Goal: Task Accomplishment & Management: Manage account settings

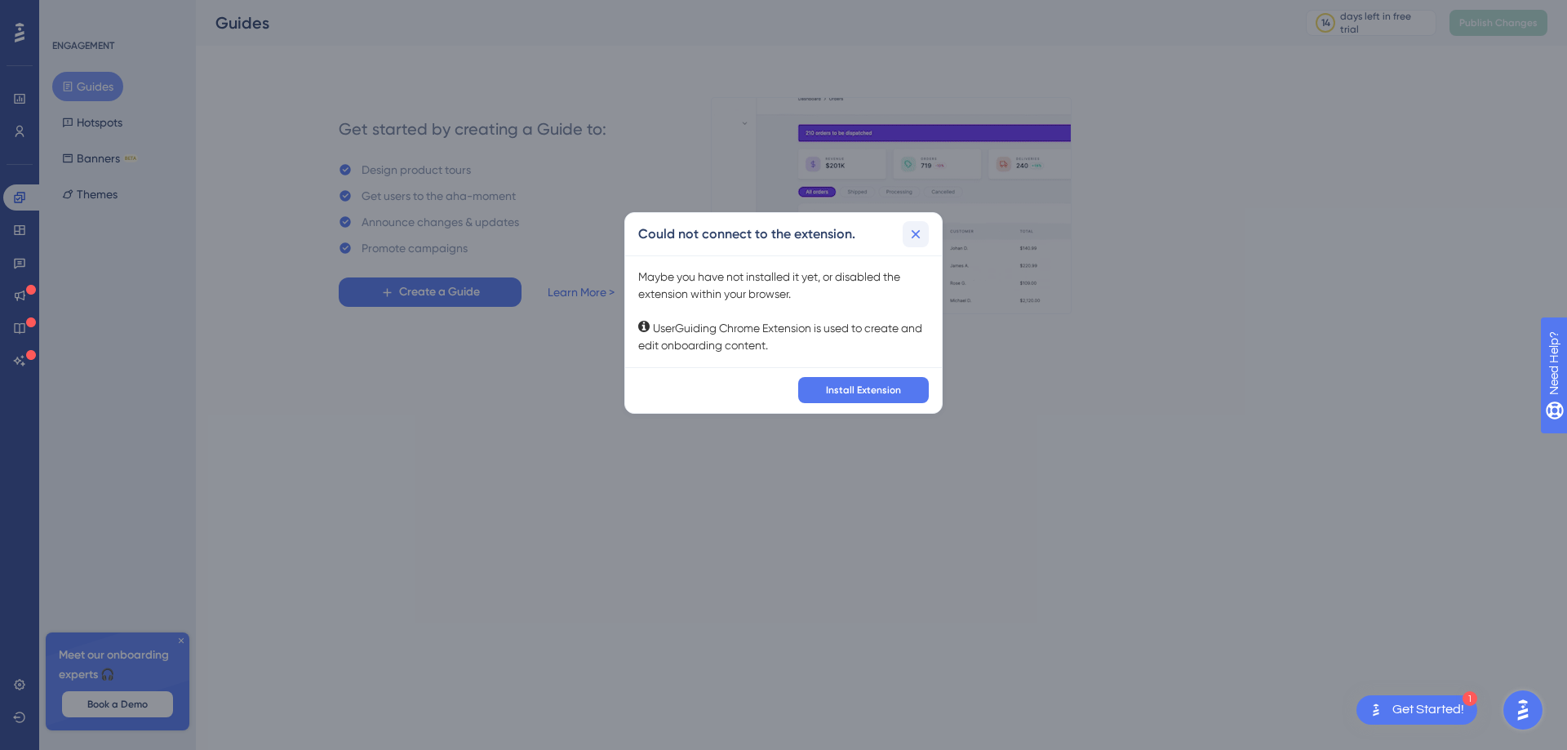
click at [916, 233] on icon at bounding box center [916, 233] width 9 height 9
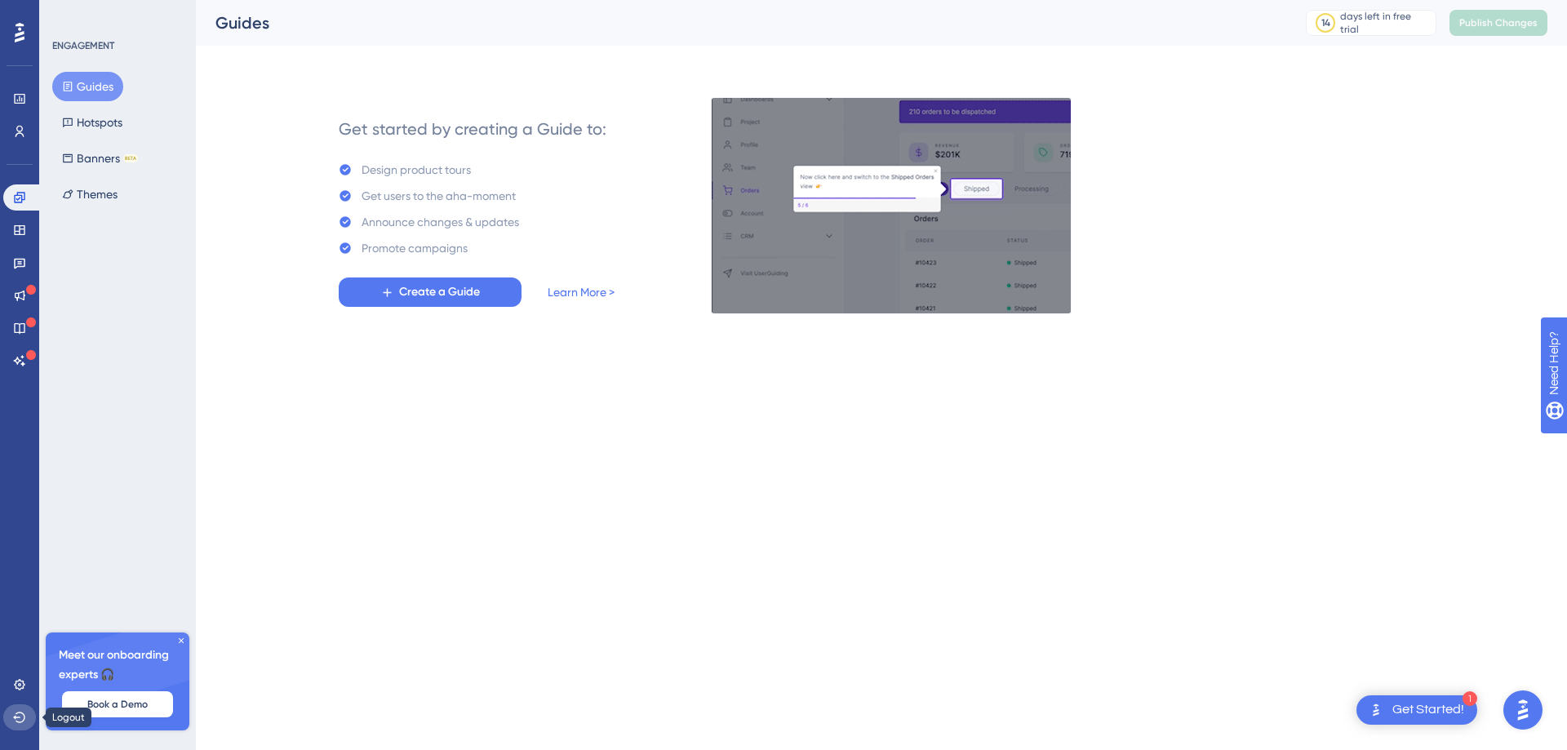
click at [20, 715] on icon at bounding box center [19, 717] width 13 height 13
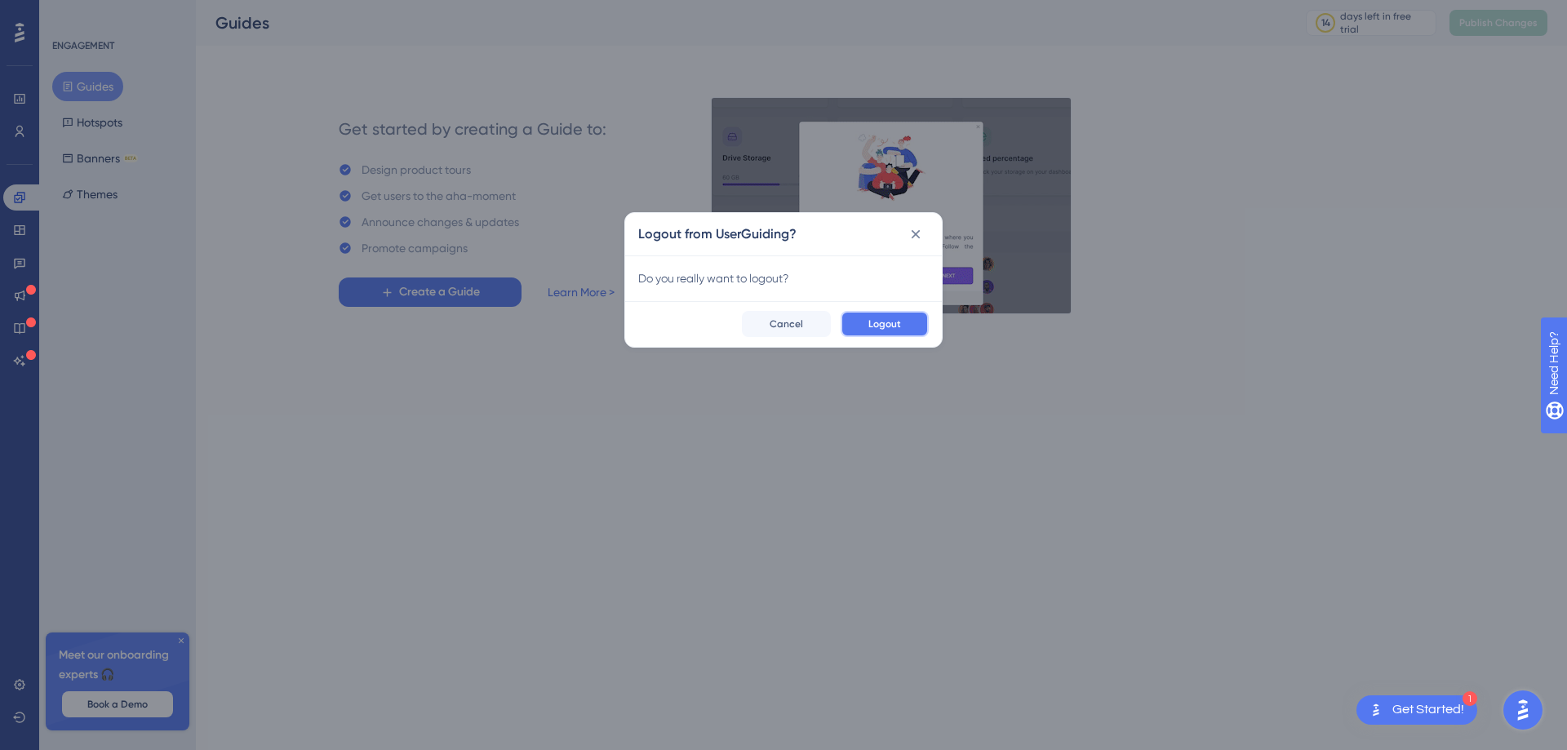
click at [901, 328] on button "Logout" at bounding box center [885, 324] width 88 height 26
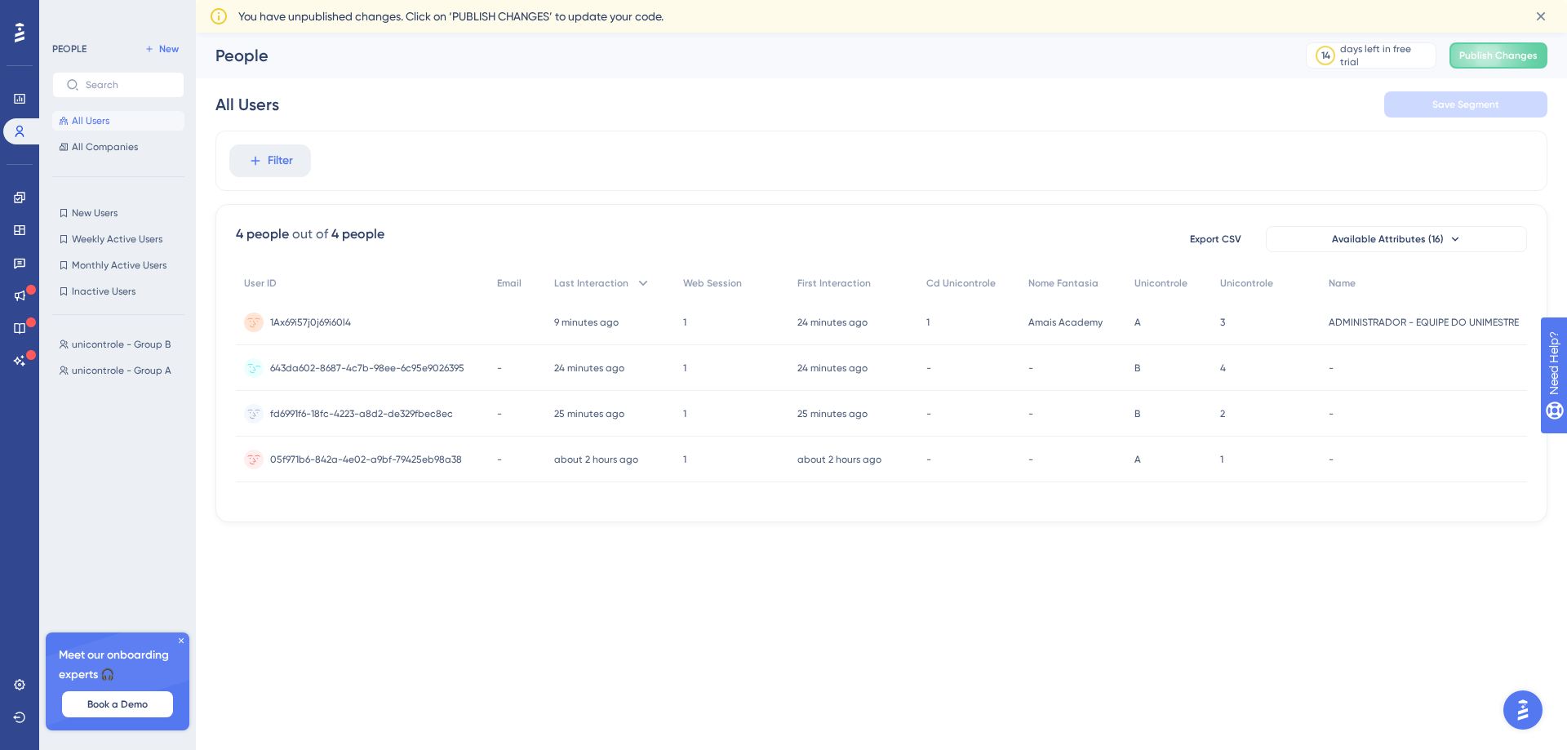
click at [397, 369] on span "643da602-8687-4c7b-98ee-6c95e9026395" at bounding box center [367, 368] width 194 height 13
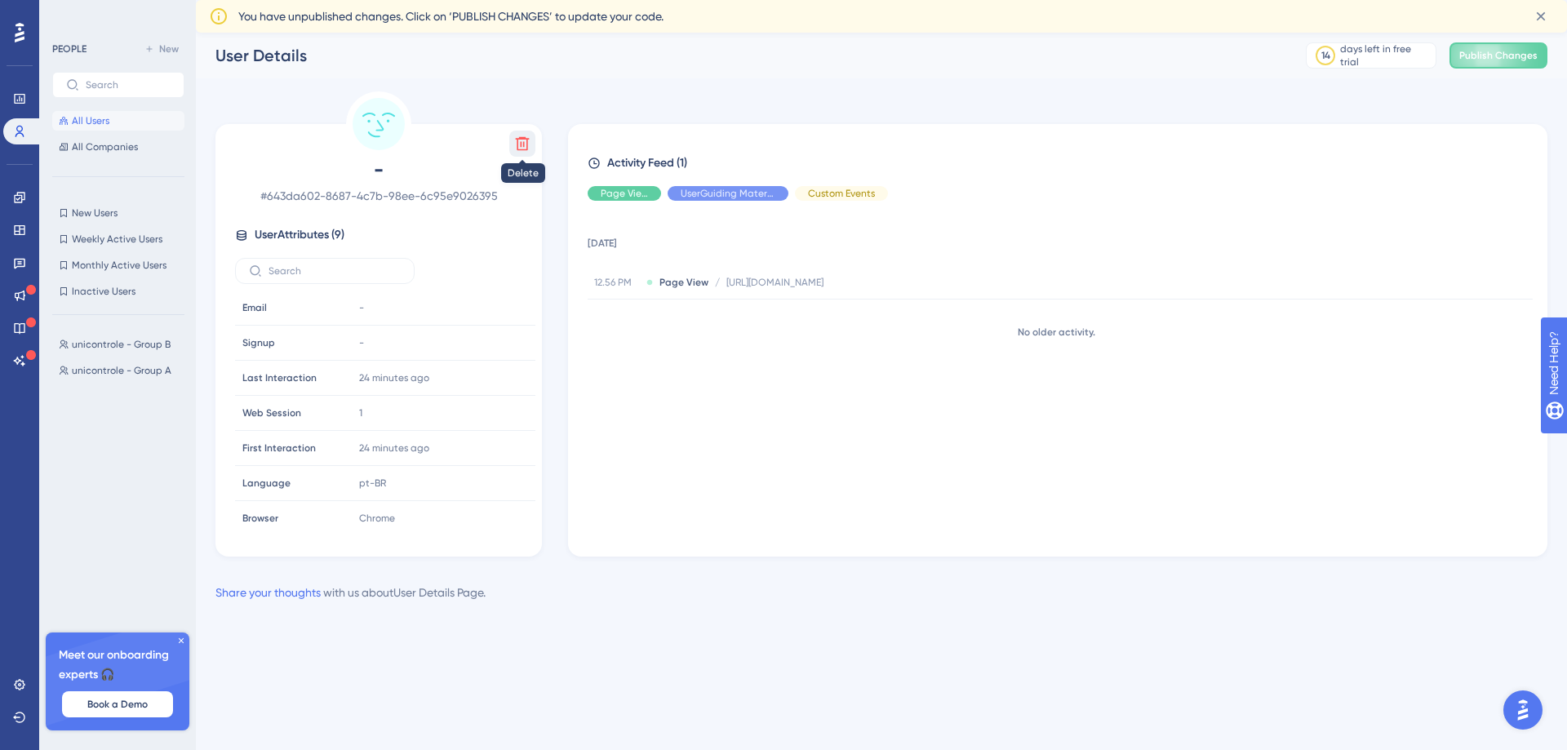
click at [529, 147] on icon at bounding box center [522, 144] width 16 height 16
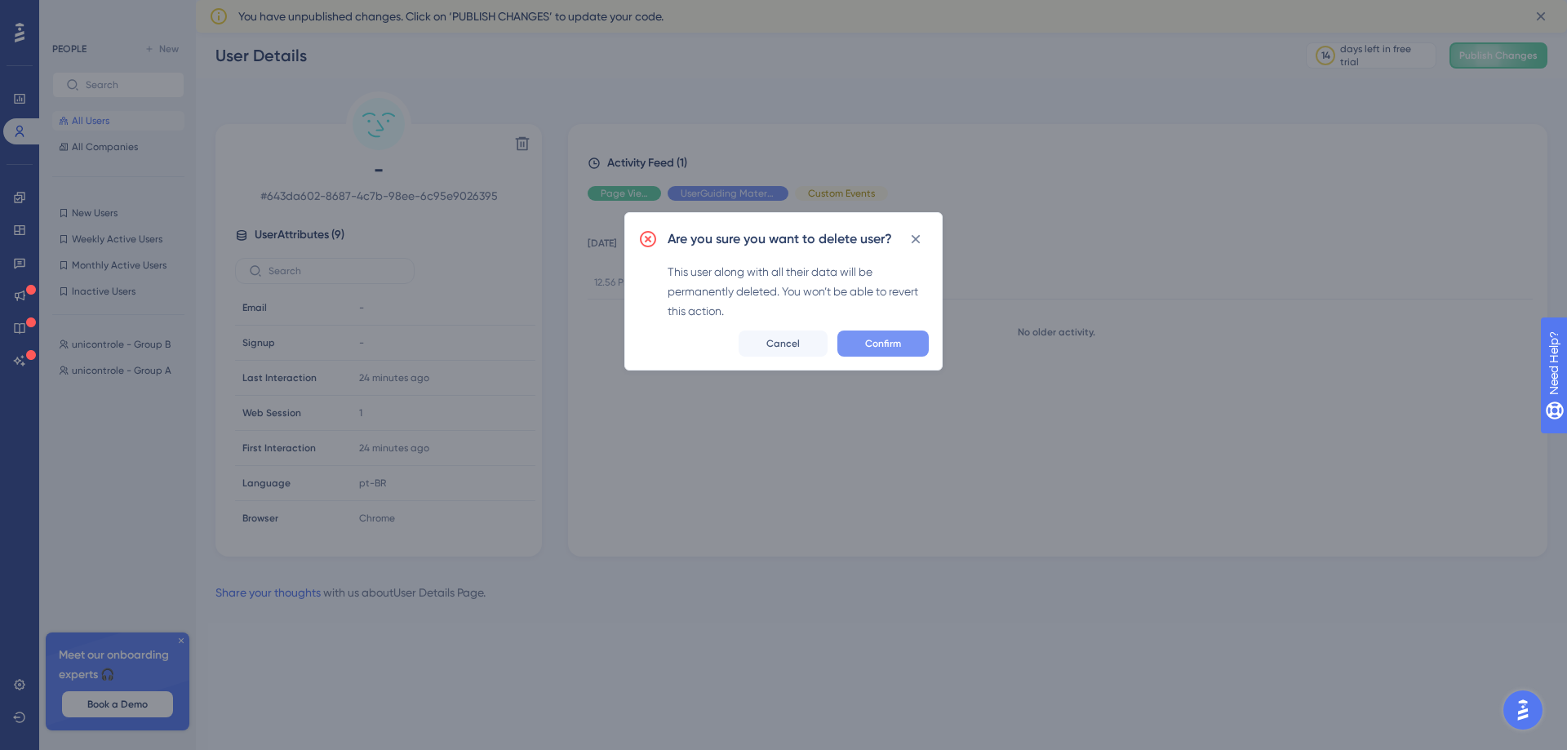
click at [888, 347] on span "Confirm" at bounding box center [883, 343] width 36 height 13
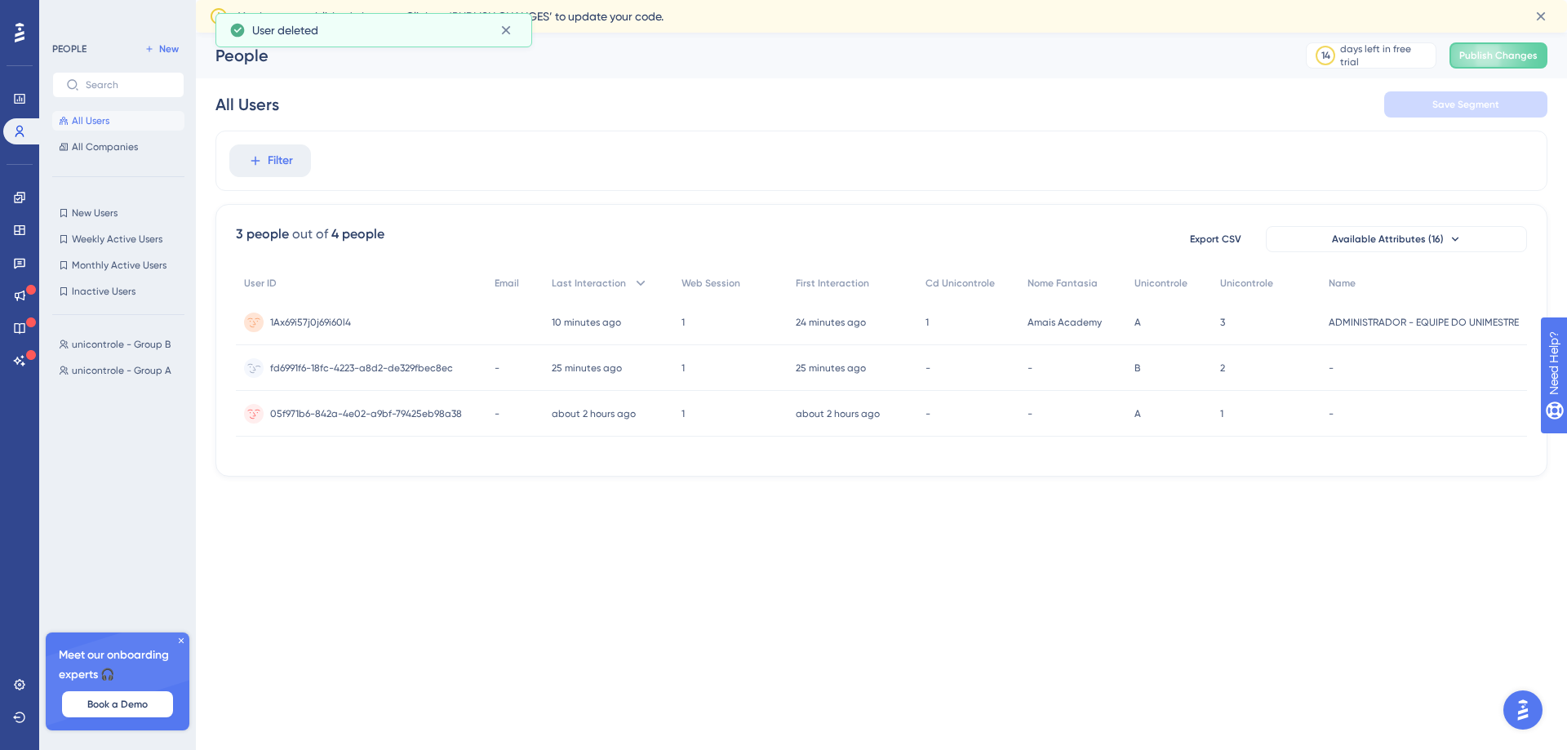
click at [412, 368] on span "fd6991f6-18fc-4223-a8d2-de329fbec8ec" at bounding box center [361, 368] width 183 height 13
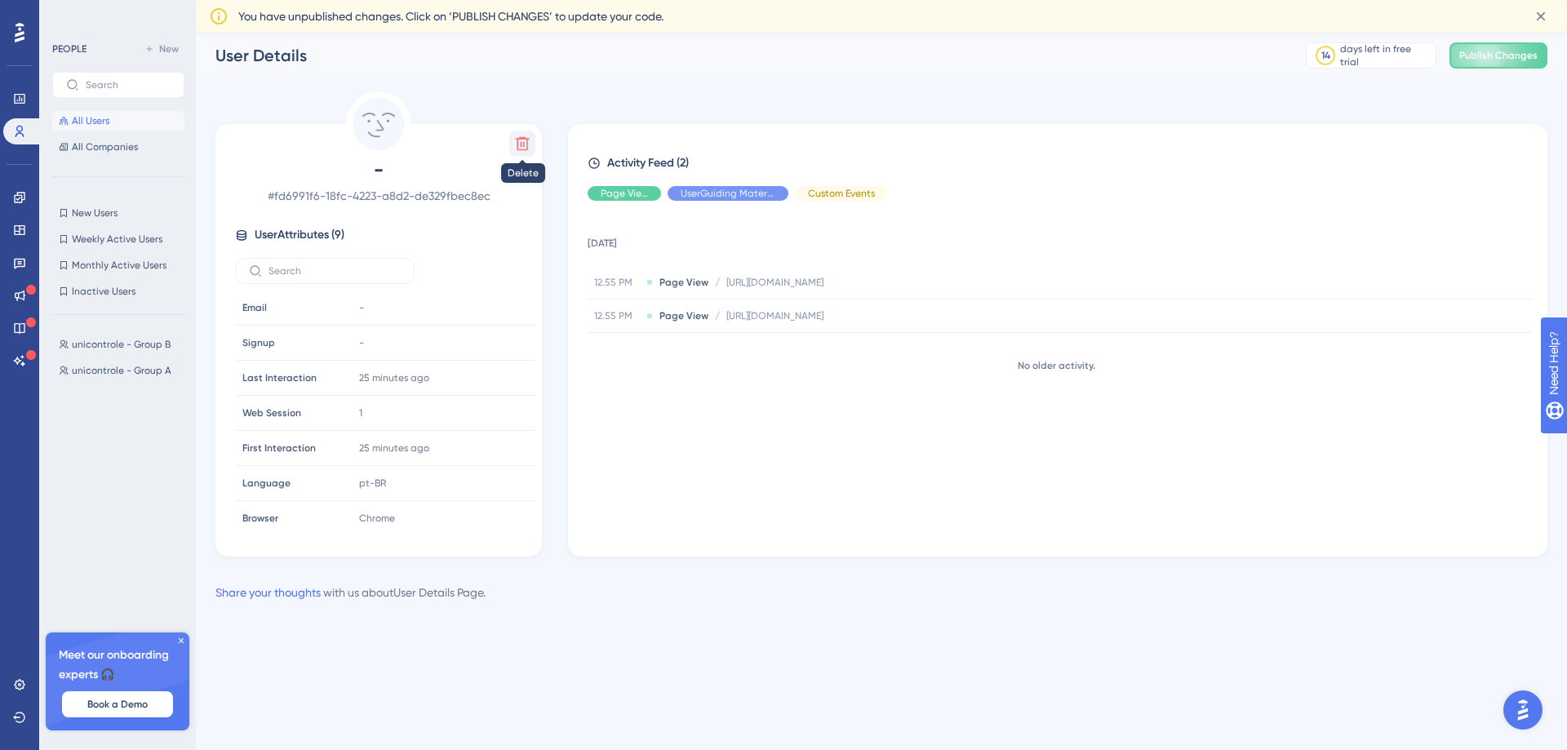
click at [530, 145] on icon at bounding box center [522, 144] width 16 height 16
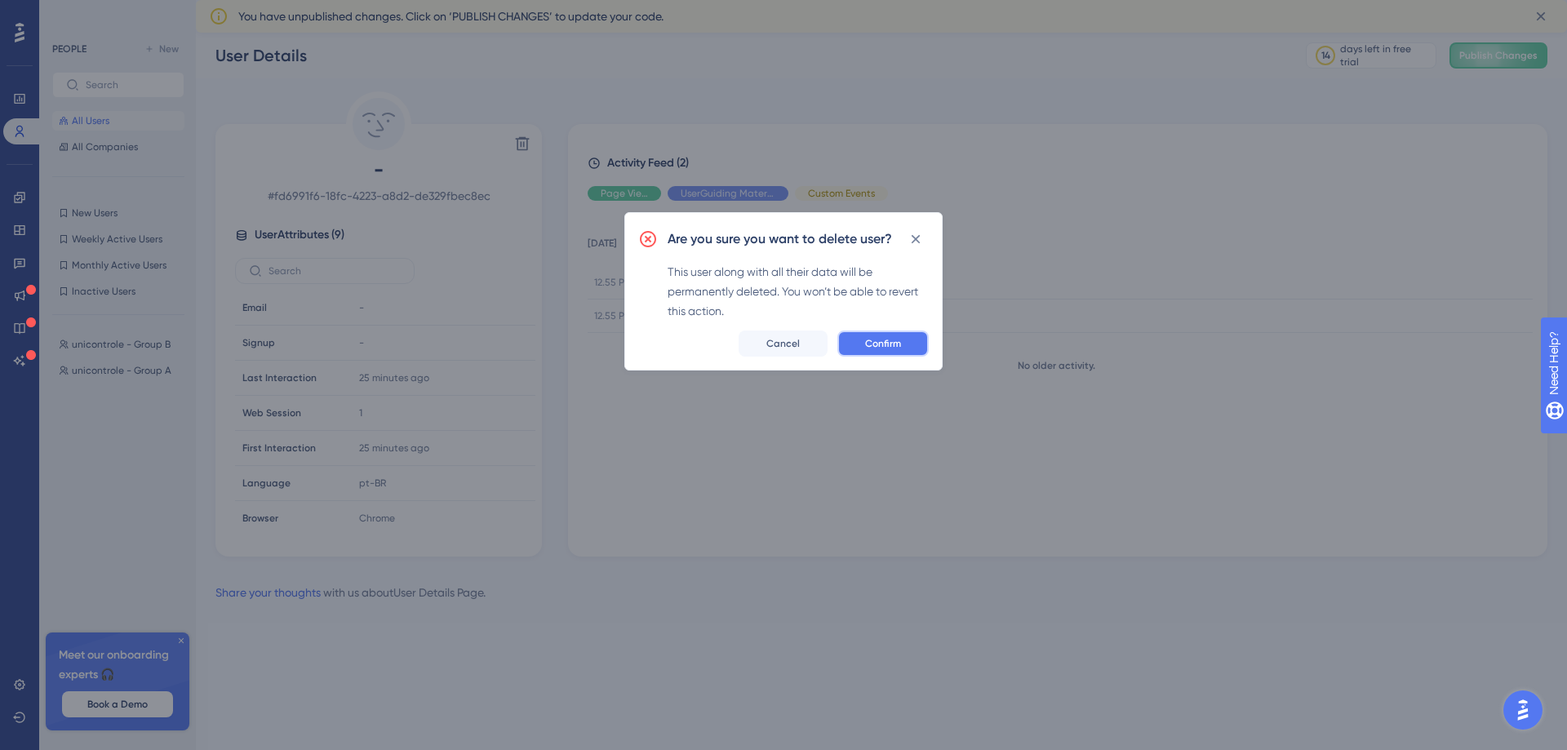
drag, startPoint x: 883, startPoint y: 342, endPoint x: 918, endPoint y: 404, distance: 71.3
click at [883, 343] on span "Confirm" at bounding box center [883, 343] width 36 height 13
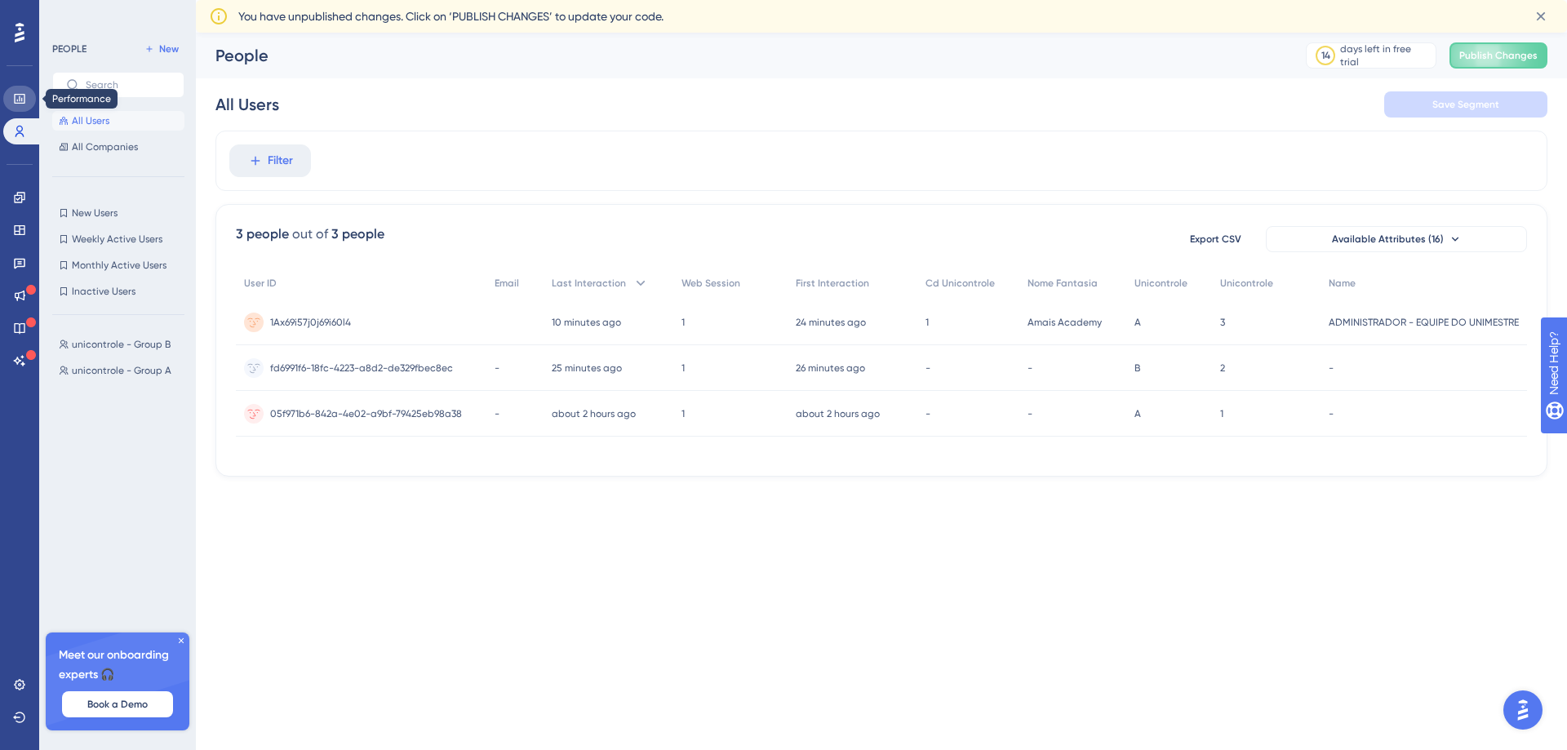
click at [21, 96] on icon at bounding box center [19, 98] width 13 height 13
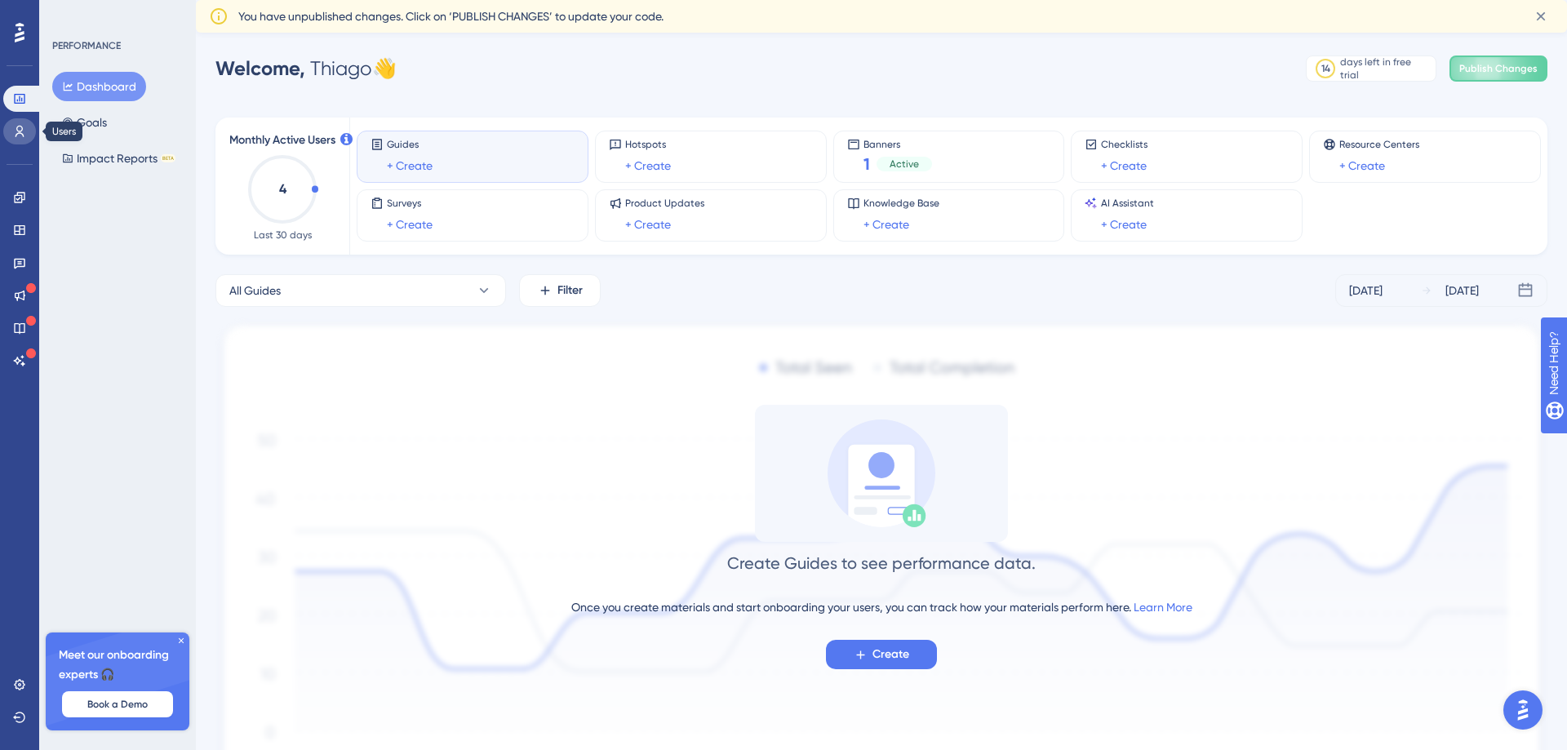
click at [21, 131] on icon at bounding box center [20, 131] width 9 height 11
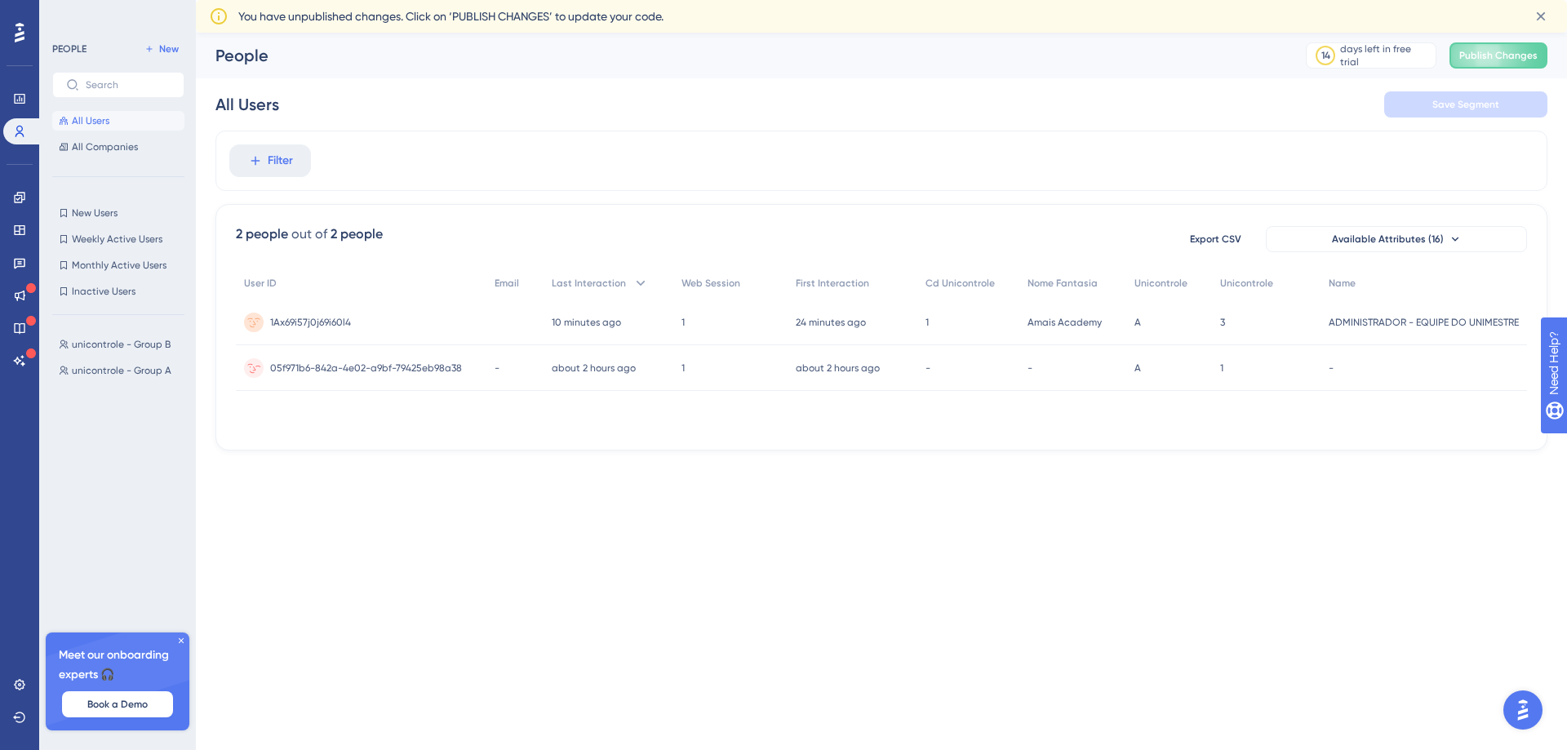
click at [322, 362] on span "05f971b6-842a-4e02-a9bf-79425eb98a38" at bounding box center [366, 368] width 192 height 13
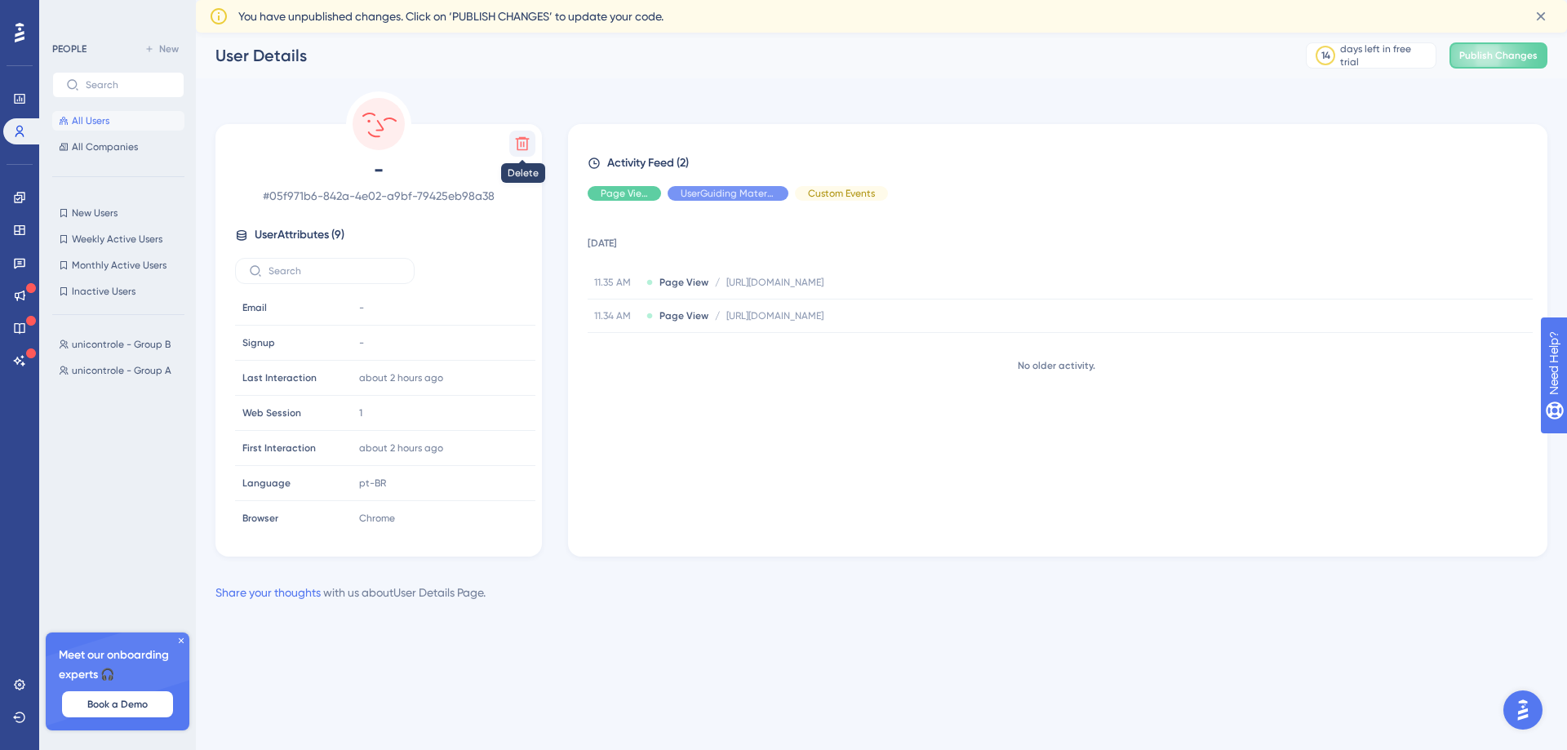
click at [527, 145] on icon at bounding box center [523, 144] width 14 height 14
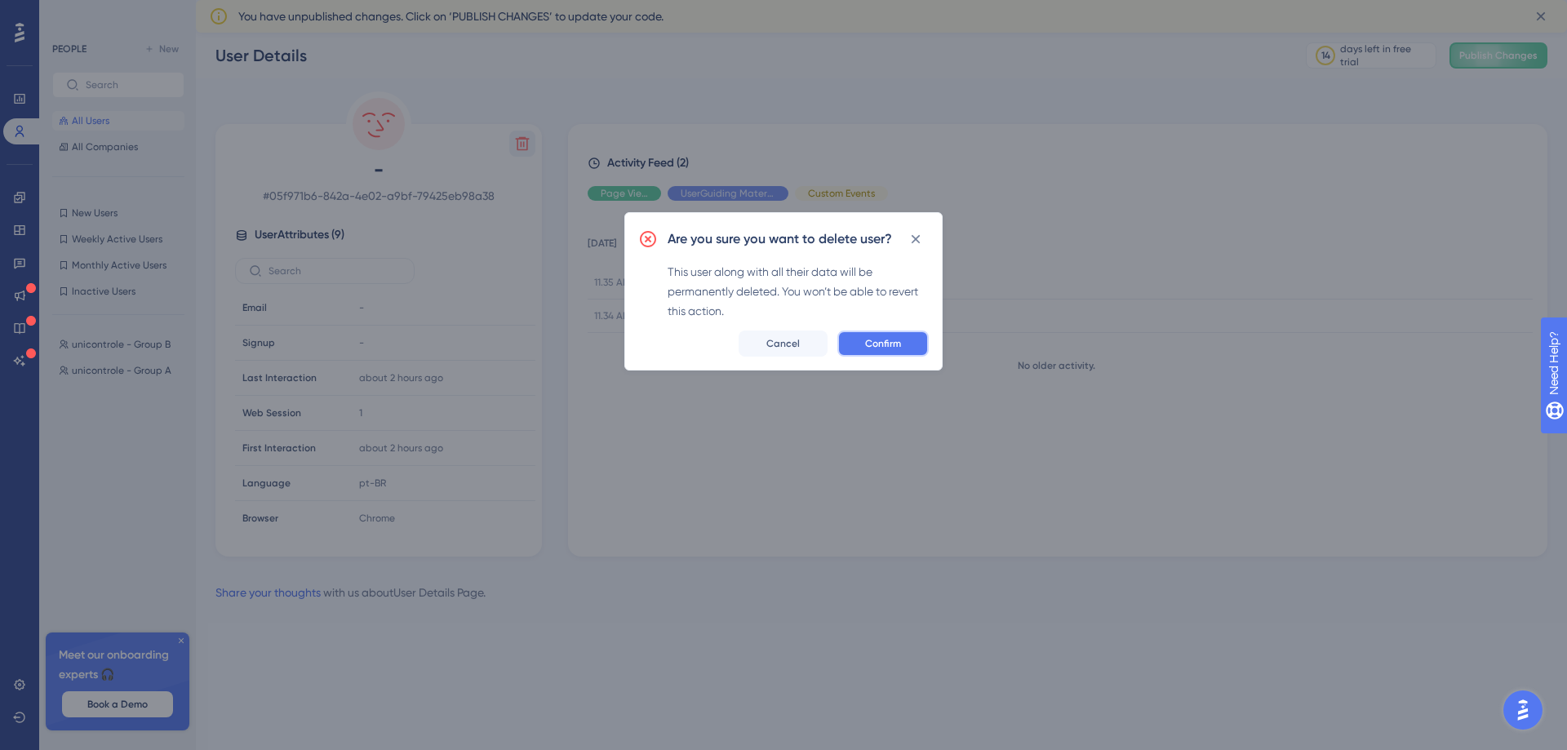
click at [910, 345] on button "Confirm" at bounding box center [883, 344] width 91 height 26
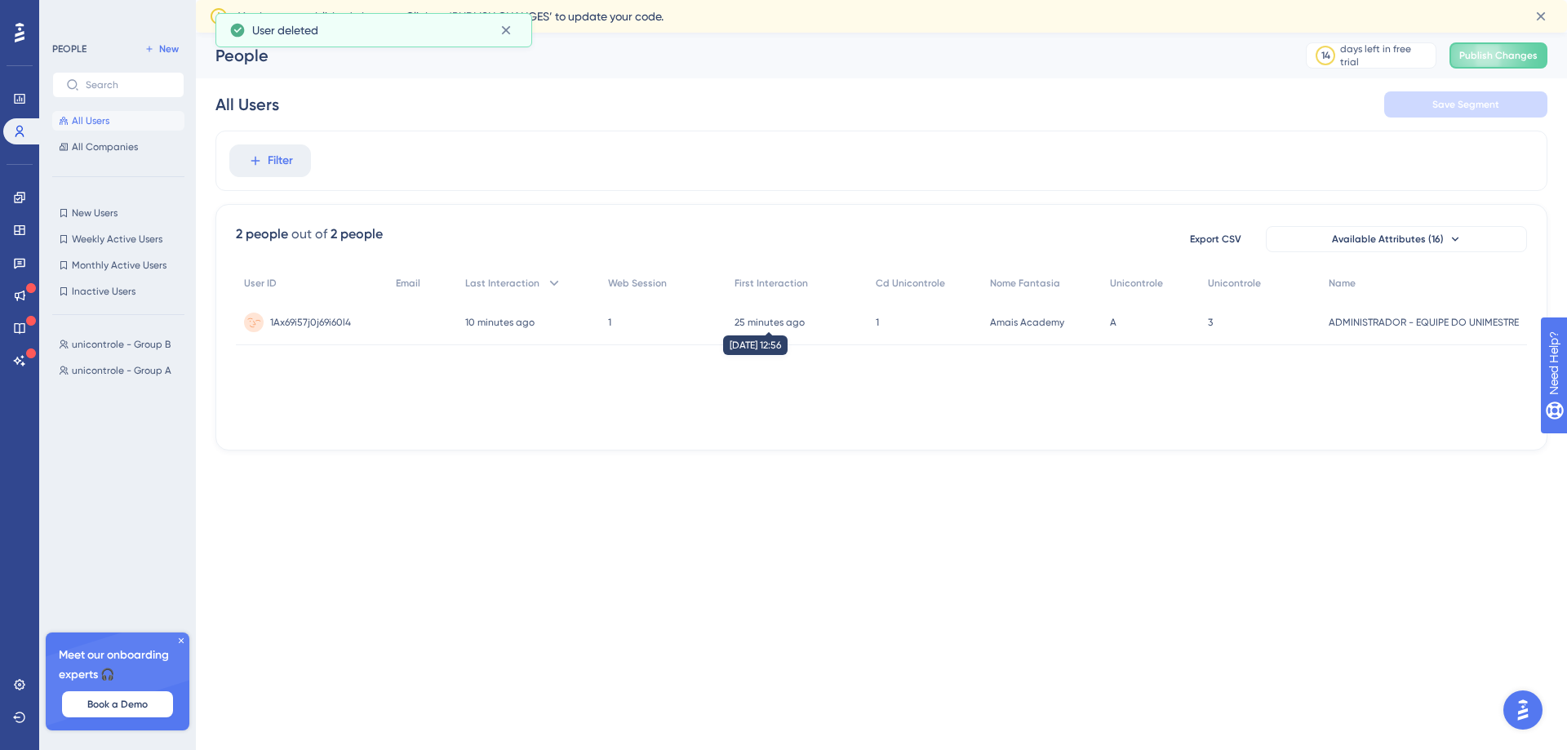
click at [775, 321] on time "25 minutes ago" at bounding box center [770, 322] width 70 height 11
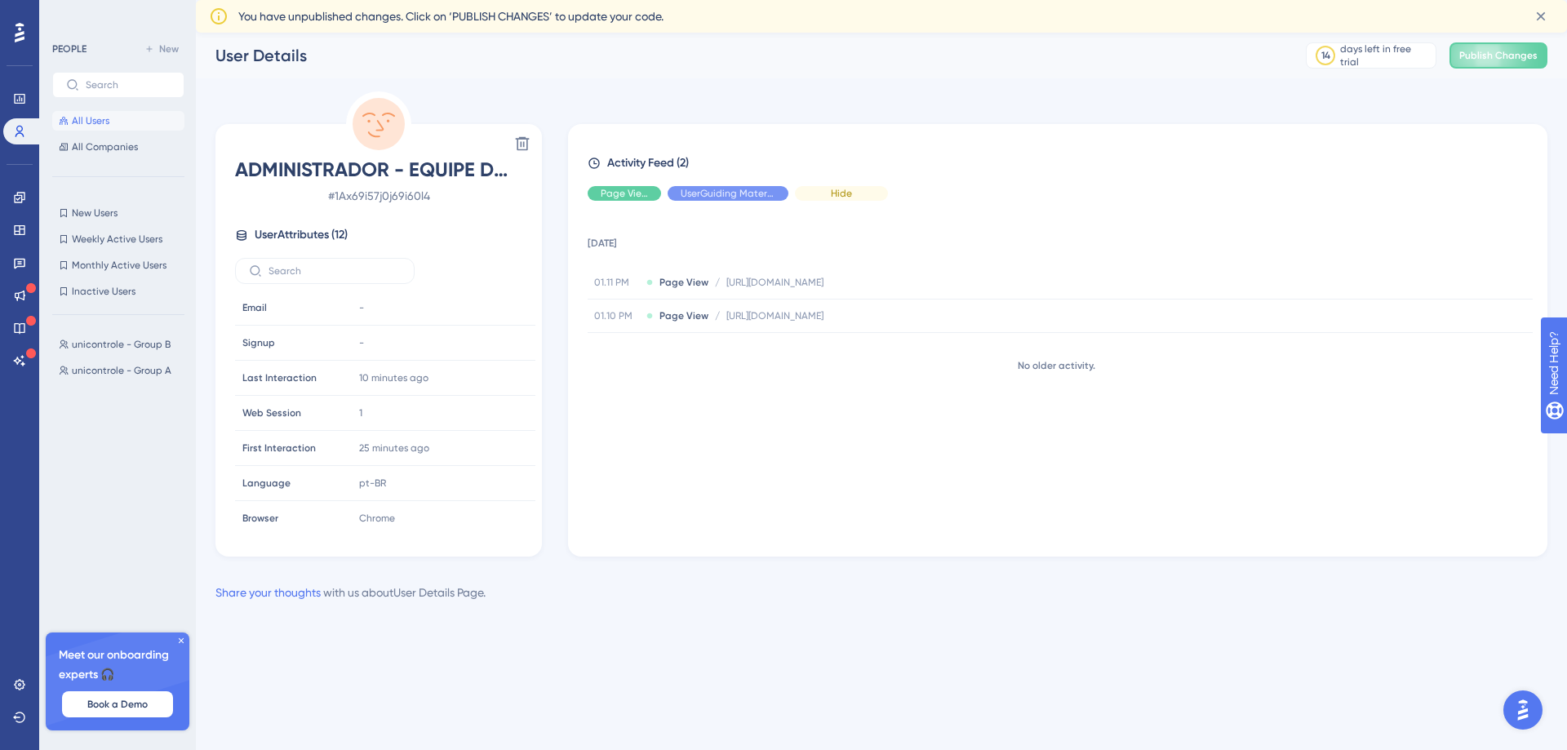
click at [821, 193] on div "Hide" at bounding box center [841, 193] width 93 height 15
click at [821, 193] on div "Show" at bounding box center [841, 193] width 93 height 15
click at [821, 193] on div "Hide" at bounding box center [841, 193] width 93 height 15
click at [752, 193] on div "Hide" at bounding box center [728, 193] width 121 height 15
click at [763, 192] on div "Show" at bounding box center [728, 193] width 121 height 15
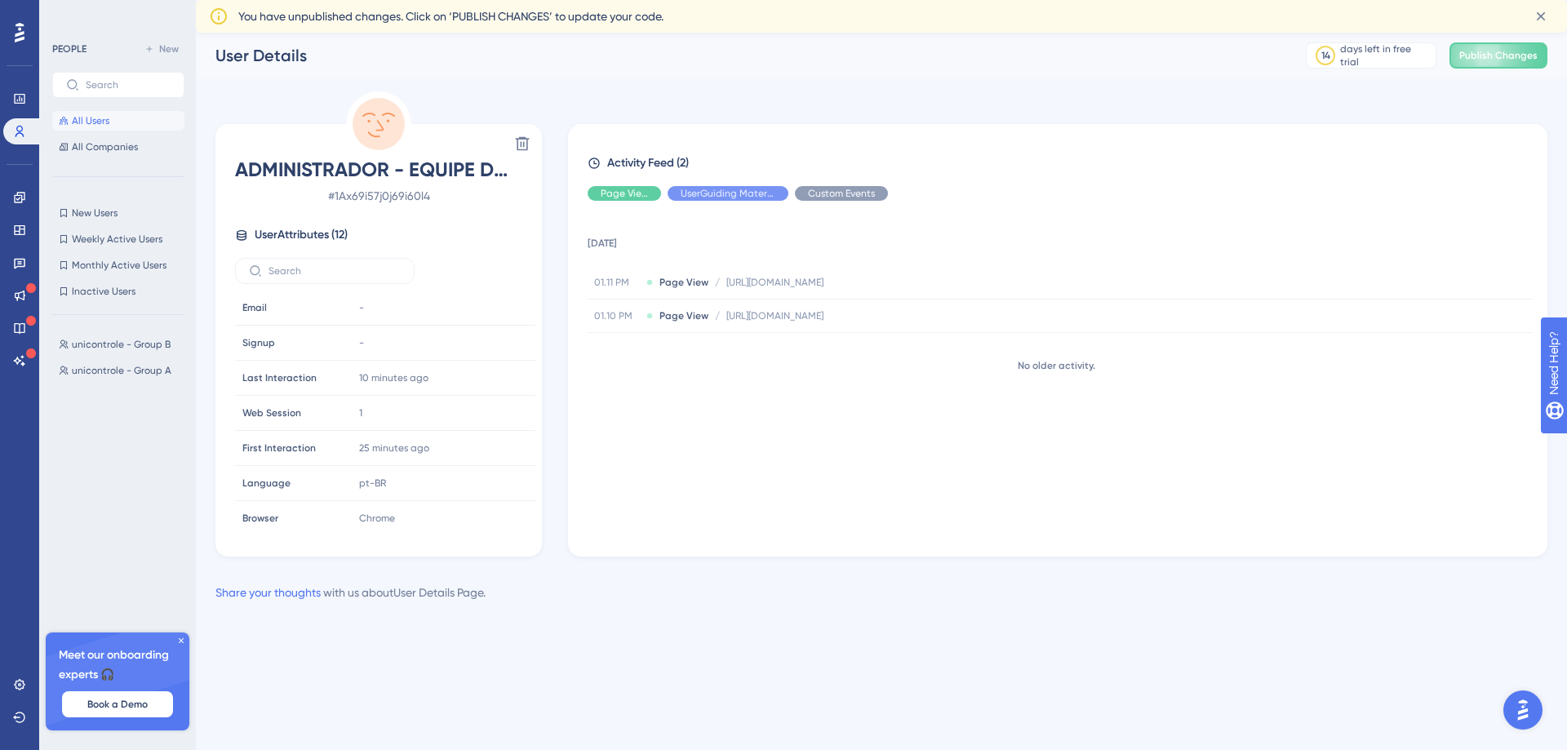
click at [872, 194] on div "Custom Events" at bounding box center [841, 193] width 93 height 15
click at [625, 195] on span "Hide" at bounding box center [624, 193] width 21 height 13
click at [625, 195] on span "Show" at bounding box center [624, 193] width 24 height 13
click at [180, 645] on icon at bounding box center [181, 641] width 10 height 10
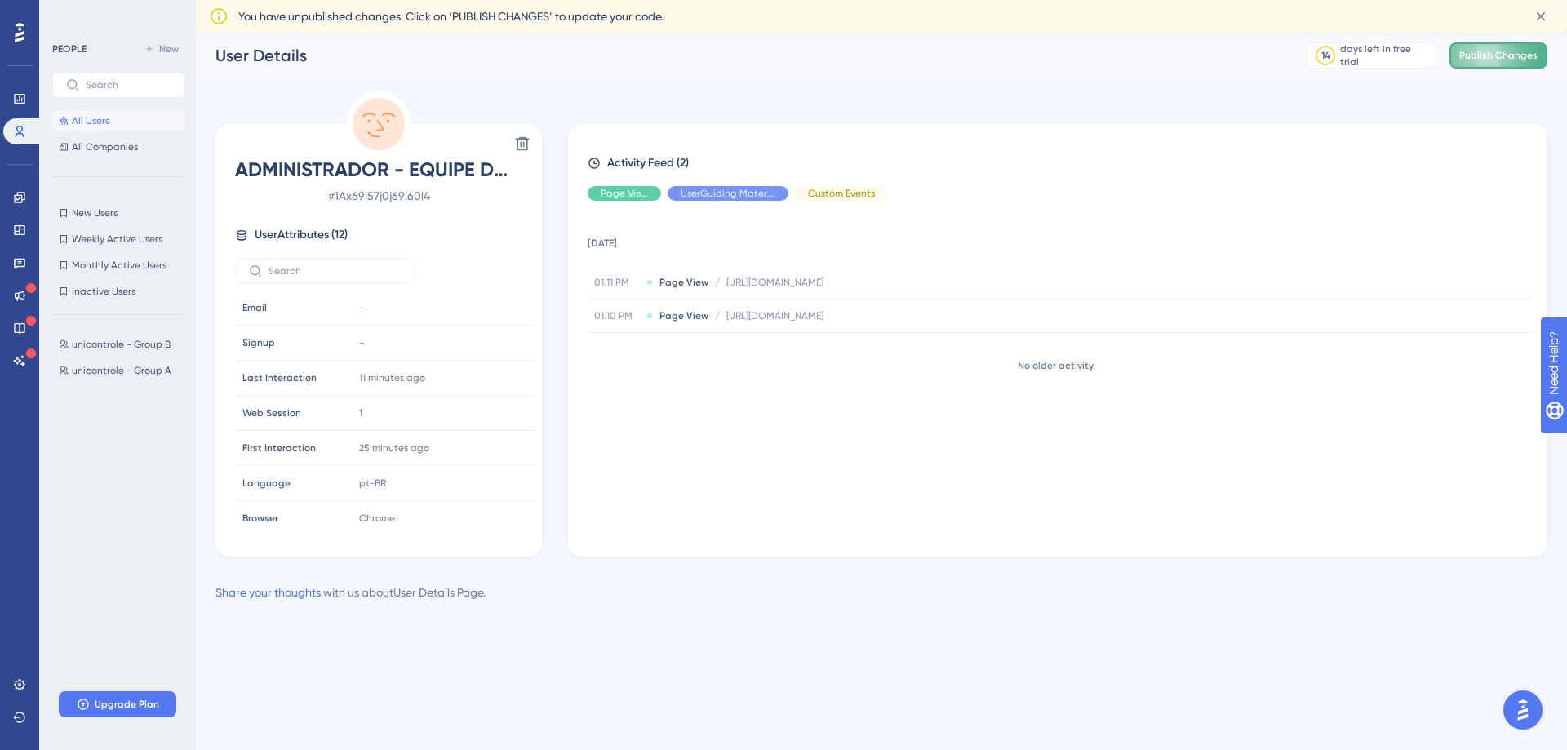
click at [1508, 56] on button "Publish Changes" at bounding box center [1499, 55] width 98 height 26
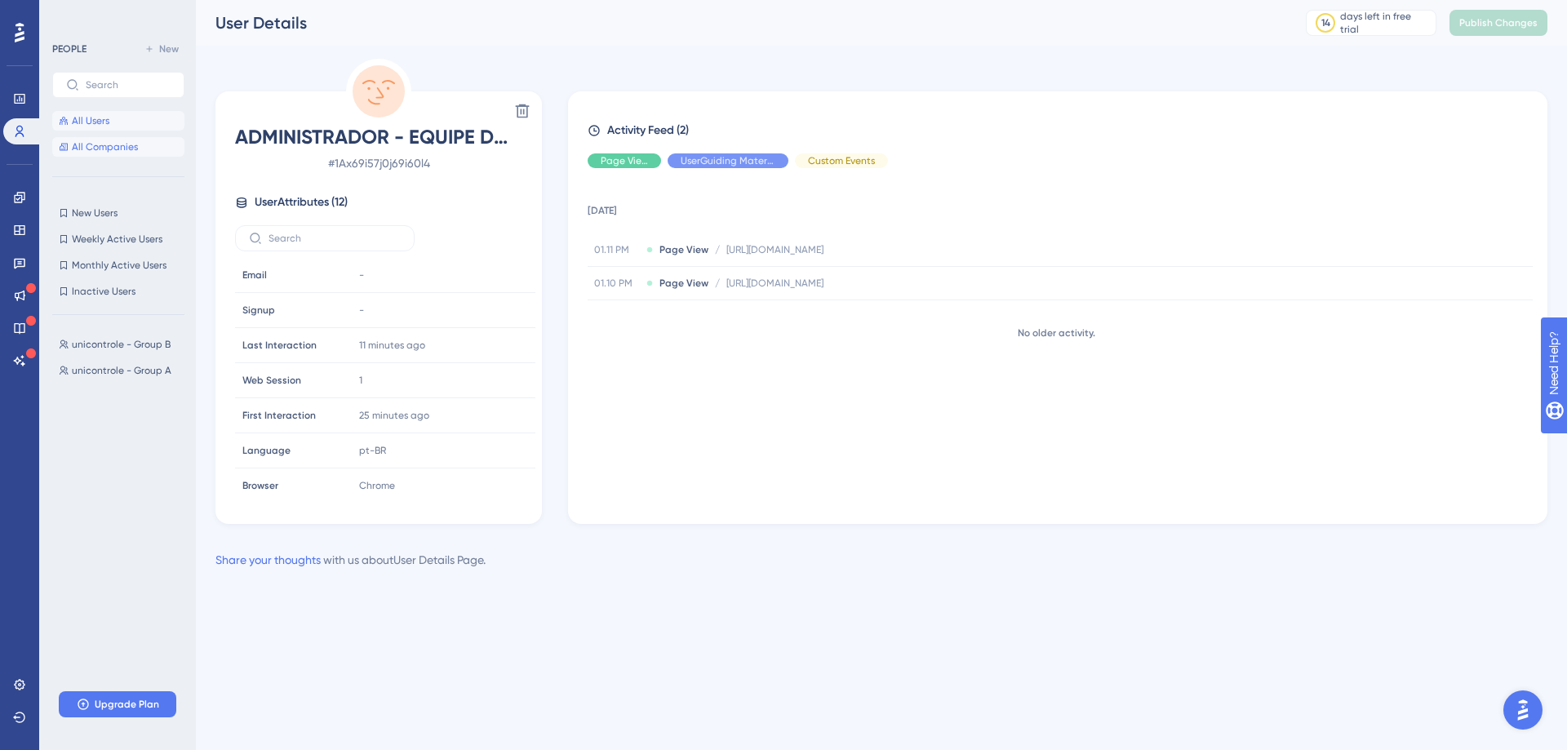
click at [120, 144] on span "All Companies" at bounding box center [105, 146] width 66 height 13
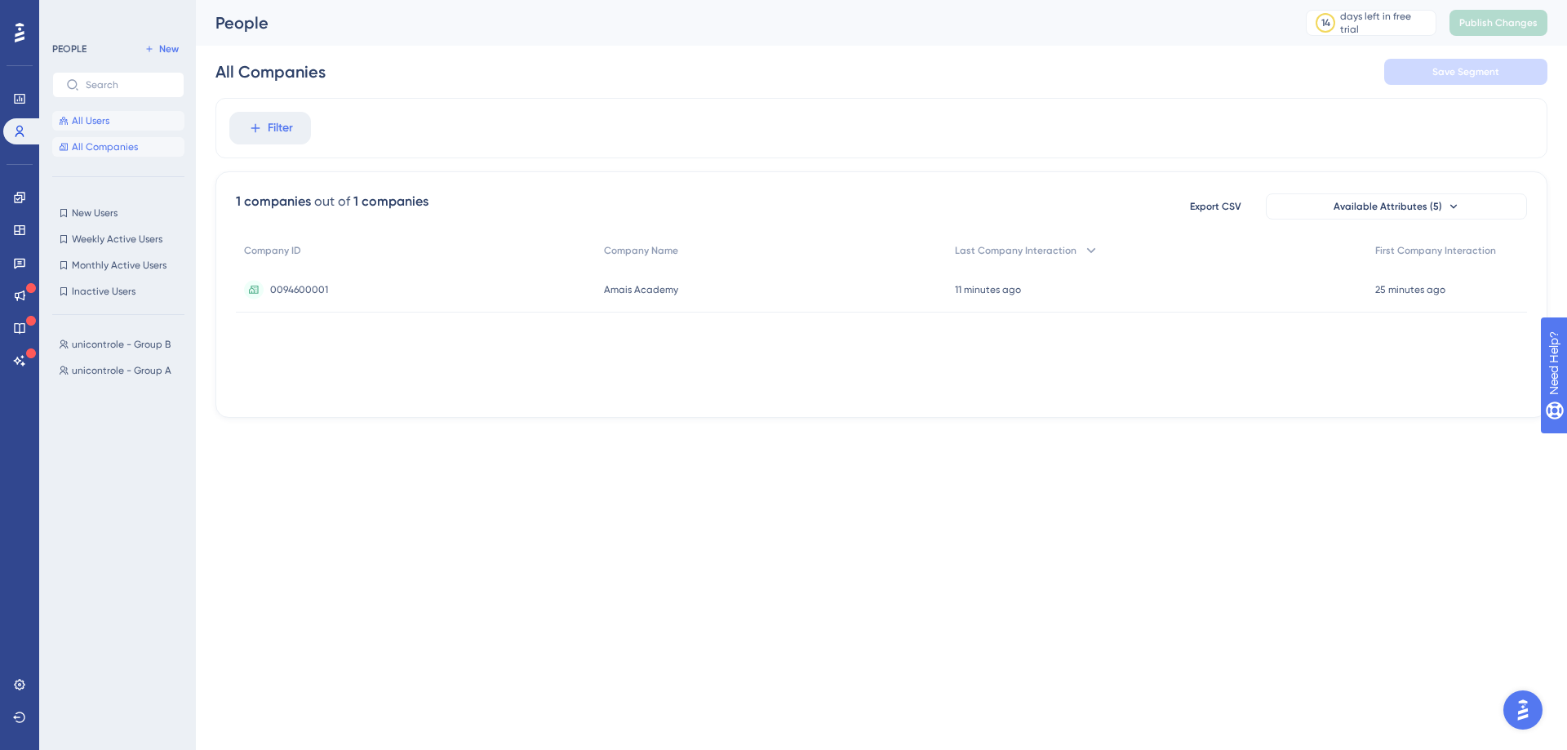
click at [104, 123] on span "All Users" at bounding box center [91, 120] width 38 height 13
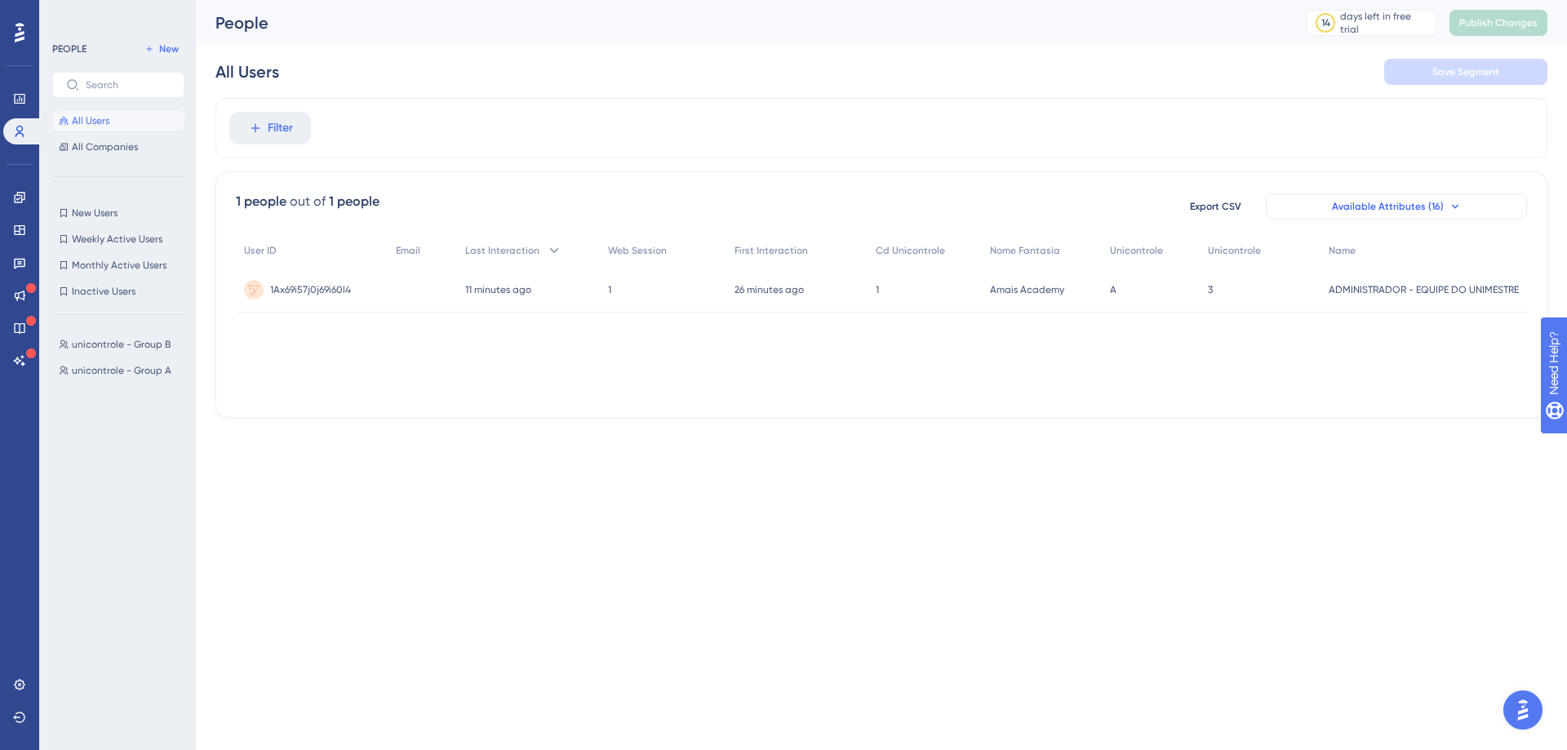
click at [1431, 205] on span "Available Attributes (16)" at bounding box center [1388, 206] width 112 height 13
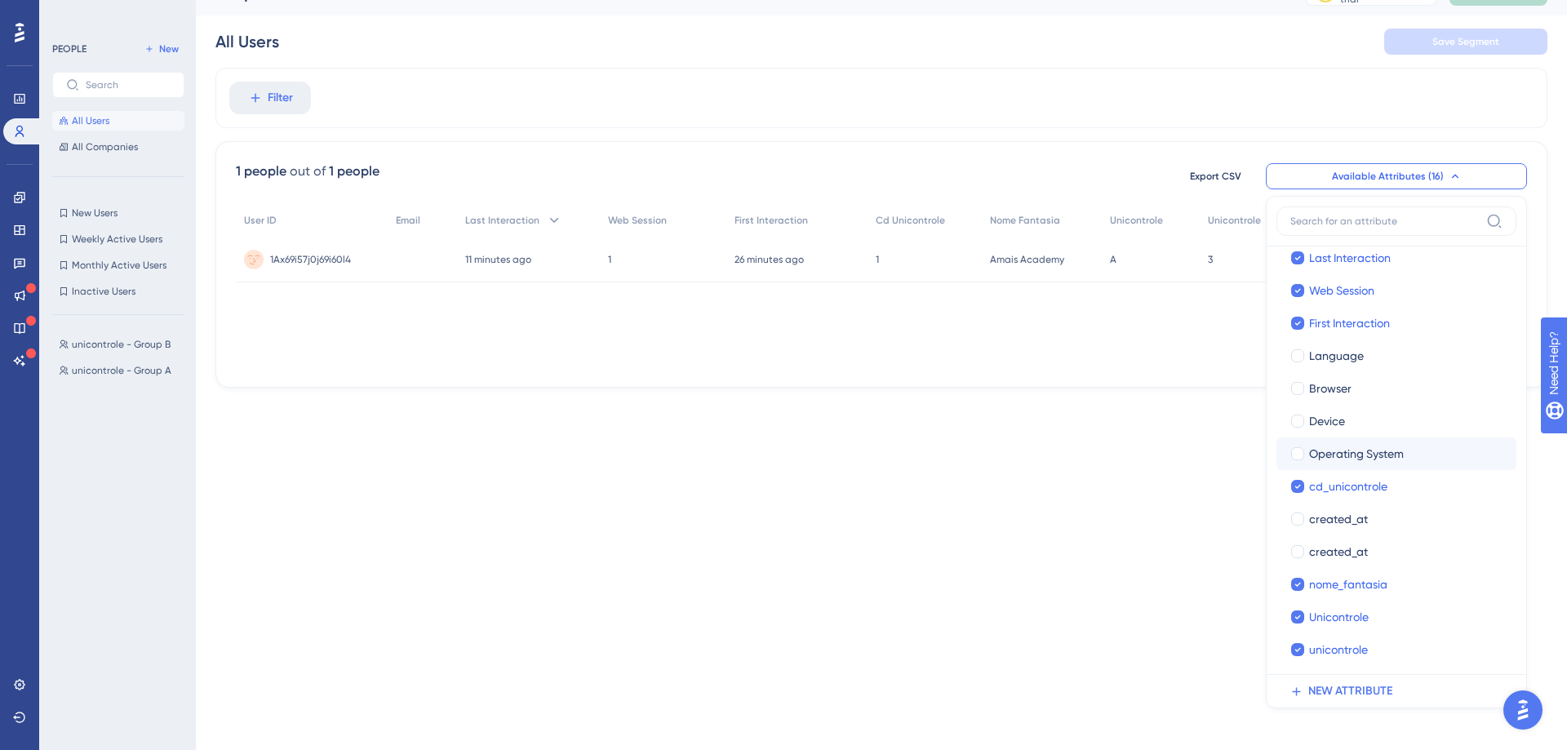
scroll to position [114, 0]
click at [1297, 619] on icon at bounding box center [1298, 615] width 7 height 11
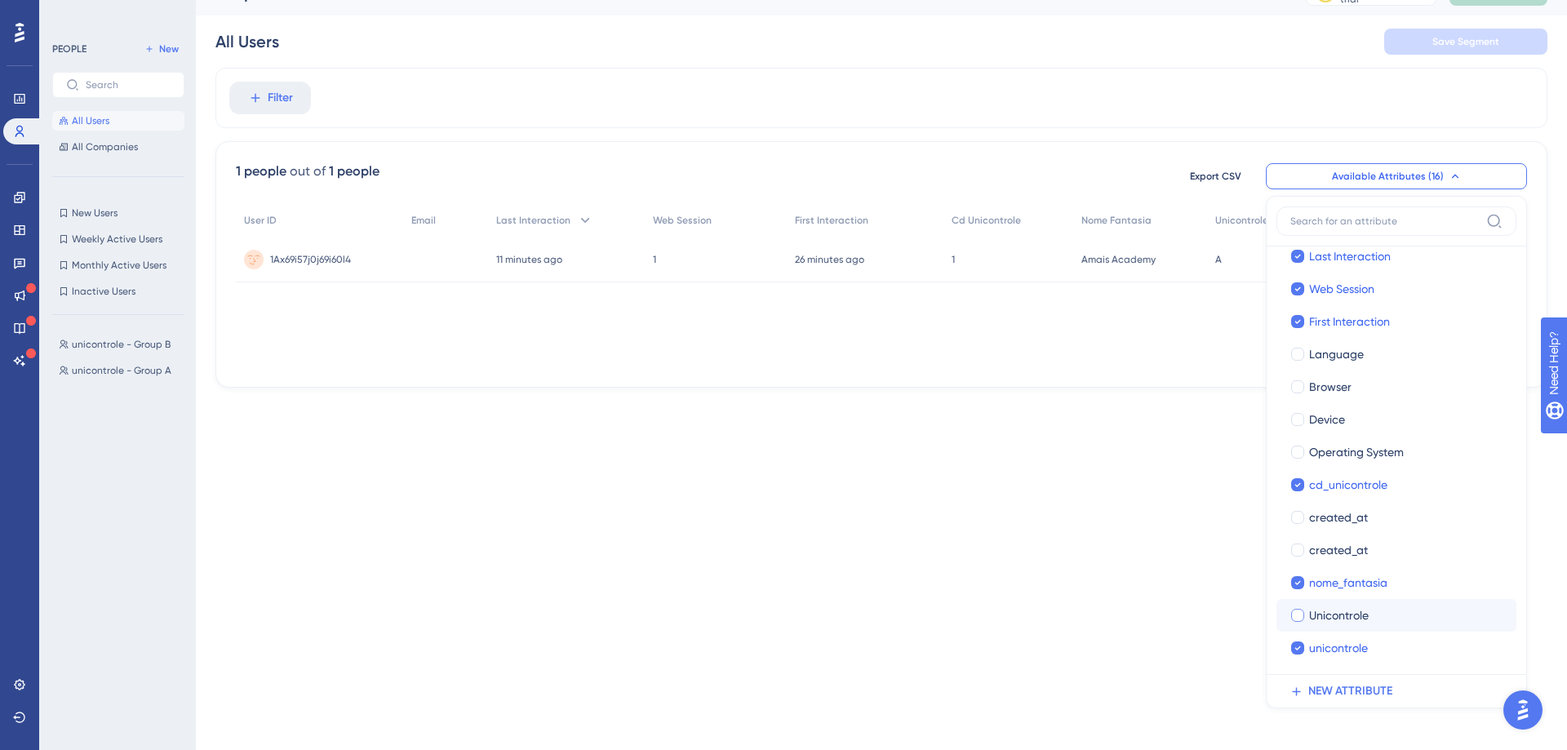
click at [1297, 619] on div at bounding box center [1298, 615] width 13 height 13
checkbox input "true"
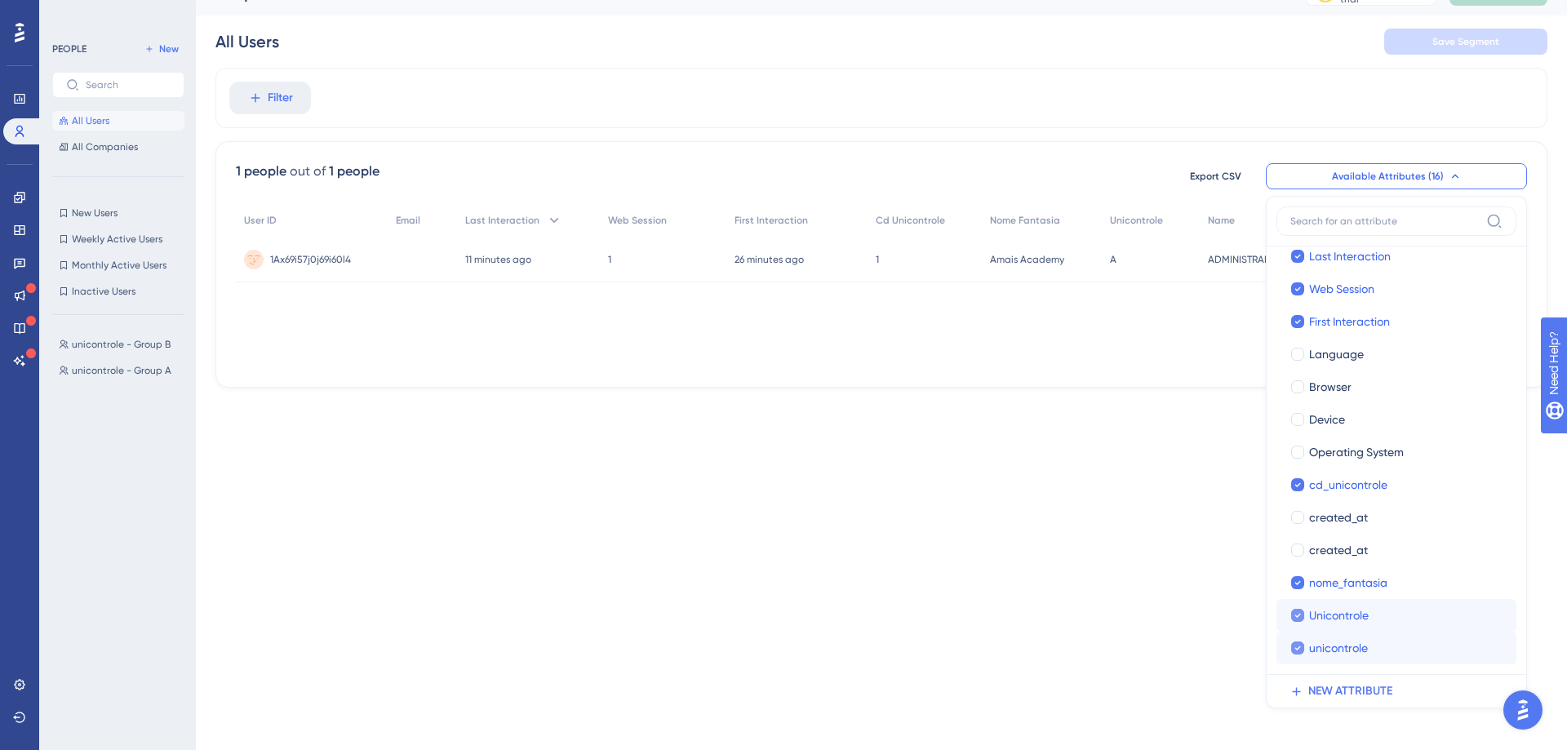
click at [1296, 651] on icon at bounding box center [1298, 648] width 7 height 11
click at [1296, 651] on div at bounding box center [1298, 648] width 13 height 13
checkbox input "true"
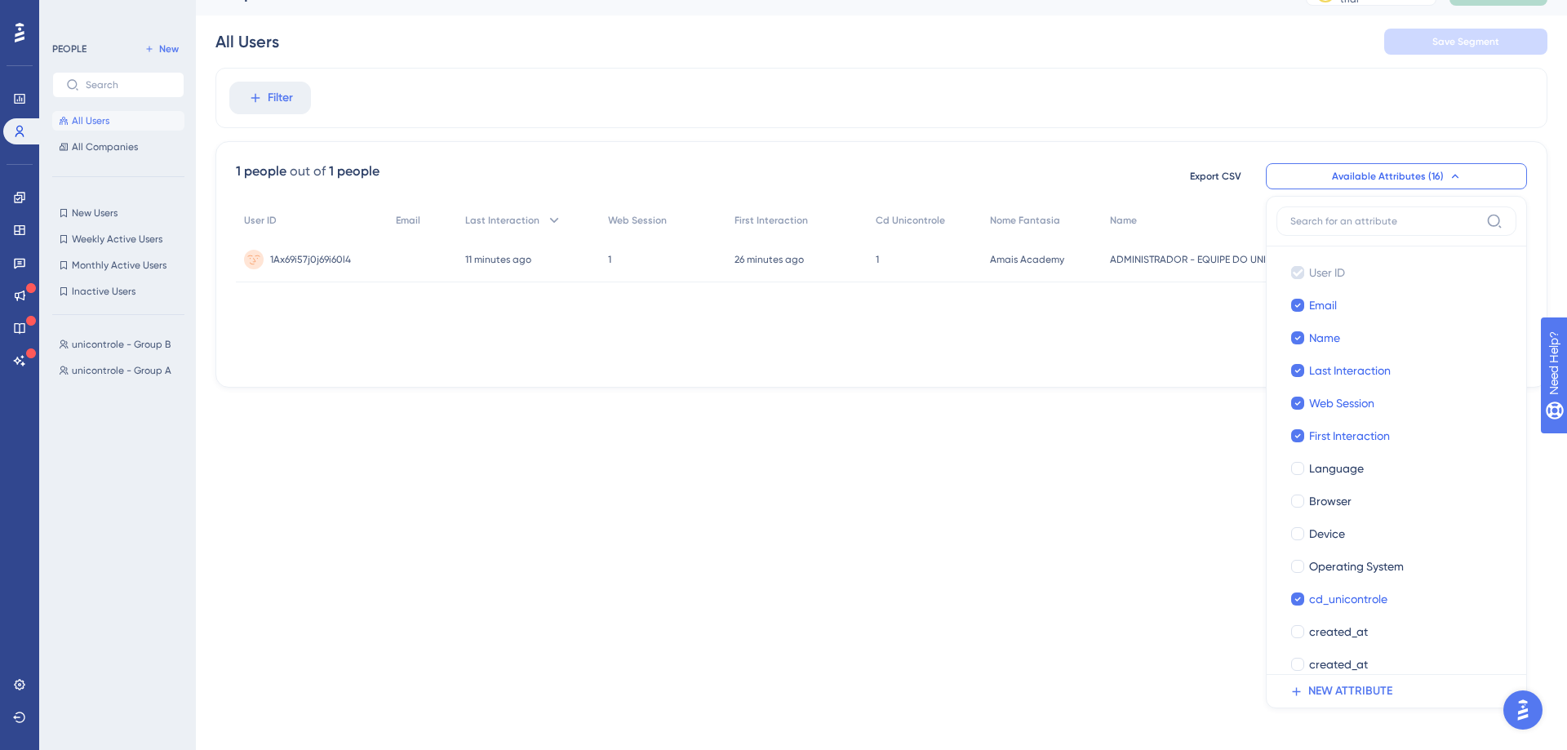
click at [1114, 376] on div "1 people out of 1 people Export CSV Available Attributes (16) User ID User ID E…" at bounding box center [882, 264] width 1332 height 247
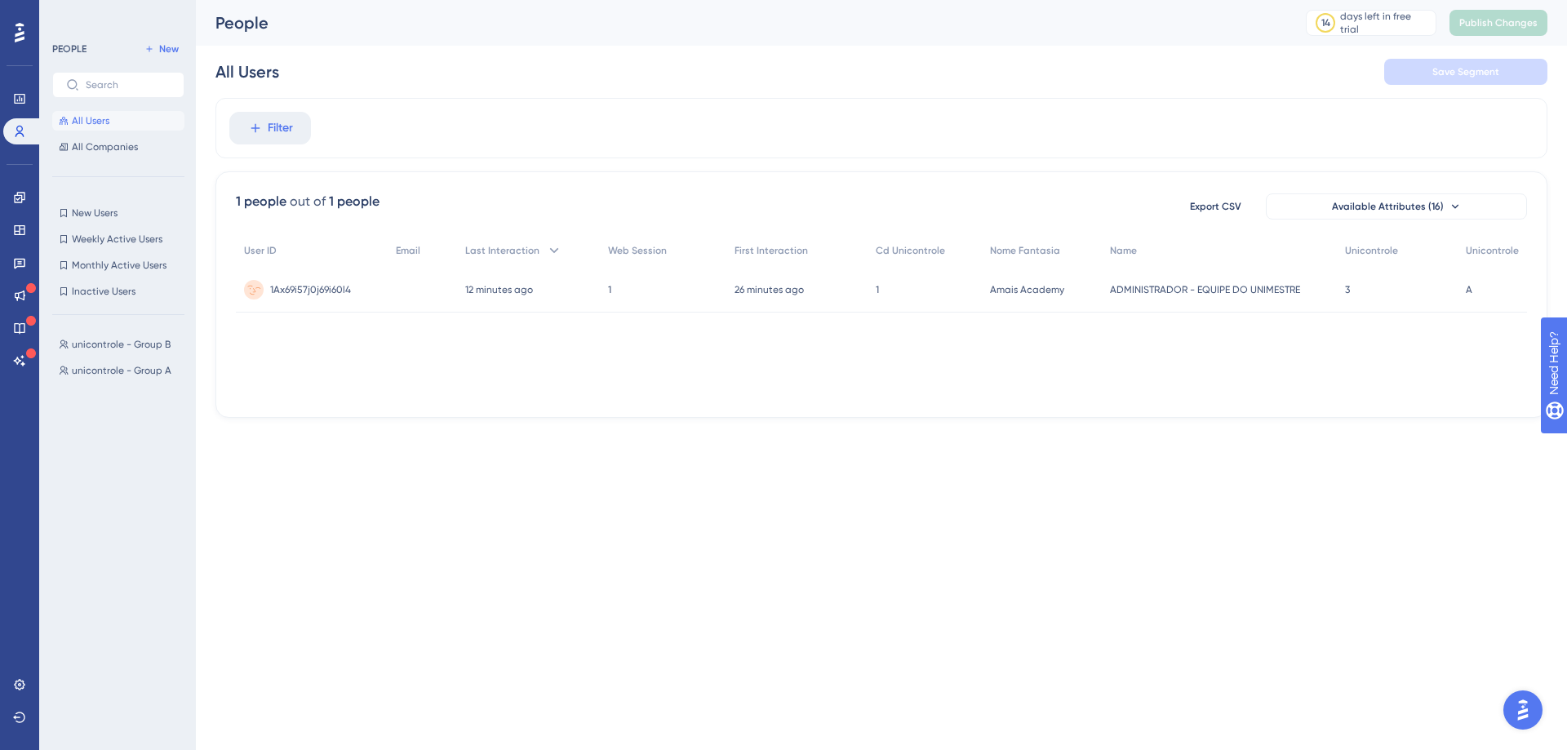
click at [1293, 294] on span "ADMINISTRADOR - EQUIPE DO UNIMESTRE" at bounding box center [1205, 289] width 190 height 13
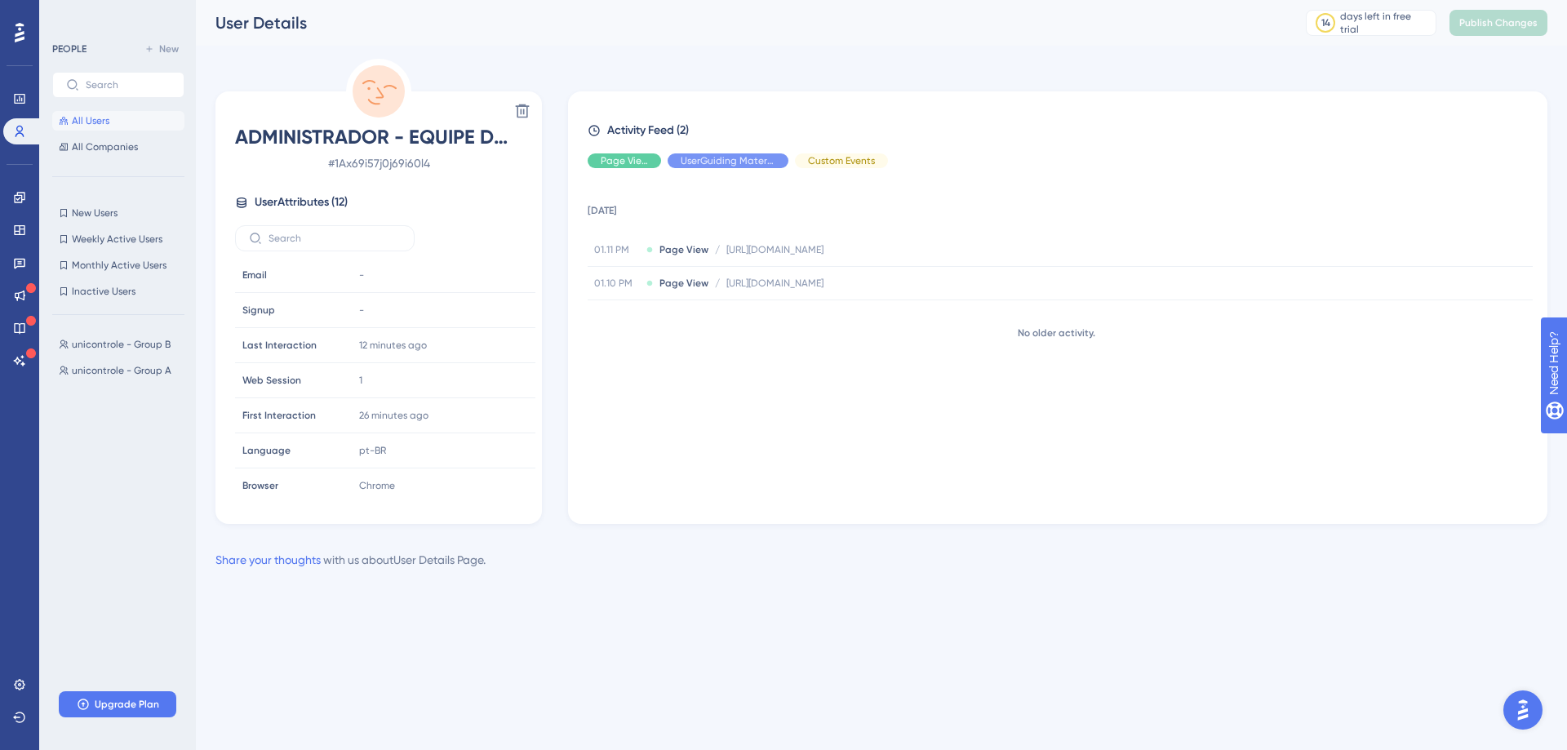
click at [307, 202] on span "User Attributes ( 12 )" at bounding box center [301, 203] width 93 height 20
click at [245, 203] on icon at bounding box center [241, 202] width 13 height 13
click at [123, 344] on span "unicontrole - Group B" at bounding box center [121, 344] width 99 height 13
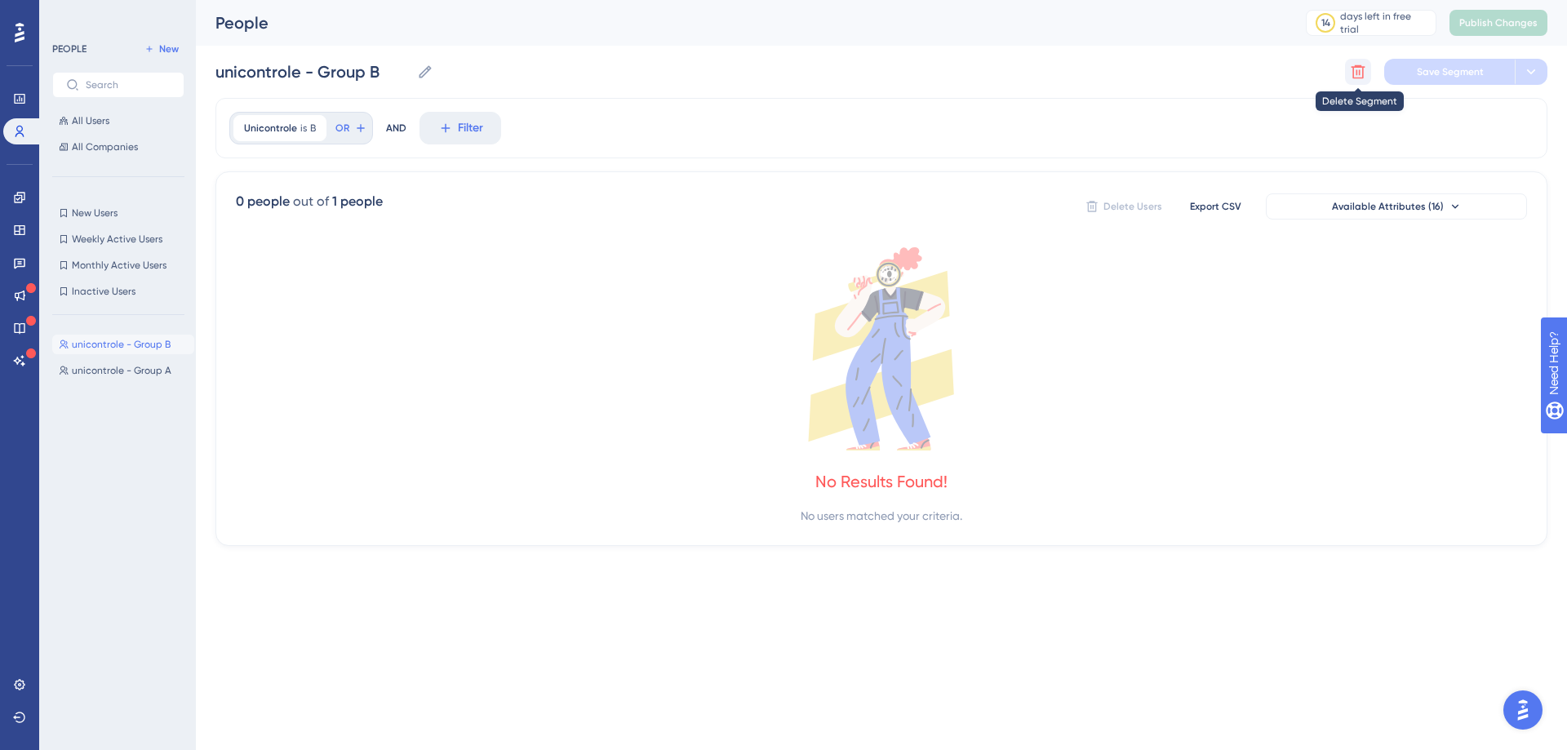
click at [1362, 70] on icon at bounding box center [1358, 72] width 16 height 16
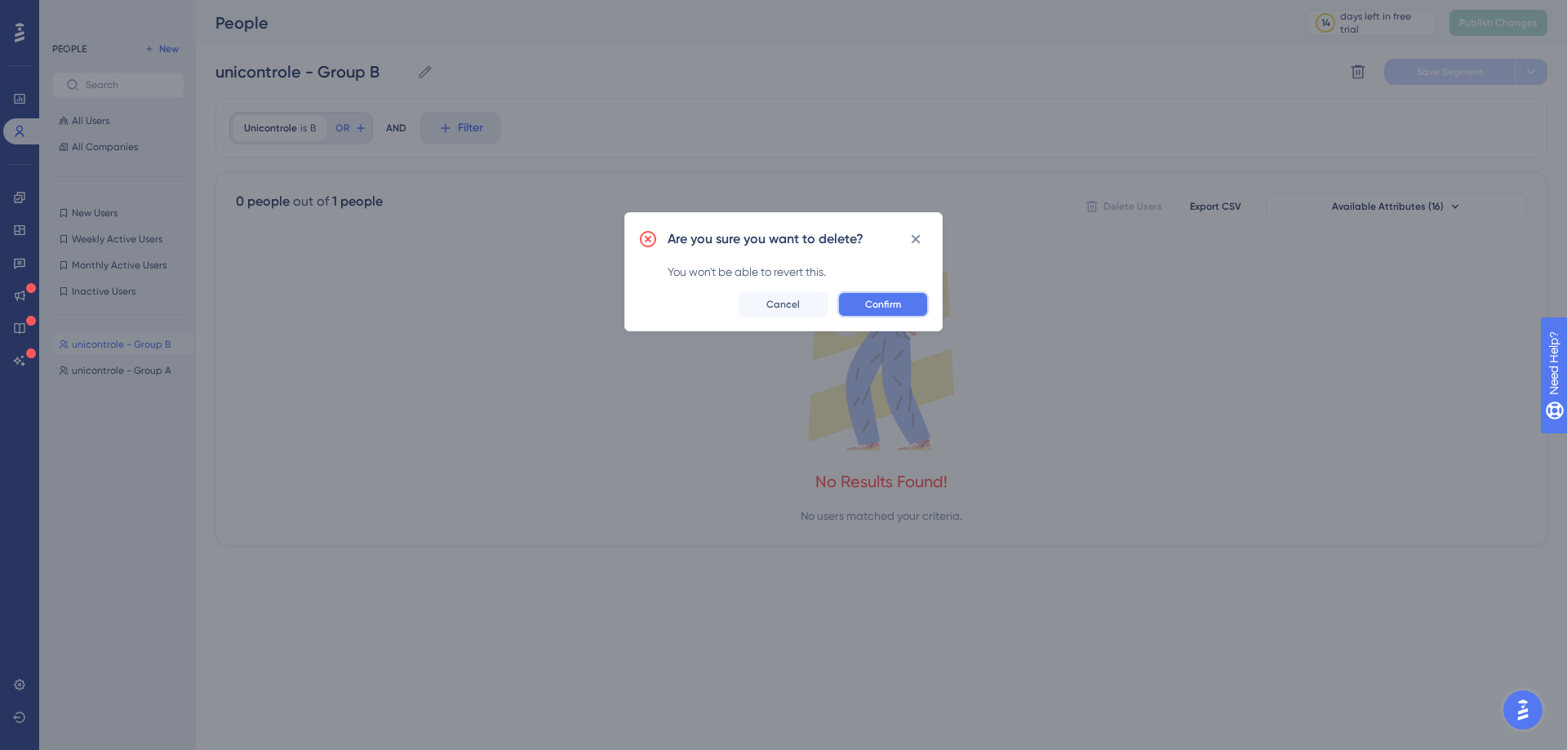
drag, startPoint x: 905, startPoint y: 298, endPoint x: 851, endPoint y: 307, distance: 55.4
click at [905, 299] on button "Confirm" at bounding box center [883, 304] width 91 height 26
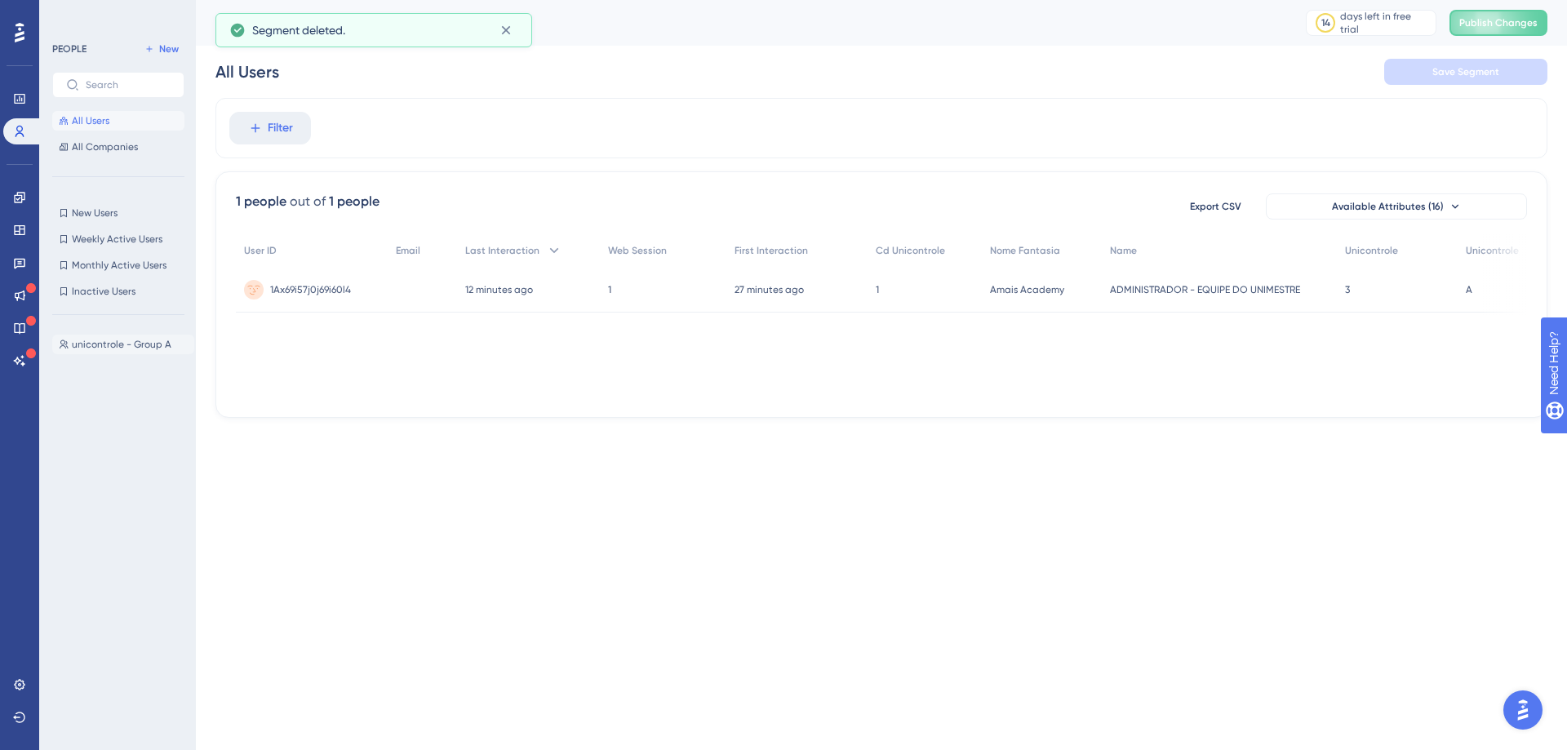
click at [136, 343] on span "unicontrole - Group A" at bounding box center [122, 344] width 100 height 13
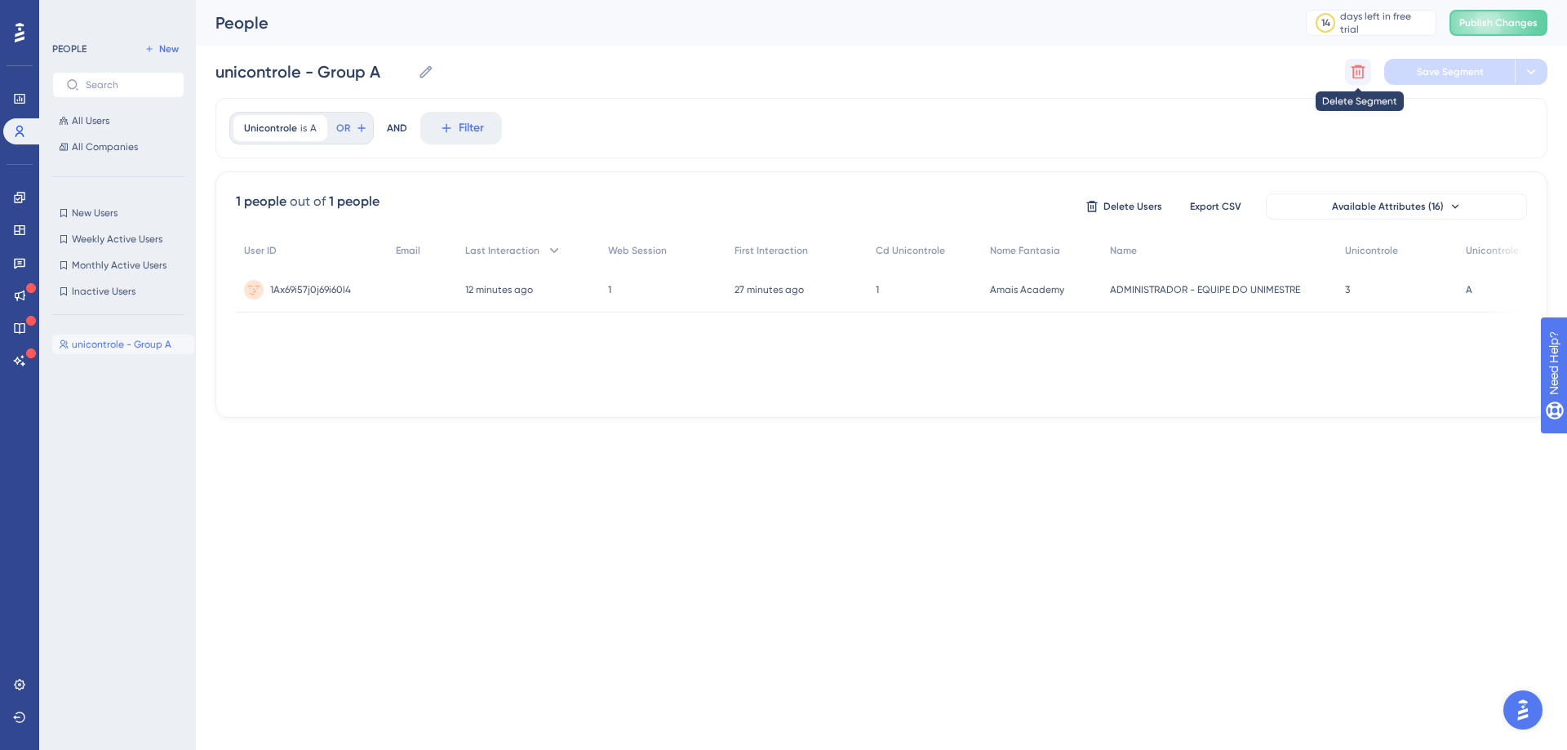
click at [1357, 72] on icon at bounding box center [1359, 72] width 14 height 14
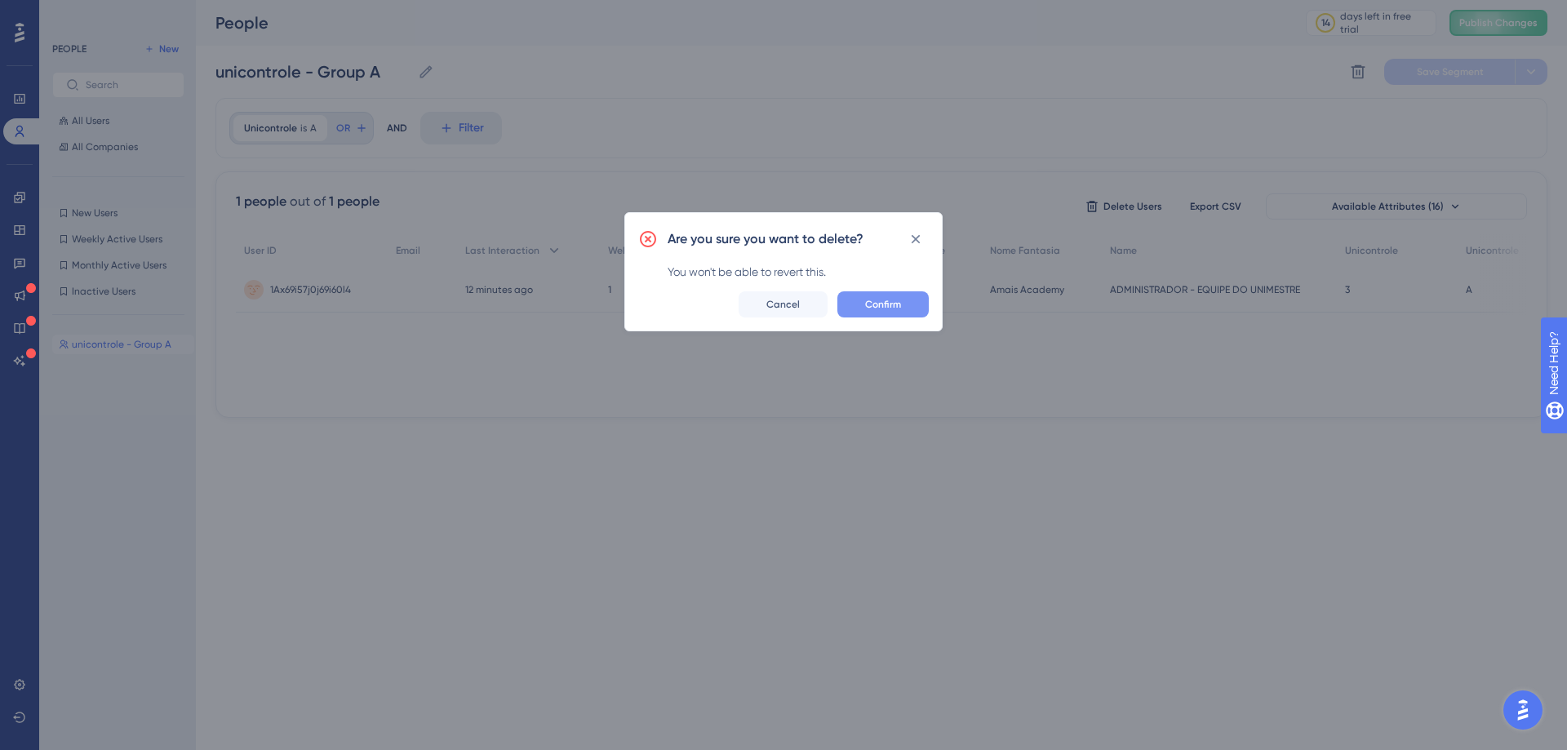
click at [893, 298] on span "Confirm" at bounding box center [883, 304] width 36 height 13
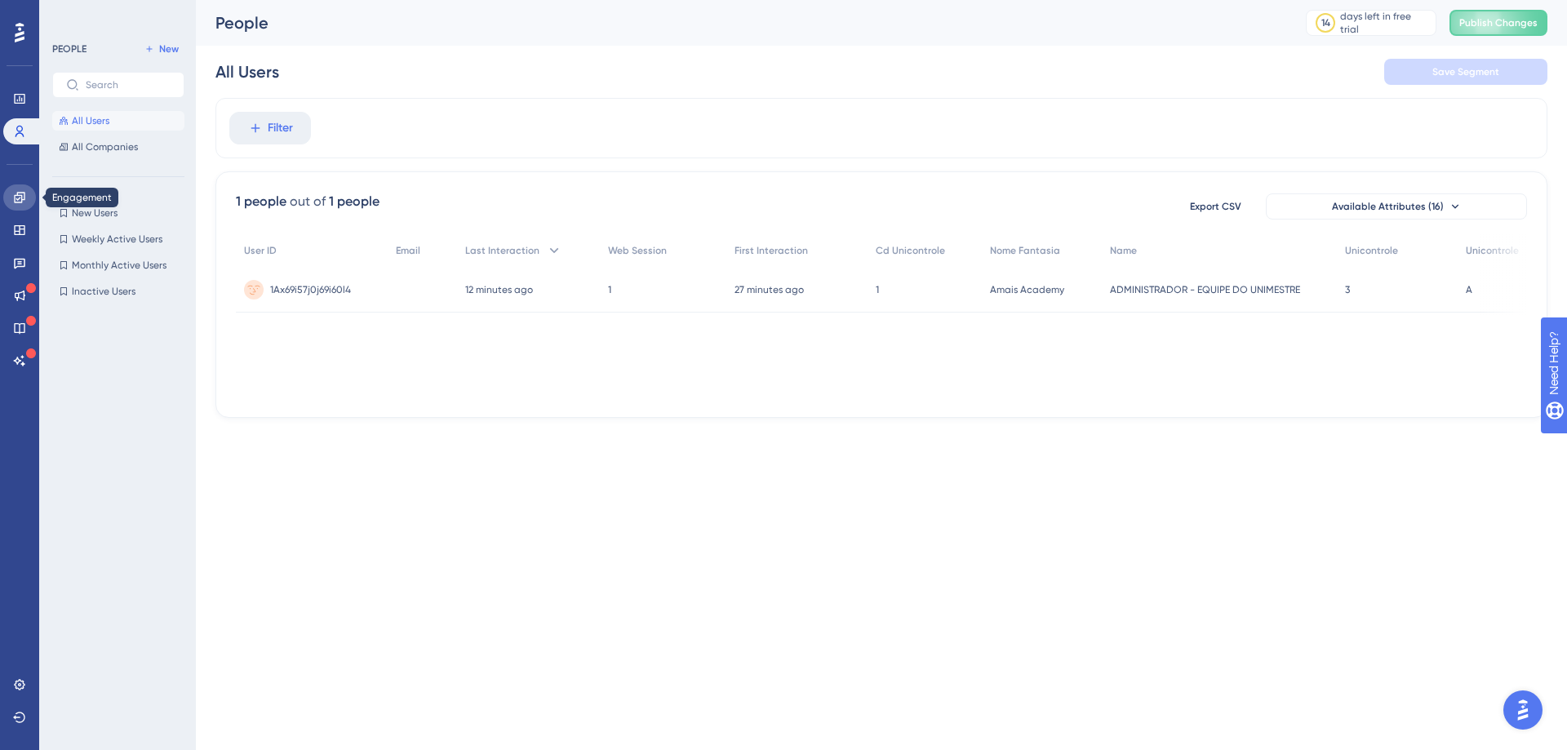
click at [17, 196] on icon at bounding box center [19, 197] width 11 height 11
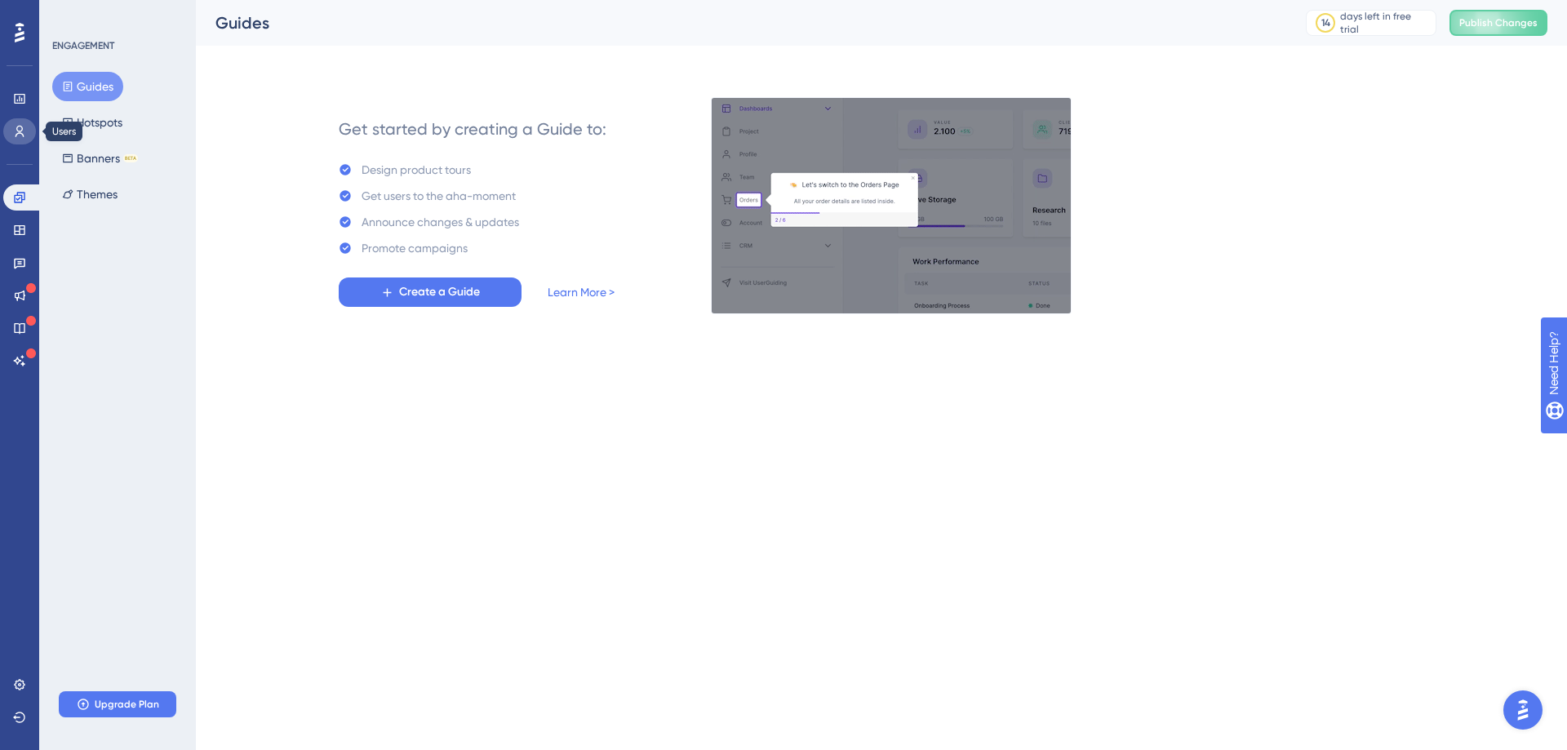
click at [20, 135] on icon at bounding box center [19, 131] width 13 height 13
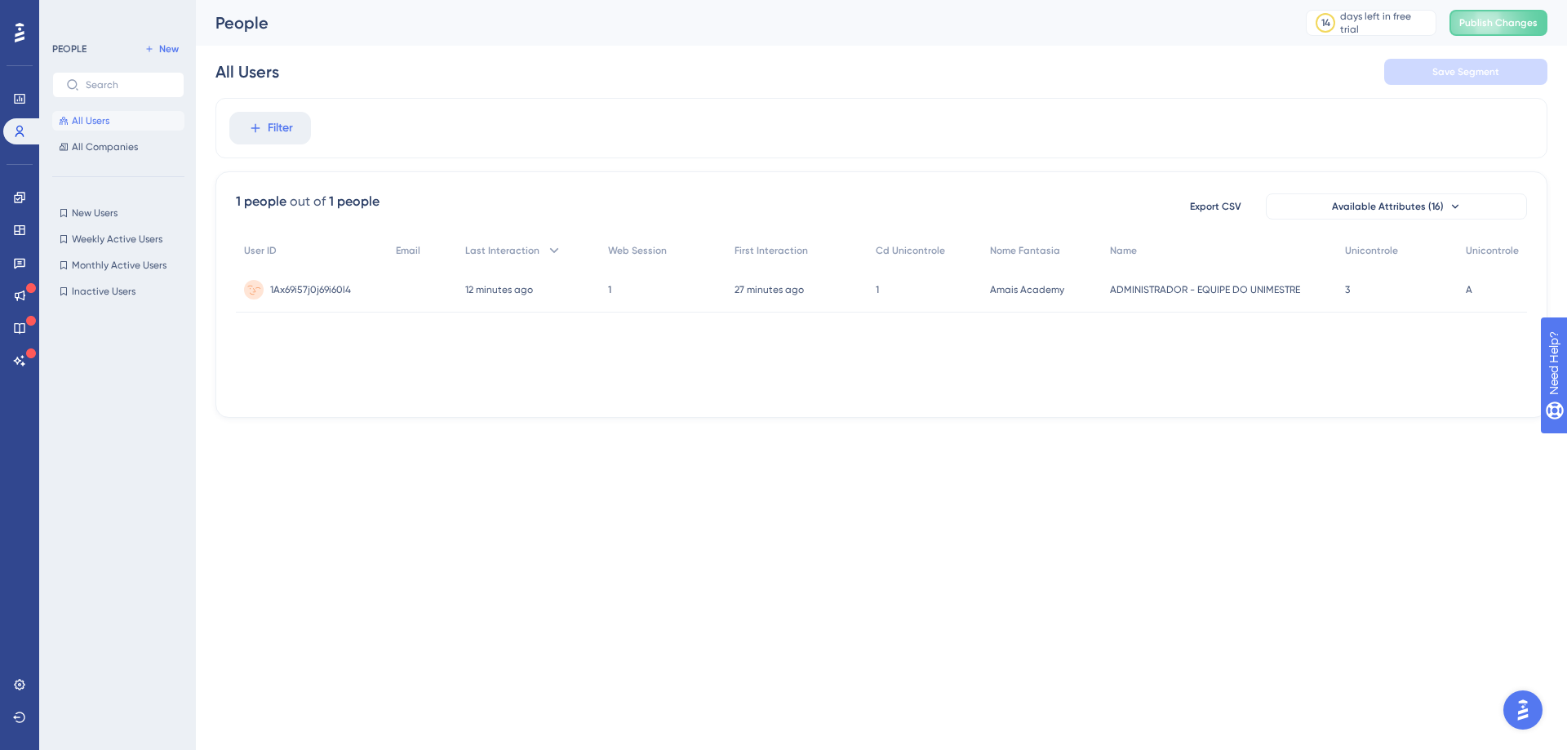
click at [1171, 285] on span "ADMINISTRADOR - EQUIPE DO UNIMESTRE" at bounding box center [1205, 289] width 190 height 13
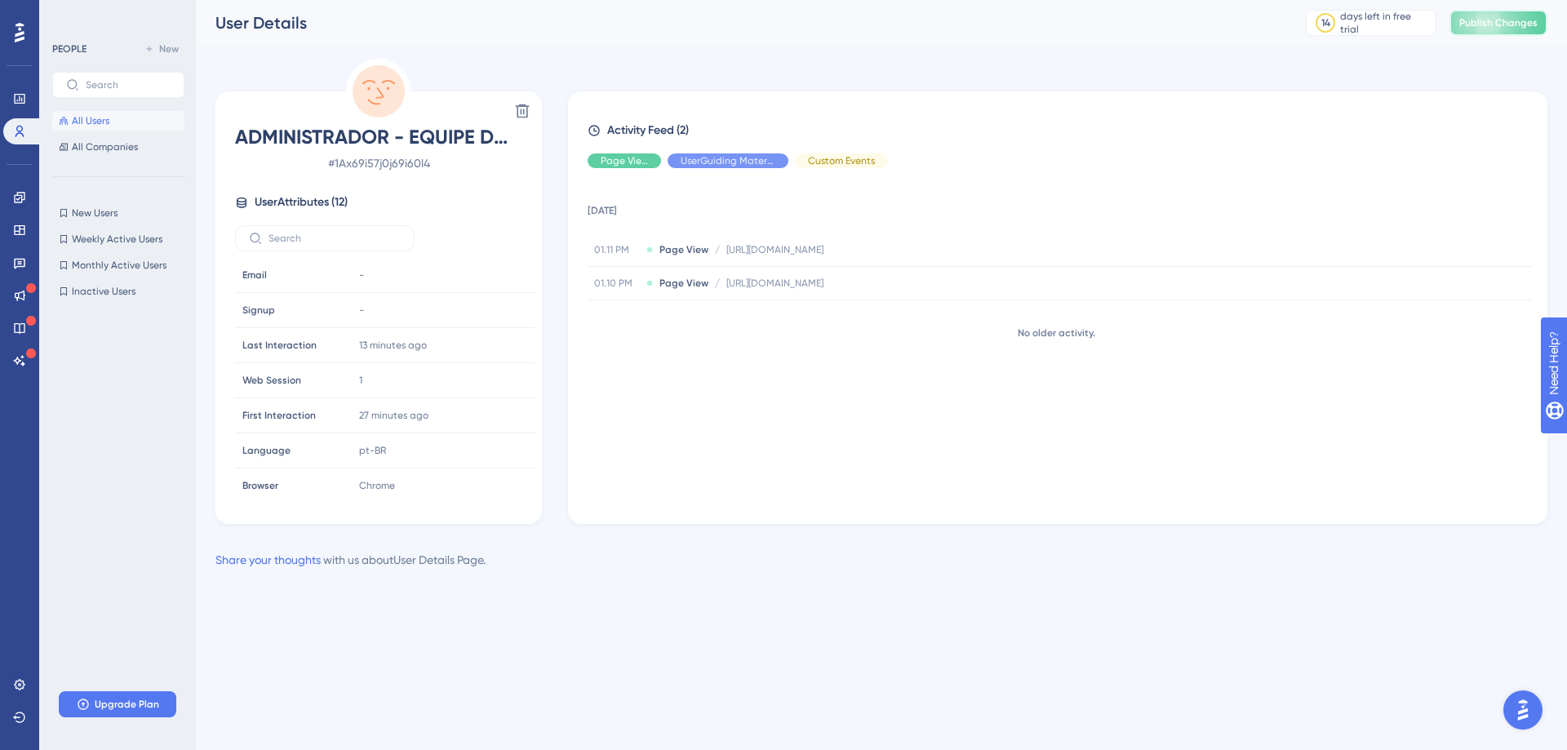
click at [1517, 25] on span "Publish Changes" at bounding box center [1499, 22] width 78 height 13
click at [126, 152] on span "All Companies" at bounding box center [105, 146] width 66 height 13
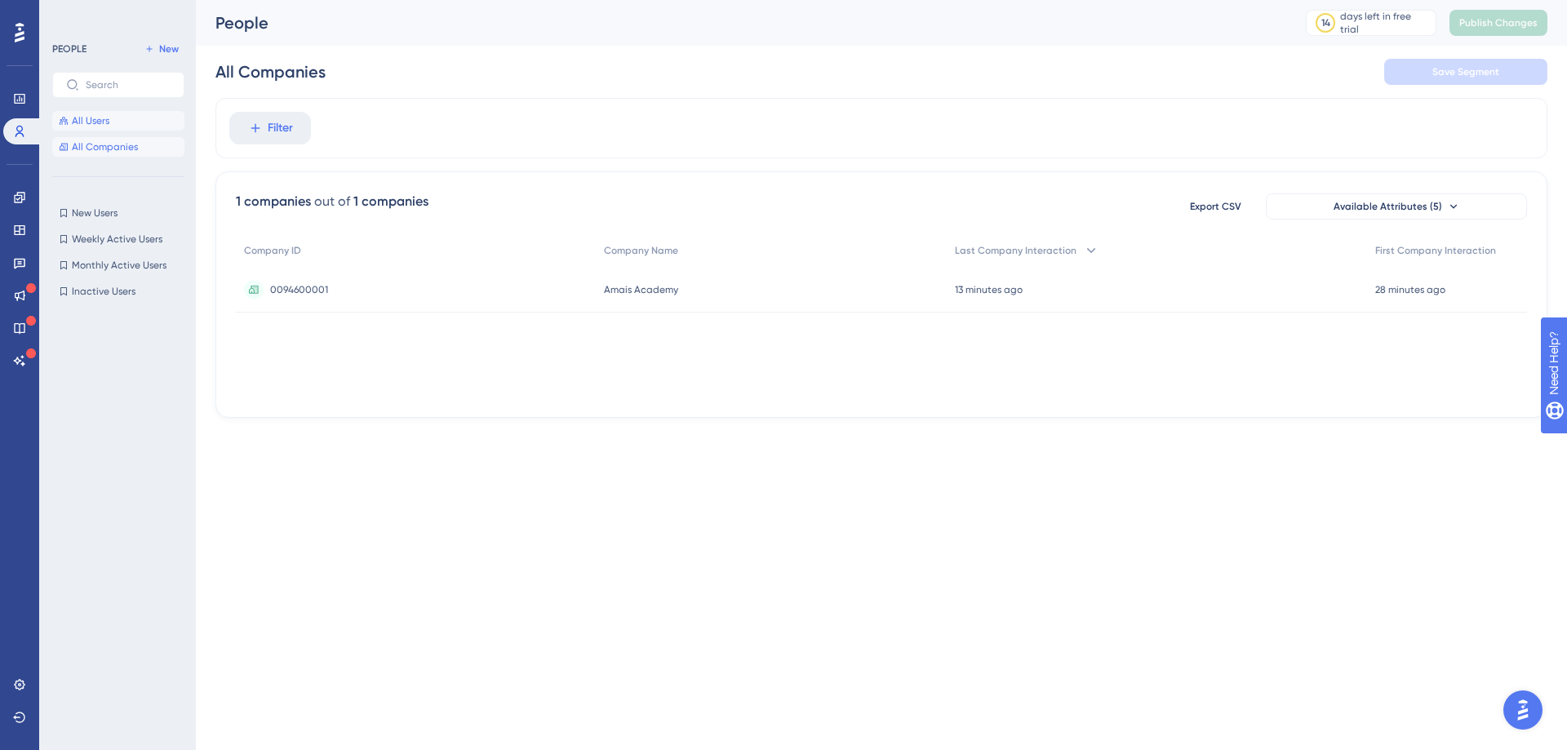
click at [93, 120] on span "All Users" at bounding box center [91, 120] width 38 height 13
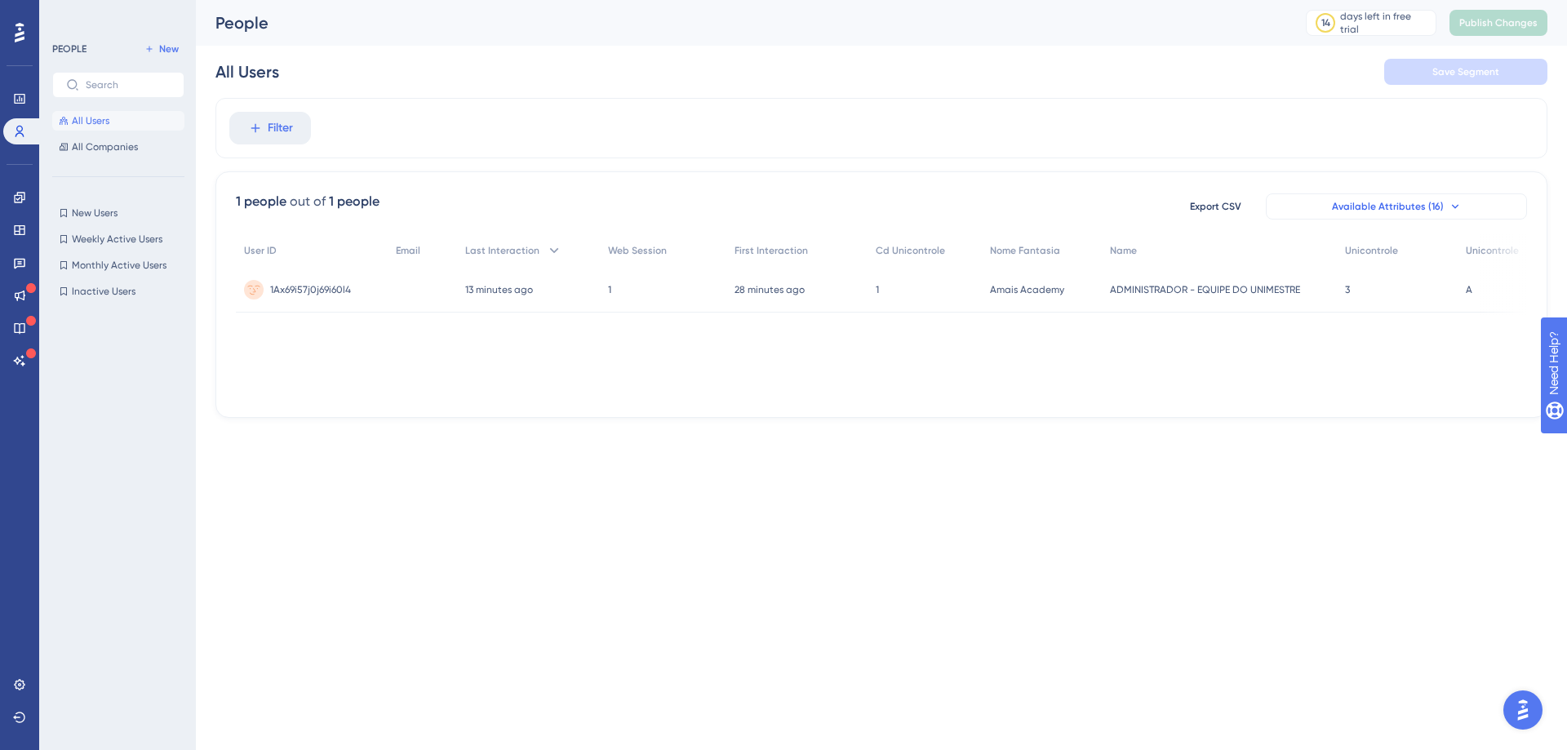
click at [1425, 206] on span "Available Attributes (16)" at bounding box center [1388, 206] width 112 height 13
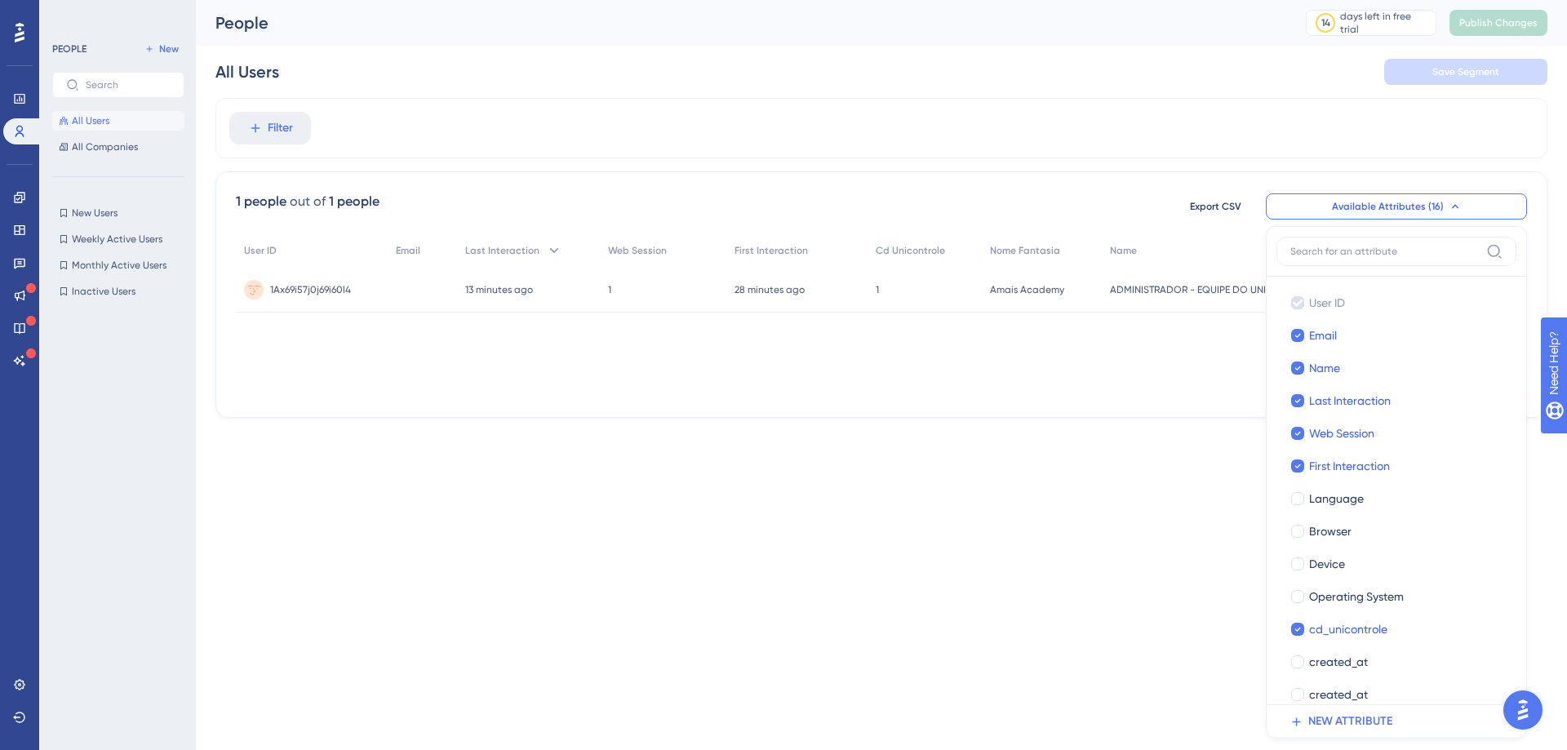
scroll to position [30, 0]
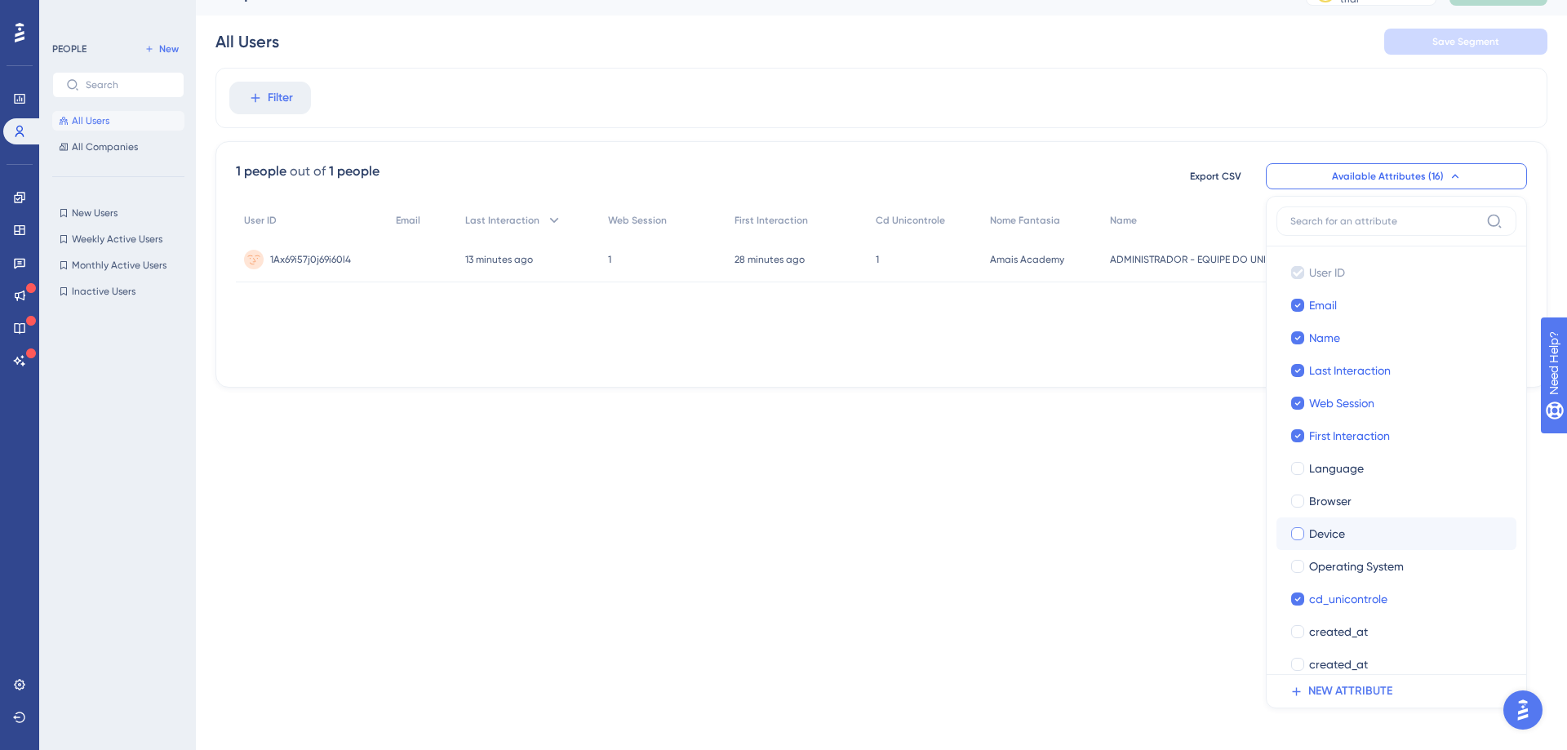
click at [1296, 534] on div at bounding box center [1298, 533] width 13 height 13
checkbox input "true"
click at [1087, 362] on div "User ID Email Last Interaction Web Session First Interaction Cd Unicontrole Nom…" at bounding box center [882, 285] width 1292 height 163
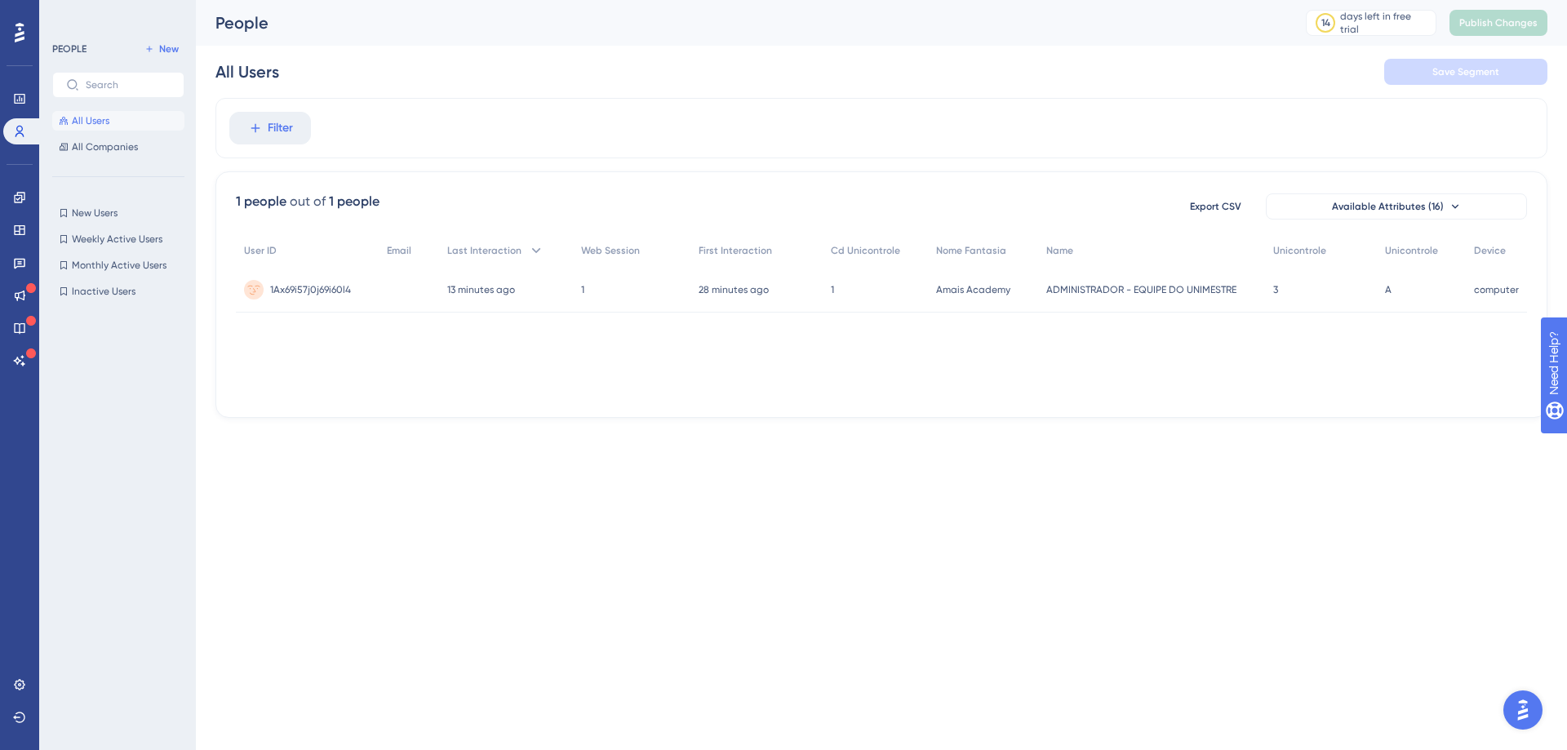
click at [1152, 406] on div "1 people out of 1 people Export CSV Available Attributes (16) User ID Email Las…" at bounding box center [882, 294] width 1332 height 247
click at [1088, 282] on div "ADMINISTRADOR - EQUIPE DO UNIMESTRE ADMINISTRADOR - EQUIPE DO UNIMESTRE" at bounding box center [1151, 290] width 226 height 46
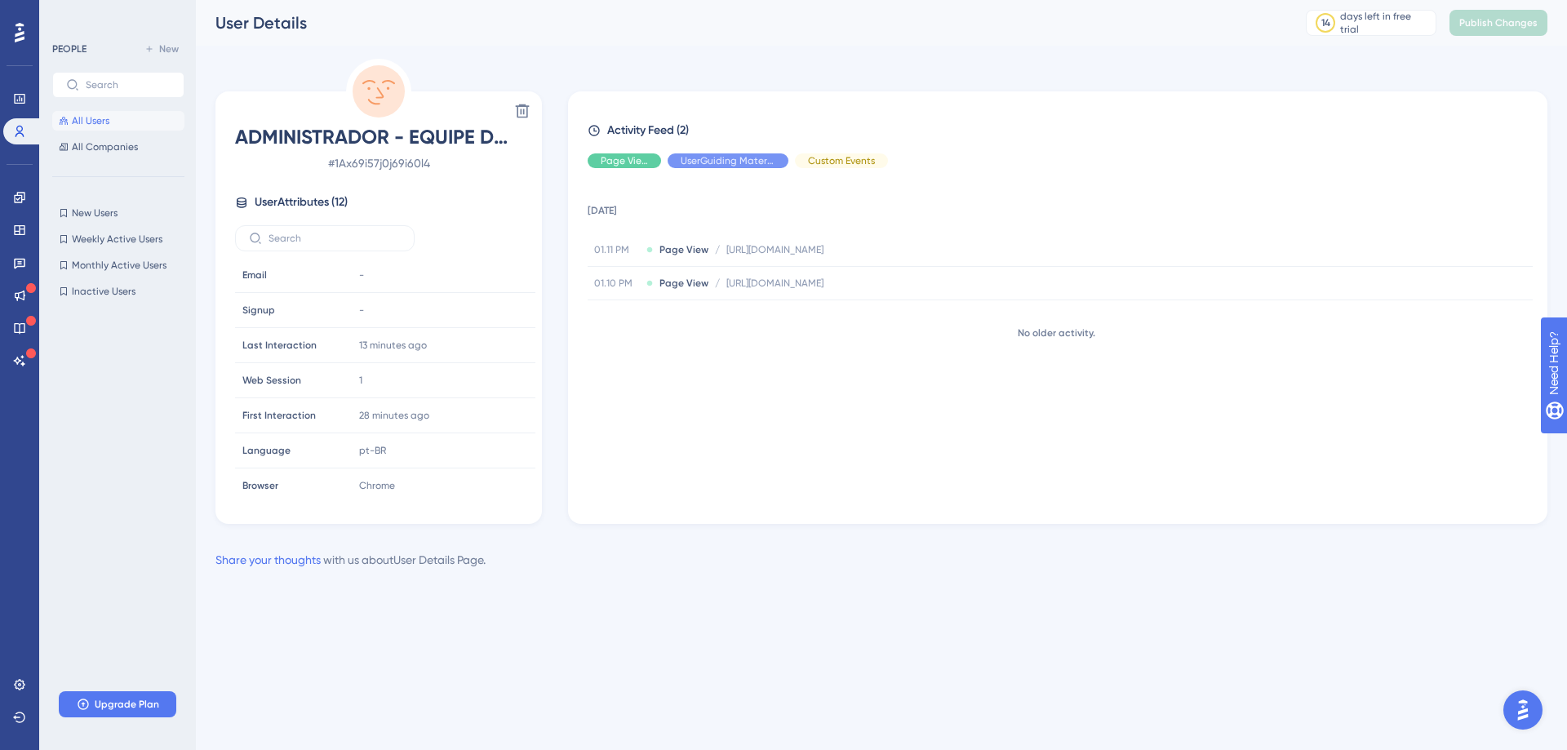
click at [113, 117] on button "All Users" at bounding box center [118, 121] width 132 height 20
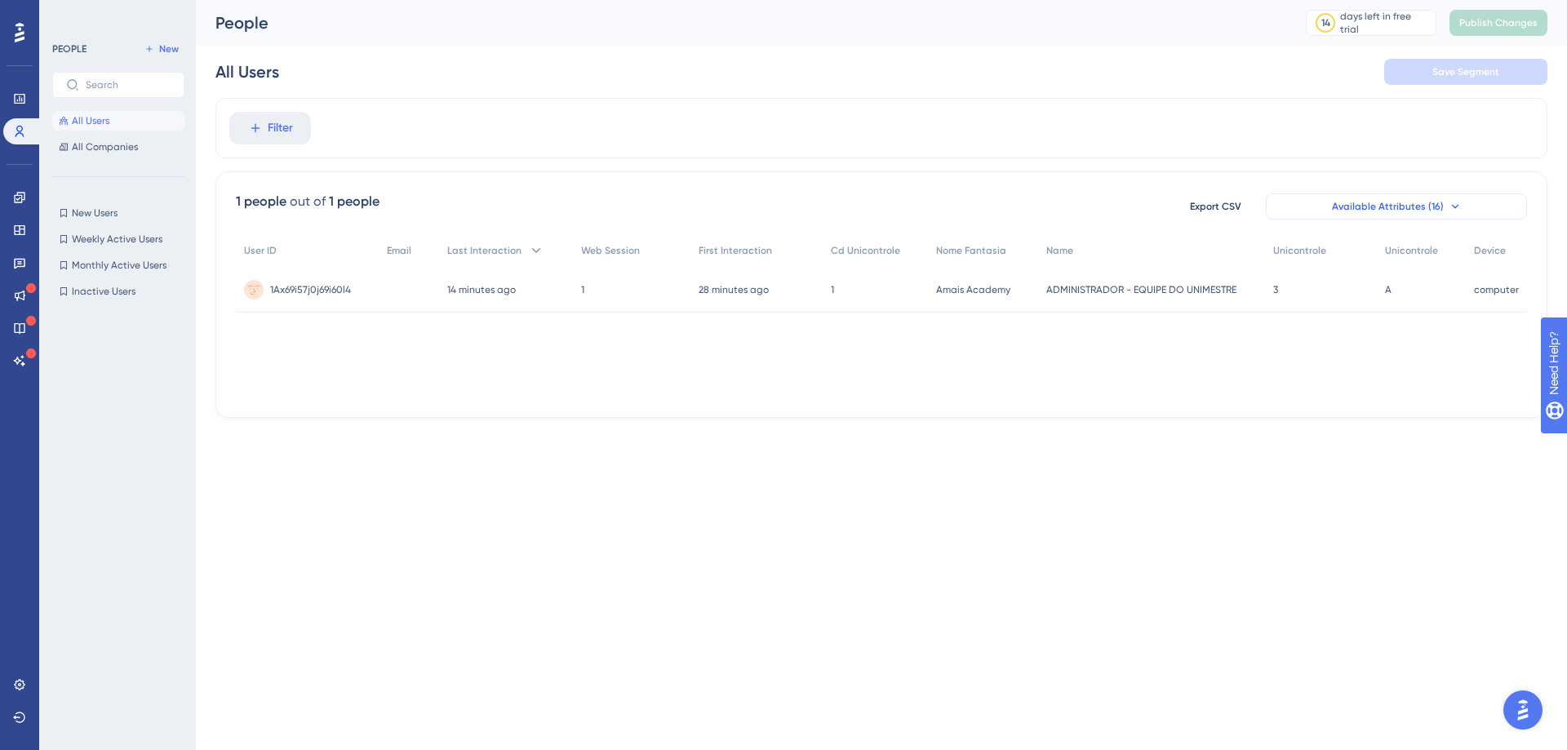
click at [1411, 207] on span "Available Attributes (16)" at bounding box center [1388, 206] width 112 height 13
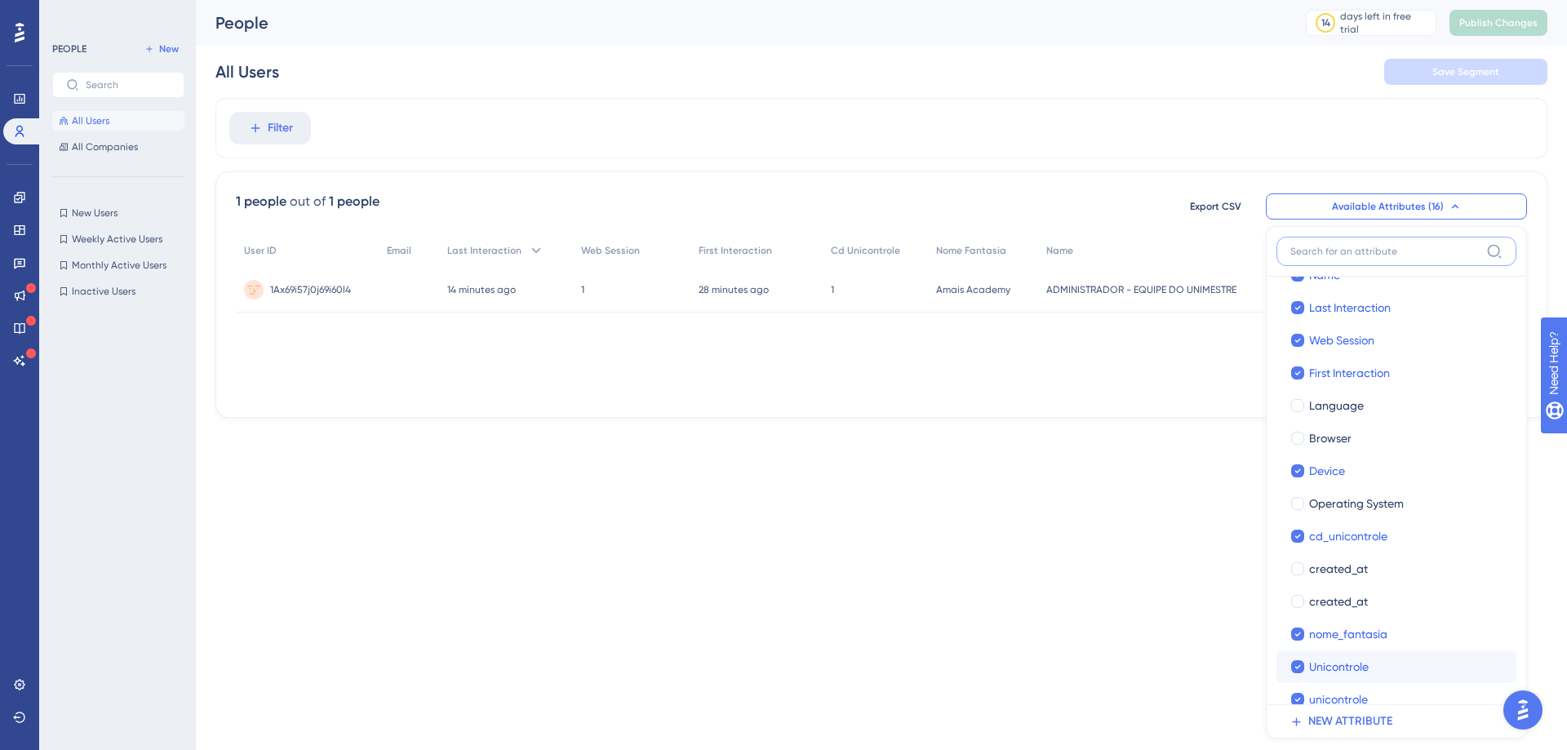
scroll to position [114, 0]
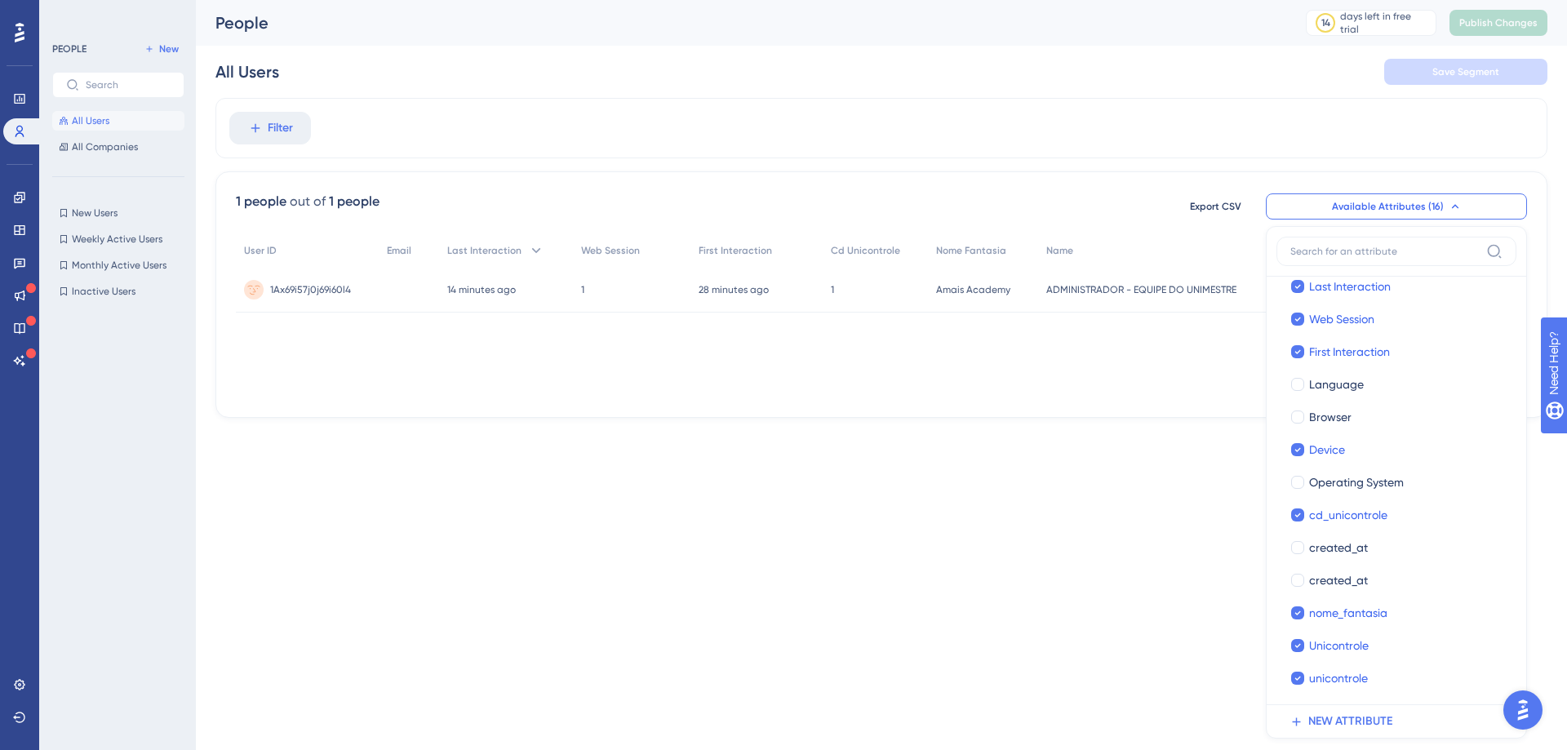
click at [1203, 397] on div "User ID Email Last Interaction Web Session First Interaction Cd Unicontrole Nom…" at bounding box center [882, 315] width 1292 height 163
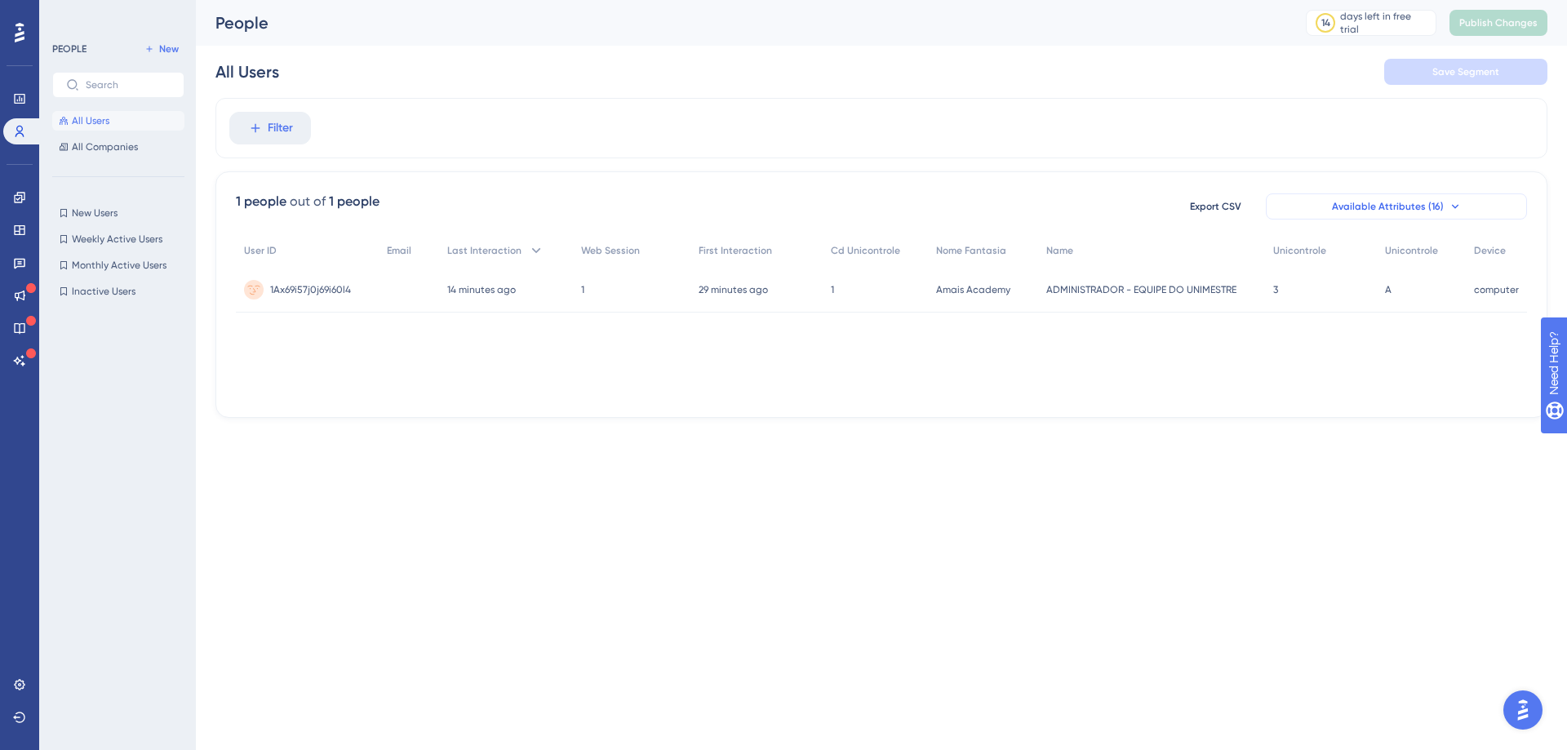
click at [1434, 202] on span "Available Attributes (16)" at bounding box center [1388, 206] width 112 height 13
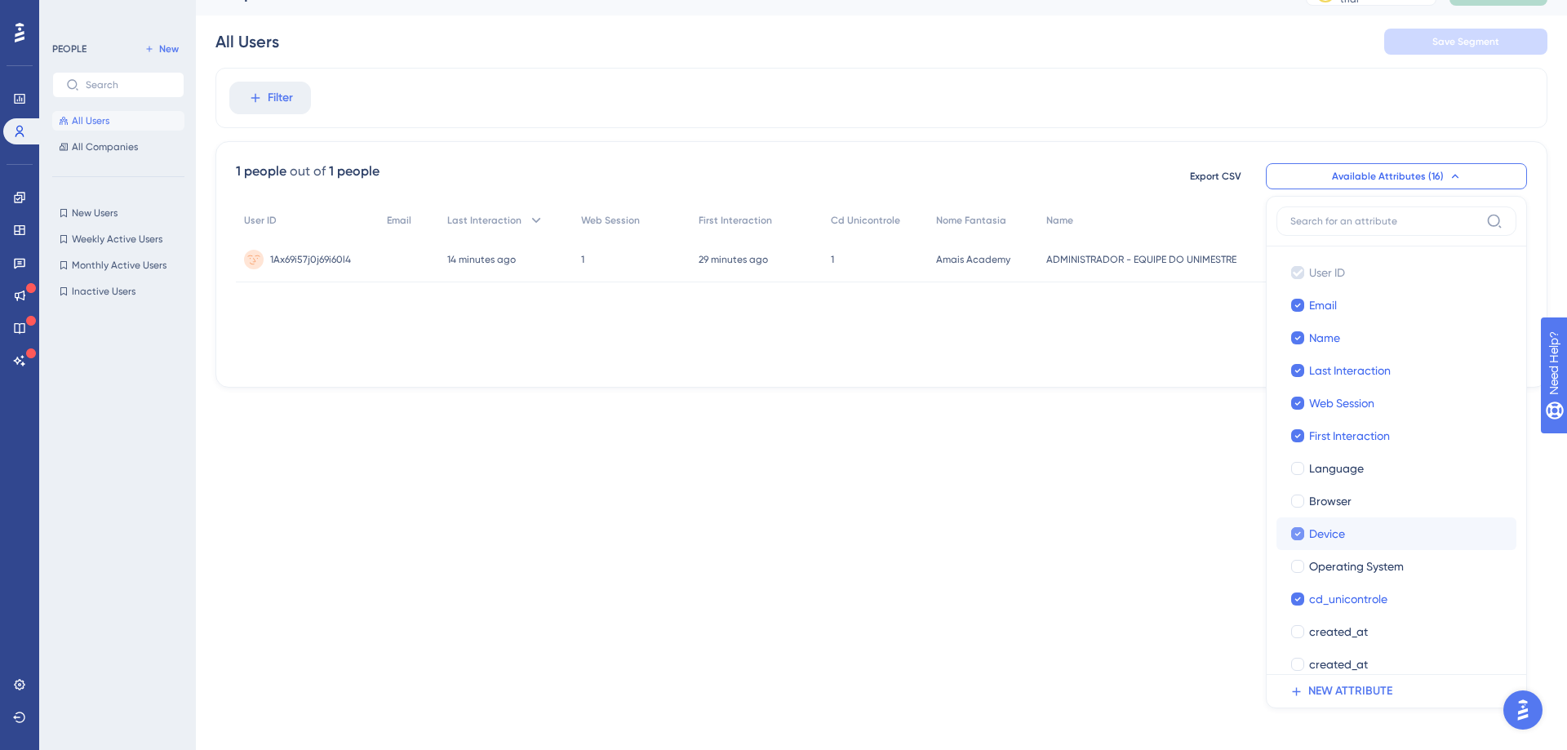
click at [1298, 533] on icon at bounding box center [1298, 533] width 7 height 11
checkbox input "false"
click at [1301, 402] on div at bounding box center [1298, 403] width 13 height 13
checkbox input "false"
click at [1300, 601] on icon at bounding box center [1298, 599] width 7 height 11
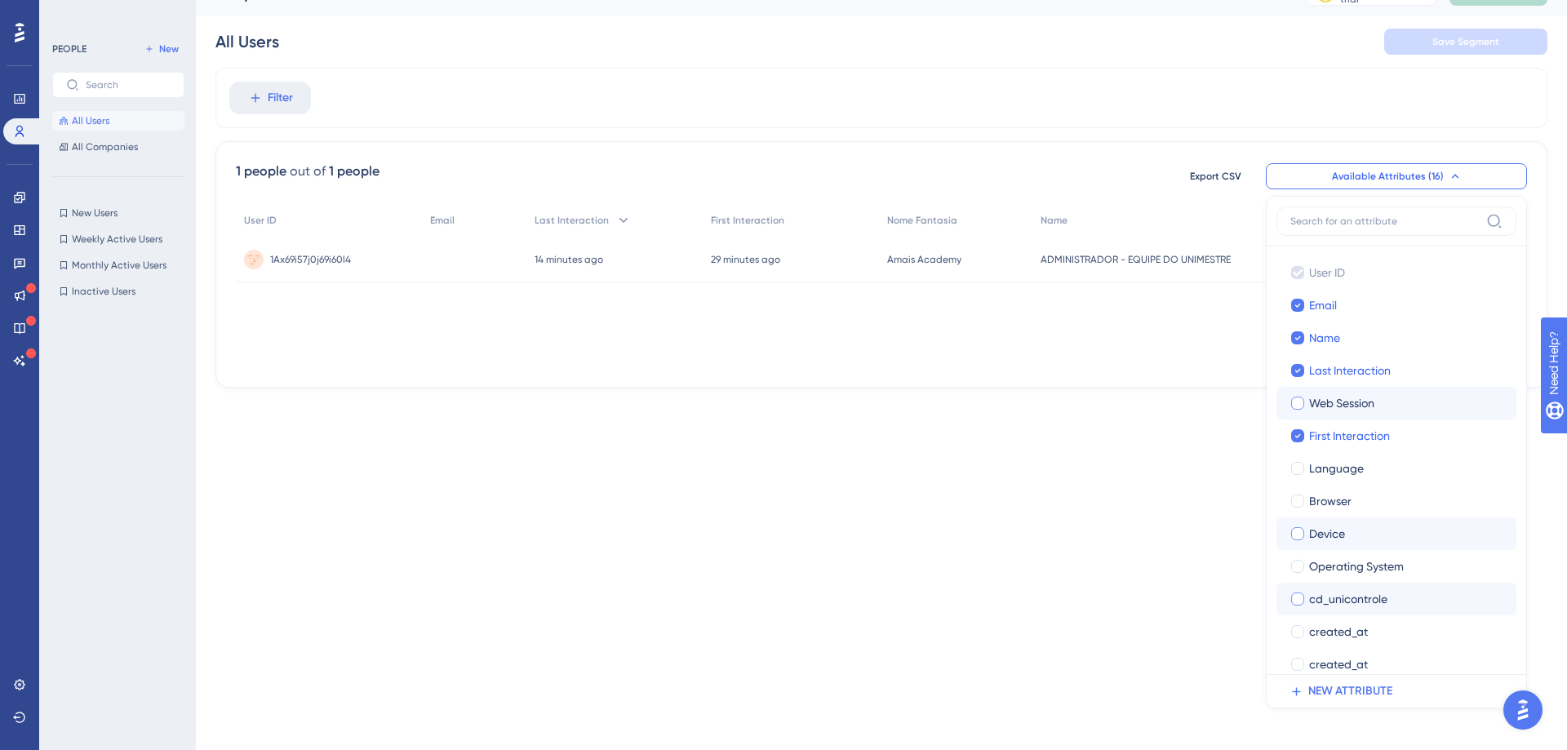
click at [1300, 601] on div at bounding box center [1298, 599] width 13 height 13
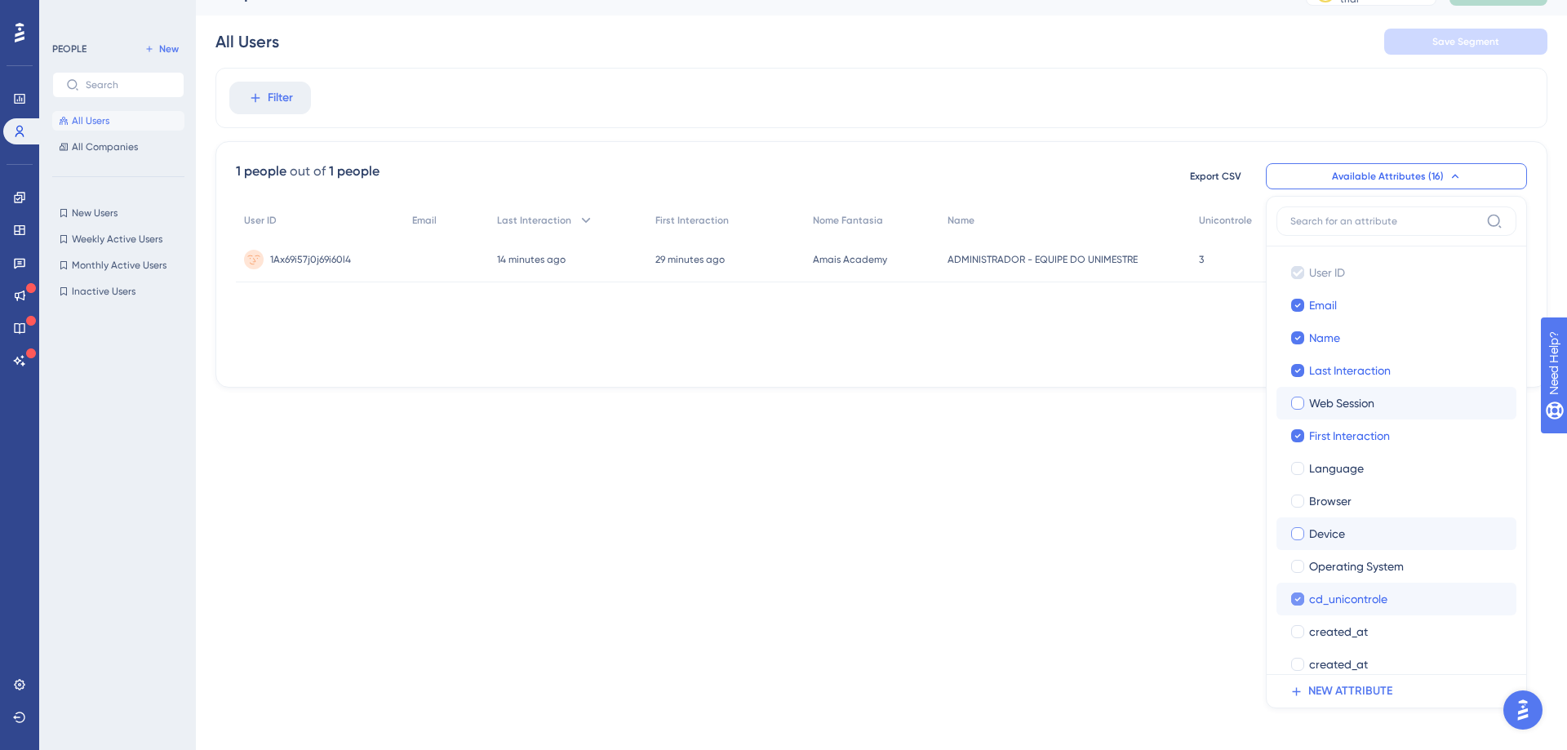
click at [1300, 601] on icon at bounding box center [1298, 599] width 7 height 11
checkbox input "false"
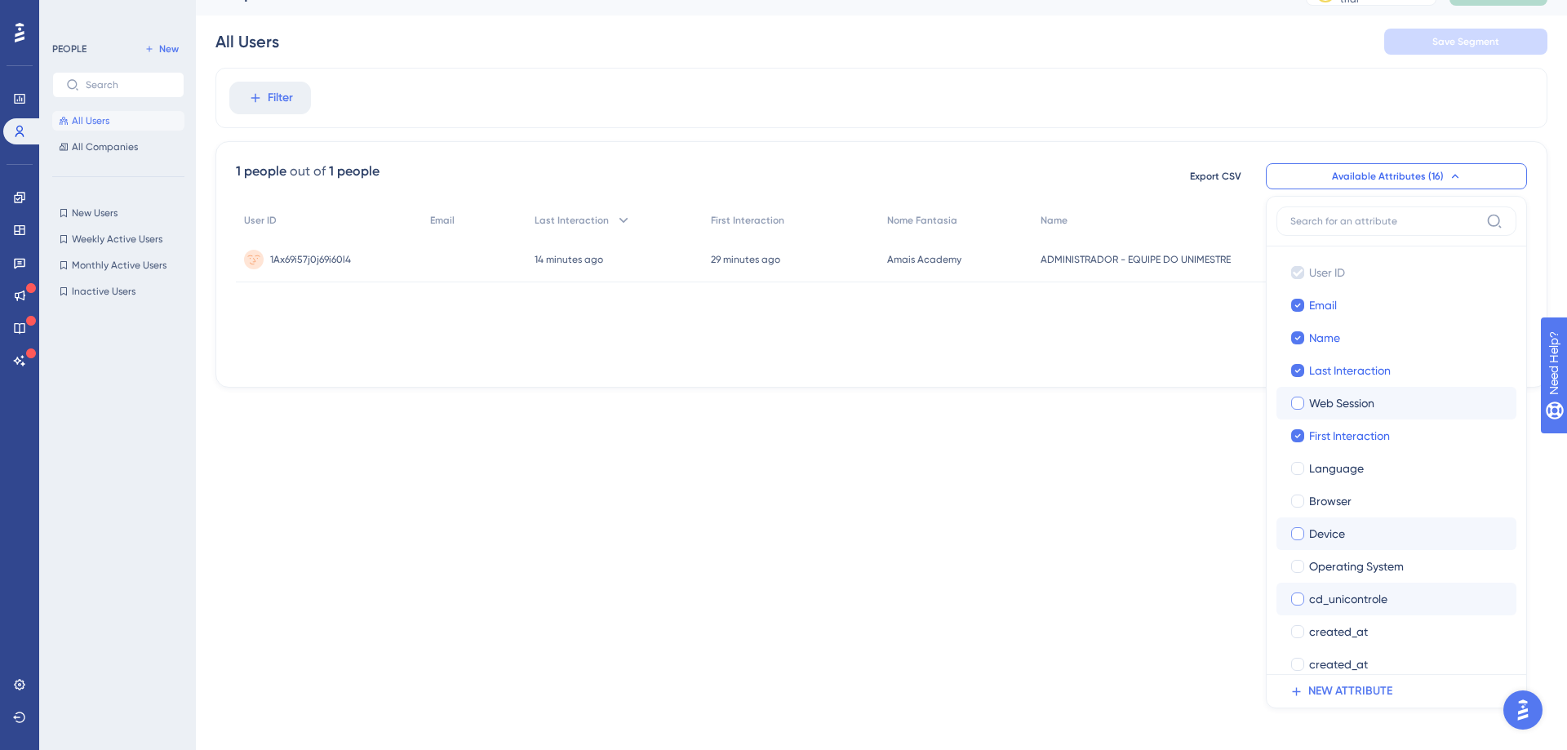
click at [1206, 313] on div "User ID Email Last Interaction First Interaction Nome Fantasia Name Unicontrole…" at bounding box center [882, 285] width 1292 height 163
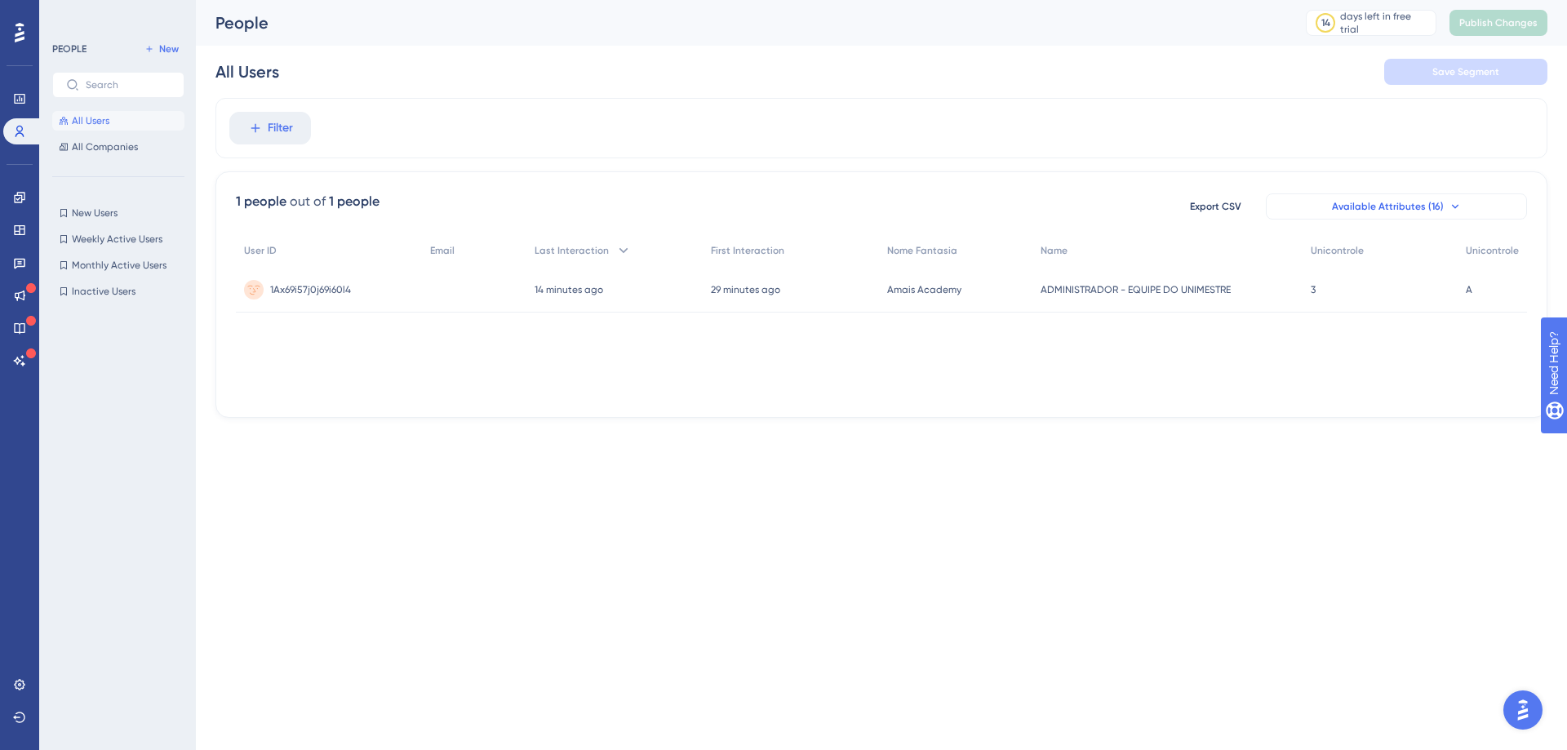
click at [1438, 203] on span "Available Attributes (16)" at bounding box center [1388, 206] width 112 height 13
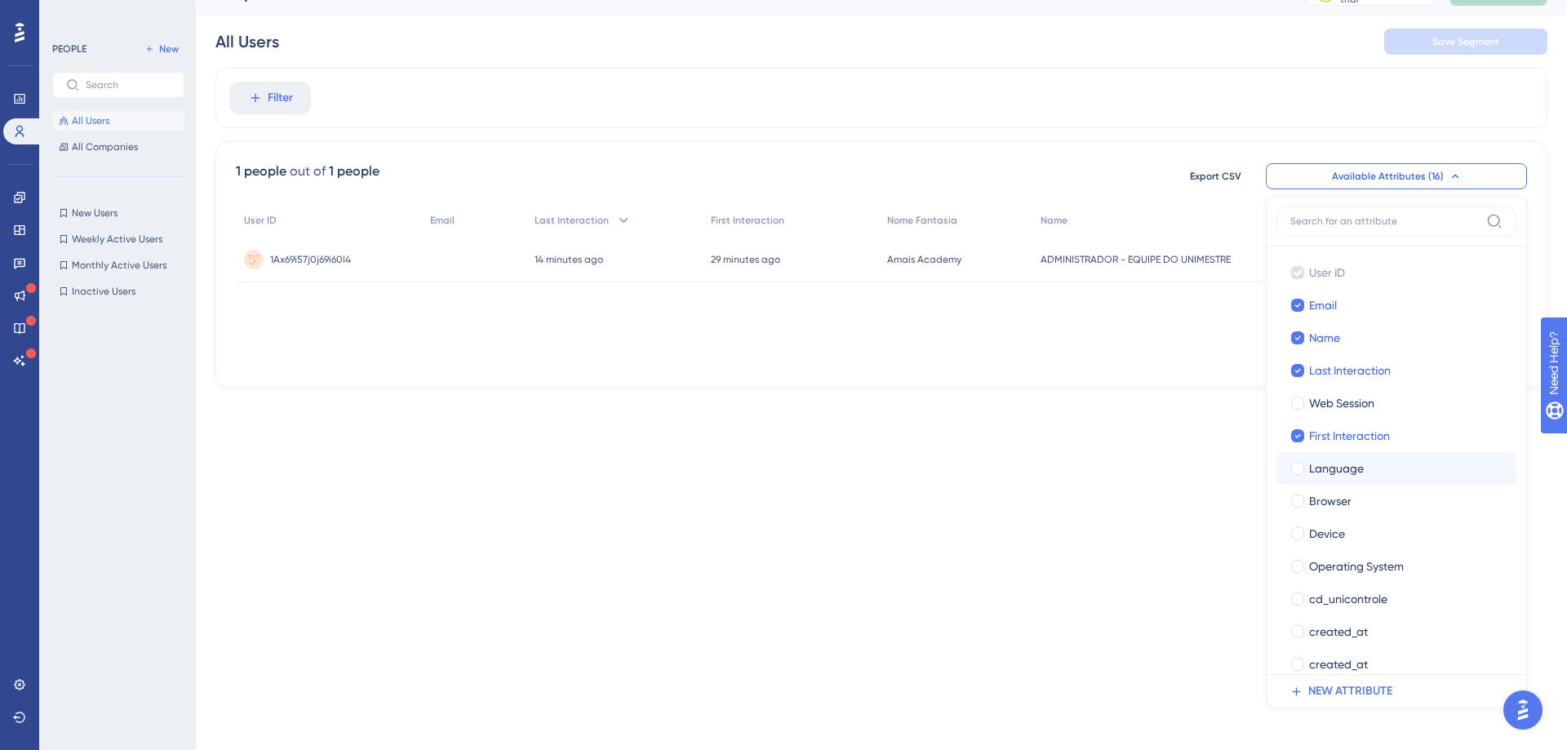
scroll to position [114, 0]
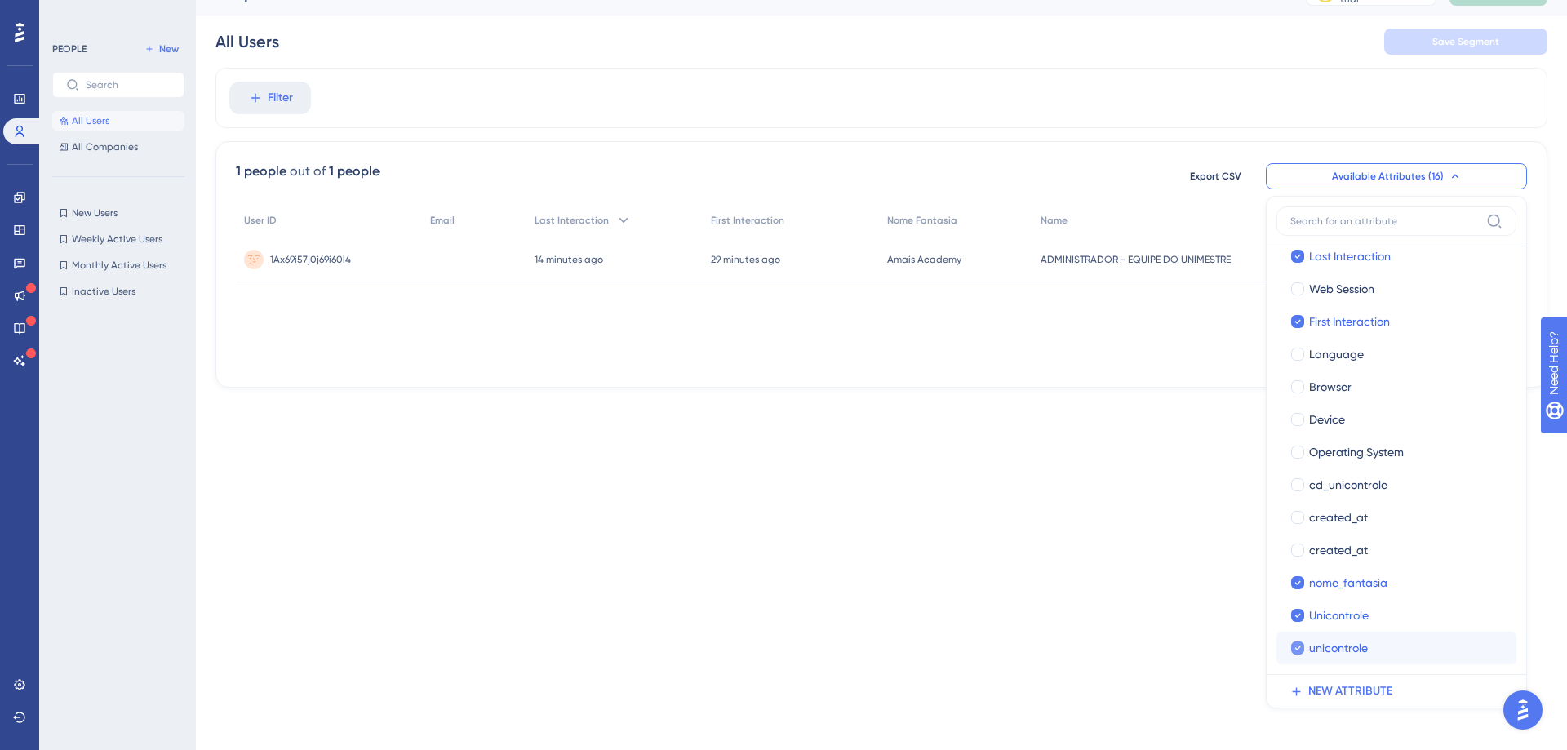
click at [1351, 648] on span "unicontrole" at bounding box center [1339, 648] width 59 height 20
checkbox input "false"
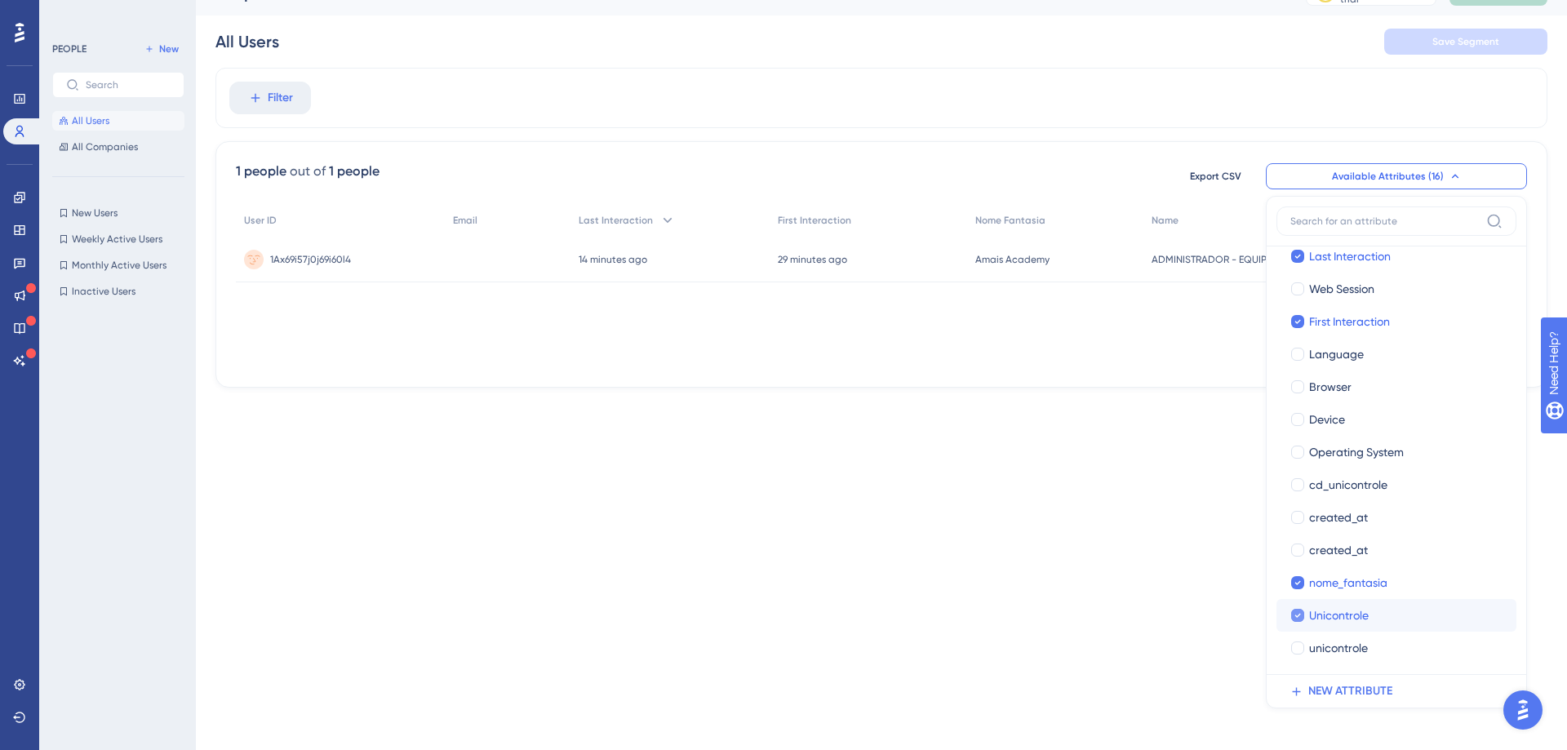
click at [1350, 625] on span "Unicontrole" at bounding box center [1340, 616] width 60 height 20
checkbox input "false"
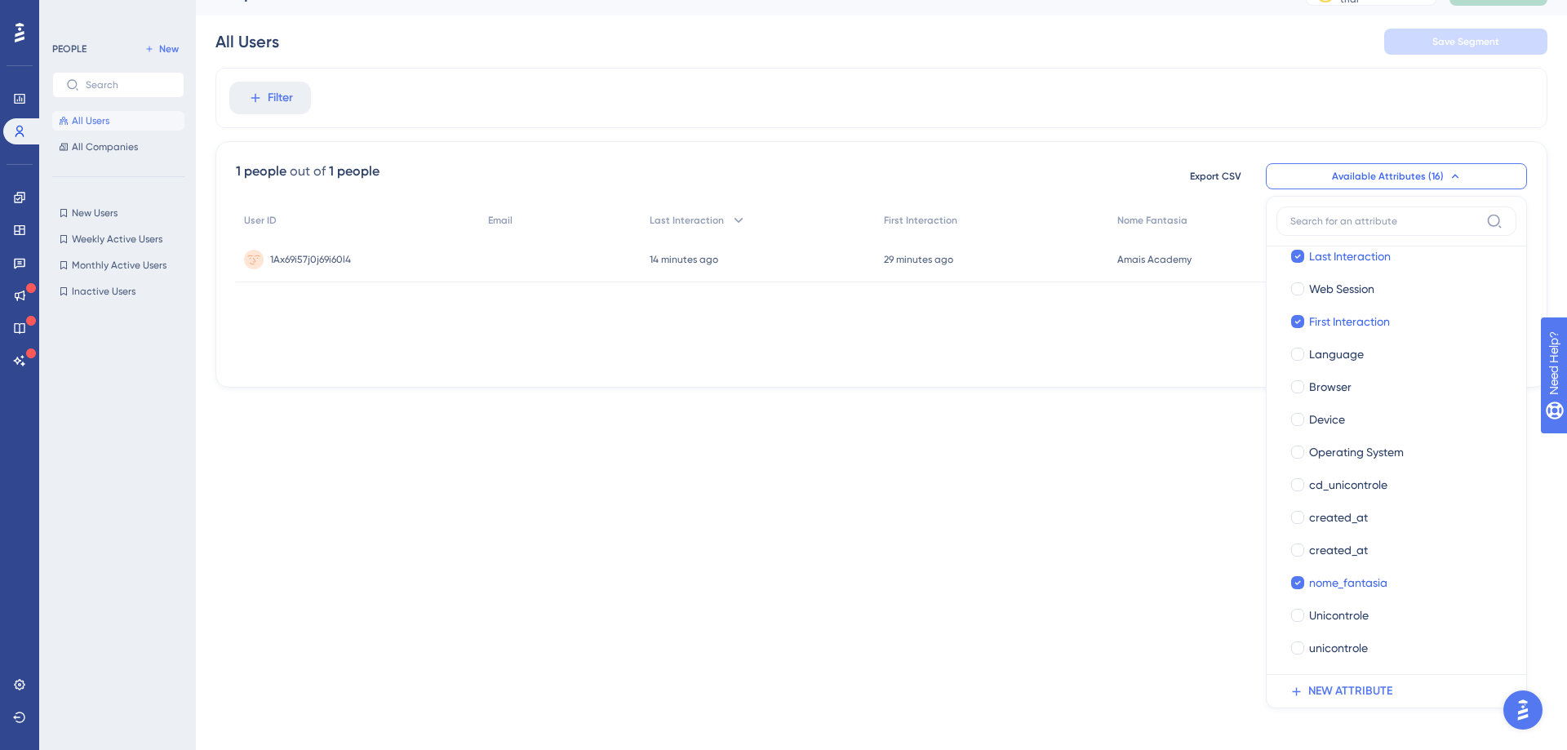
click at [1169, 440] on html "Performance Users Engagement Widgets Feedback Product Updates Knowledge Base AI…" at bounding box center [783, 205] width 1567 height 470
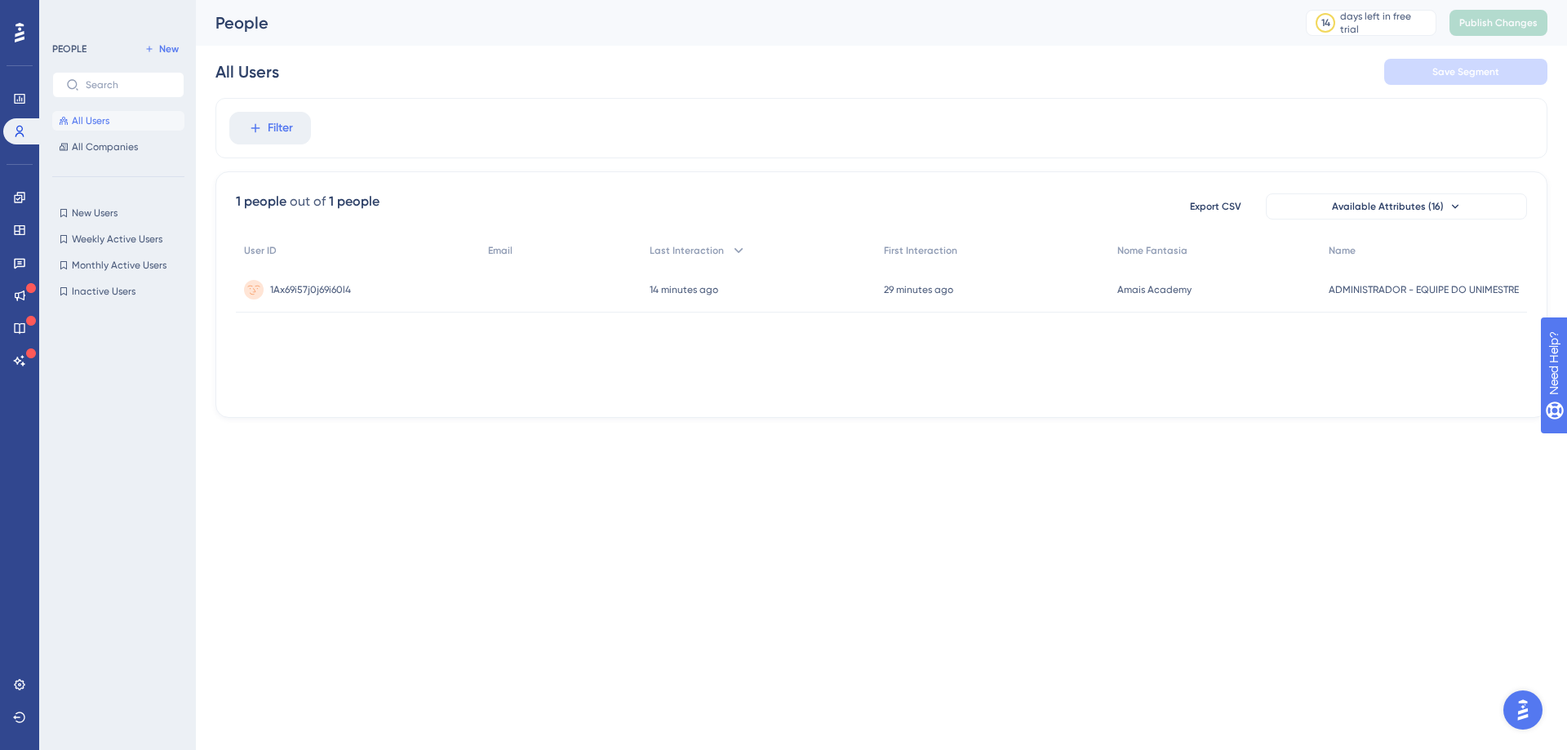
scroll to position [0, 0]
click at [100, 152] on span "All Companies" at bounding box center [105, 146] width 66 height 13
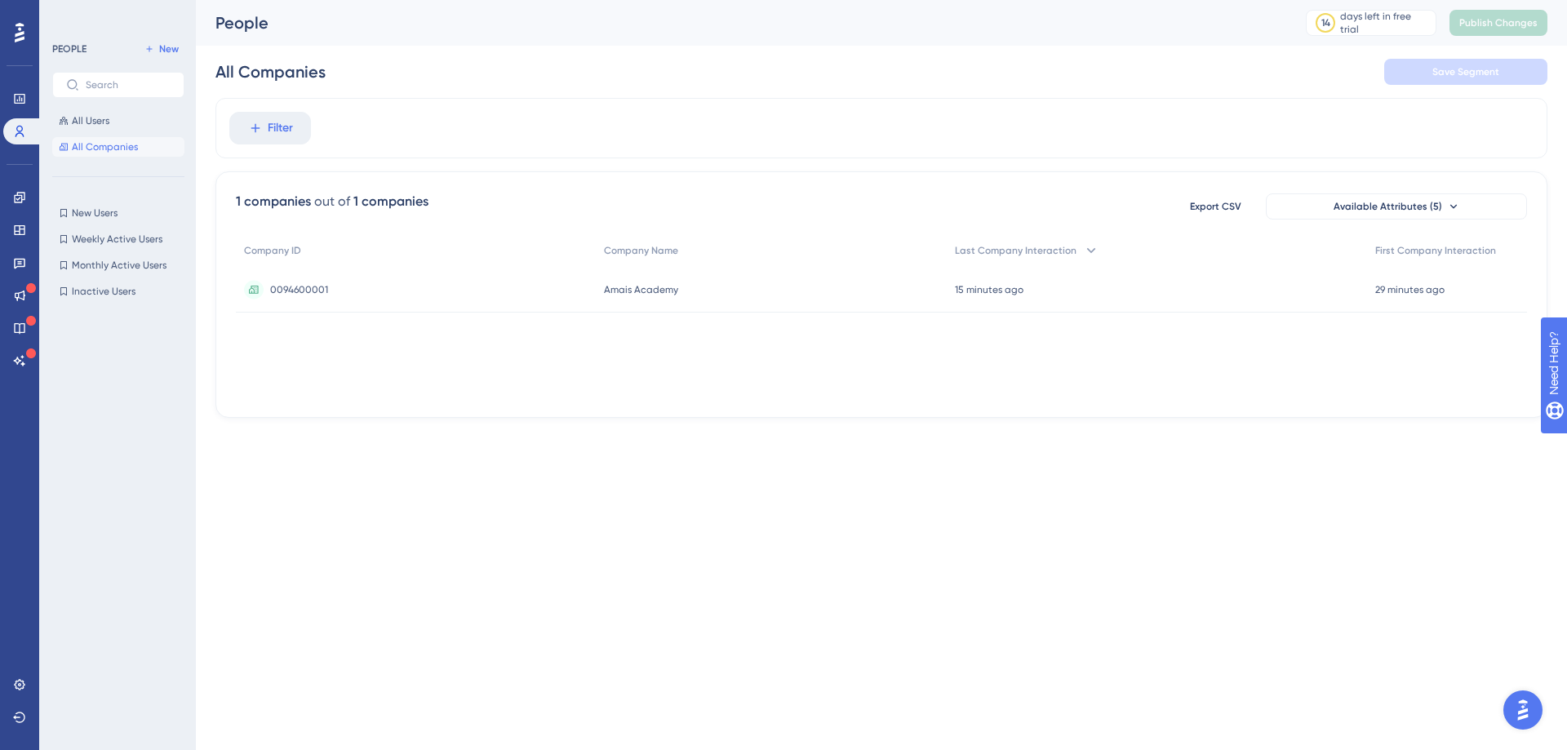
click at [314, 289] on span "0094600001" at bounding box center [299, 289] width 58 height 13
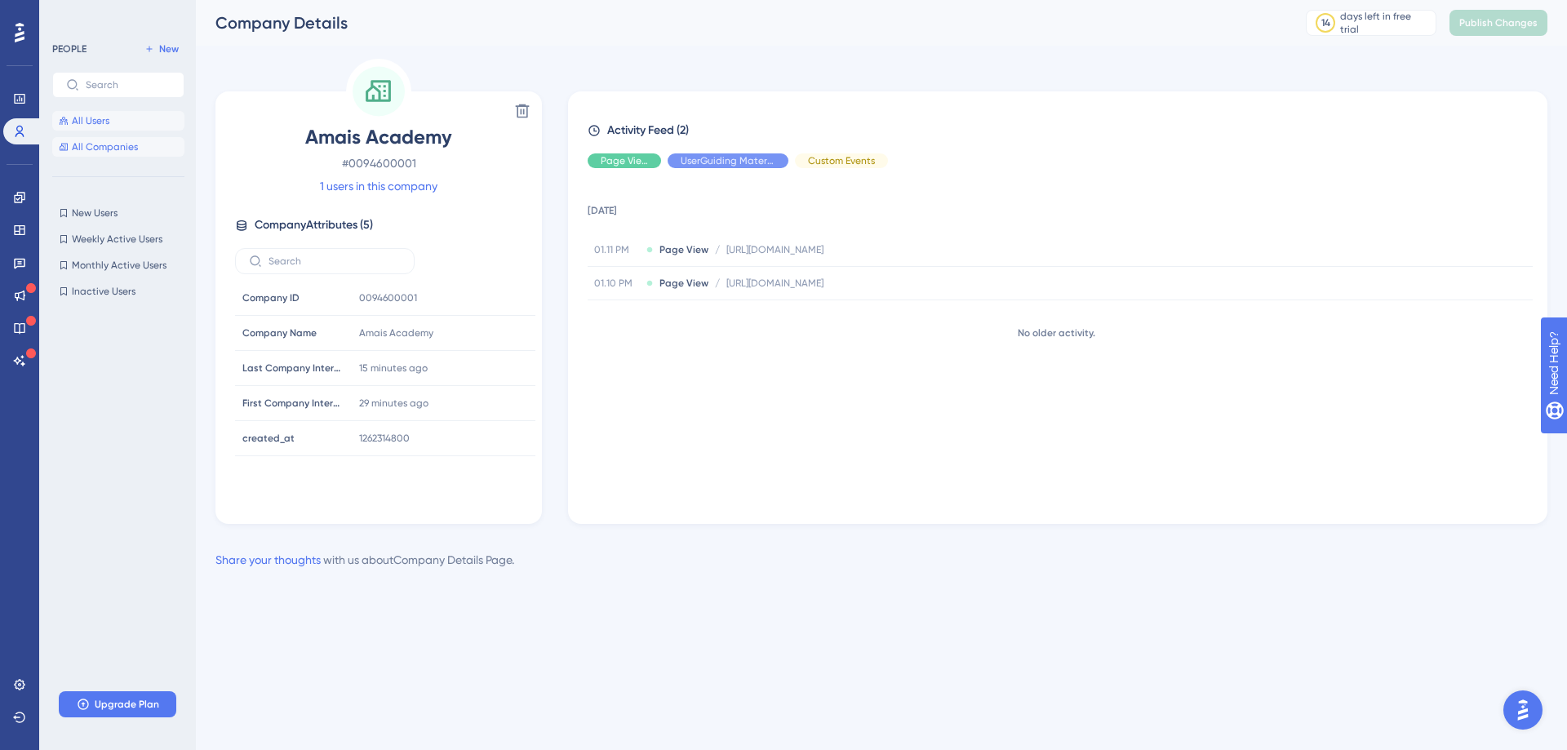
click at [100, 122] on span "All Users" at bounding box center [91, 120] width 38 height 13
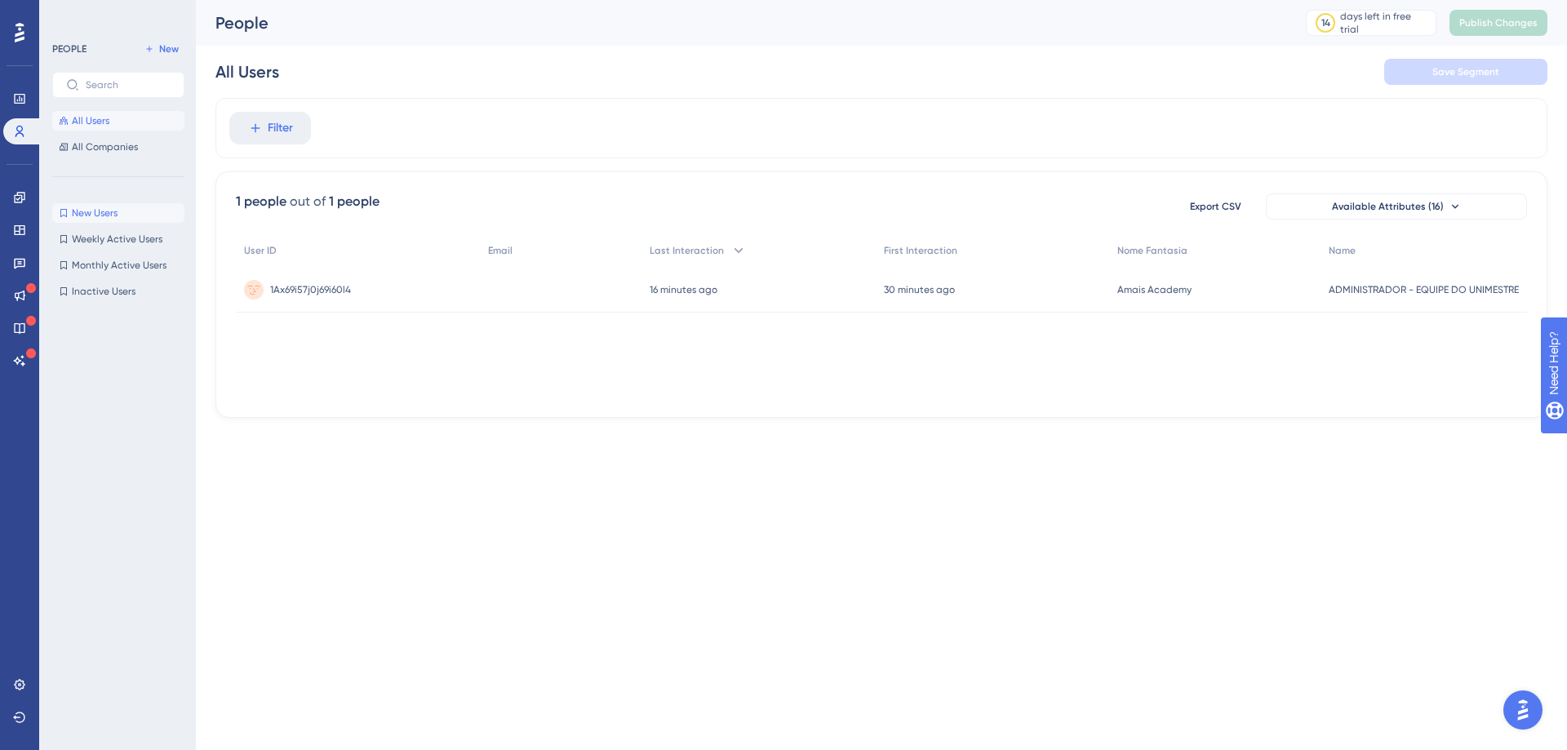
click at [104, 215] on span "New Users" at bounding box center [95, 213] width 46 height 13
click at [104, 120] on span "All Users" at bounding box center [91, 120] width 38 height 13
click at [13, 97] on icon at bounding box center [19, 98] width 13 height 13
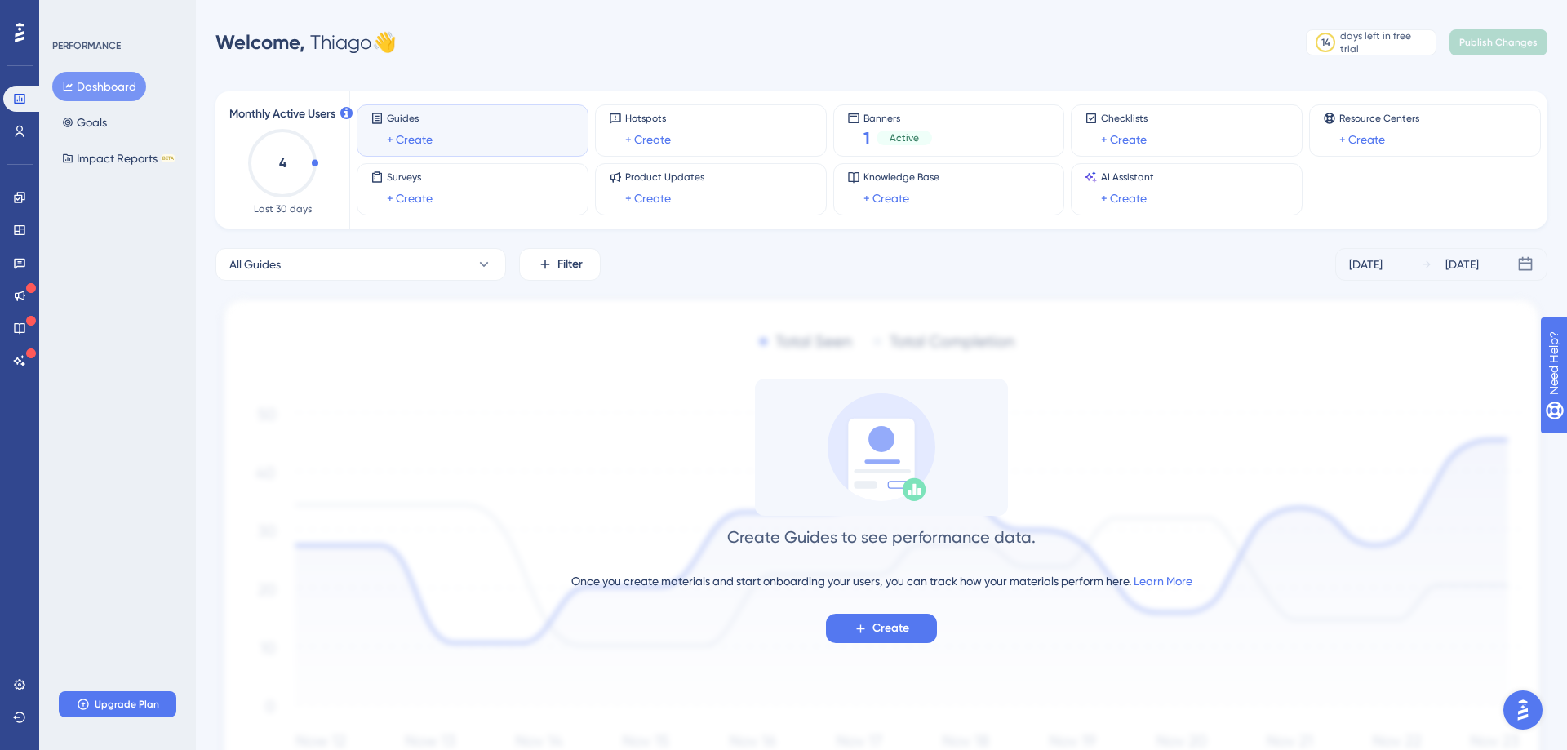
click at [311, 165] on icon "4" at bounding box center [283, 163] width 72 height 72
click at [268, 165] on icon "4" at bounding box center [283, 163] width 72 height 72
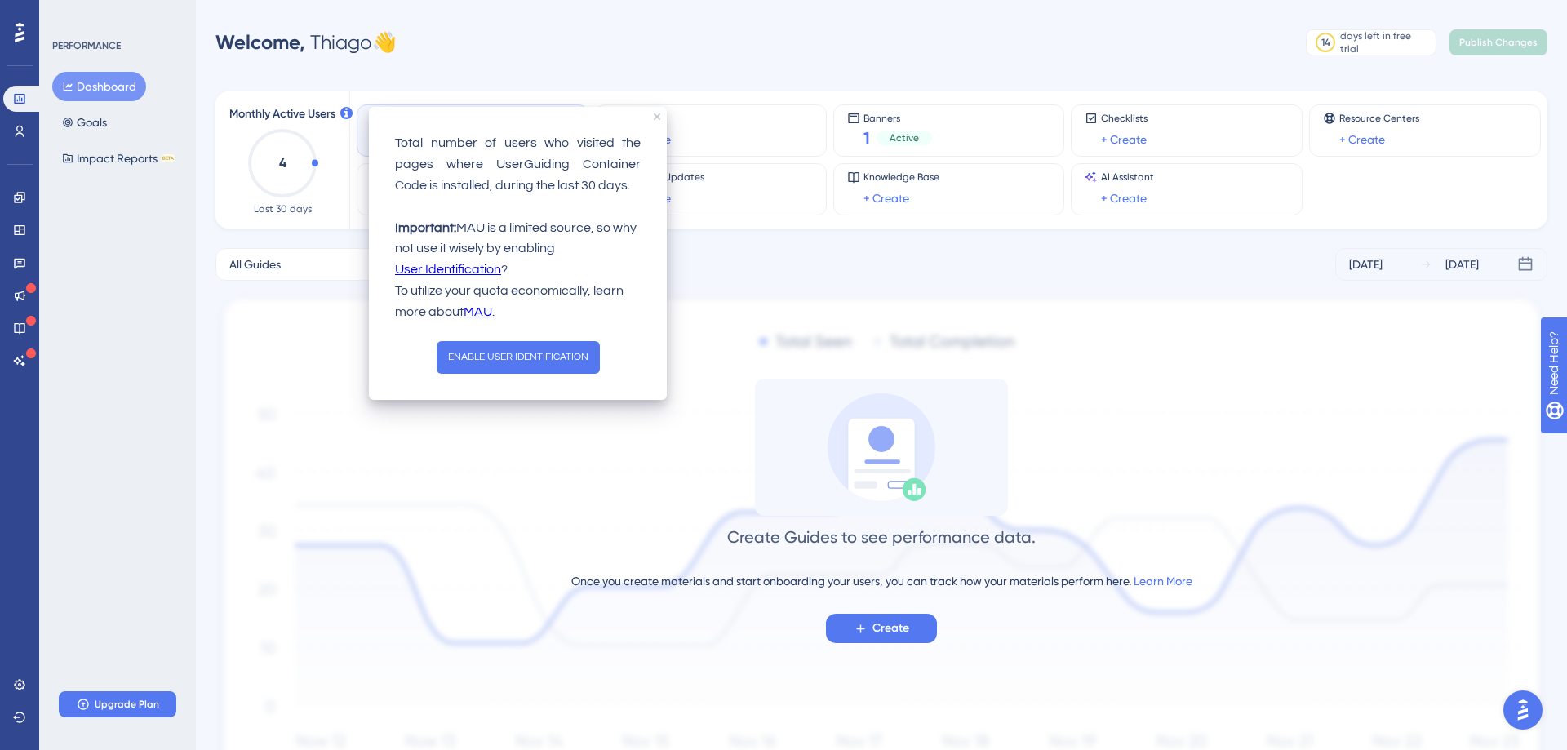
click at [478, 307] on link "MAU" at bounding box center [478, 312] width 29 height 21
